Goal: Task Accomplishment & Management: Manage account settings

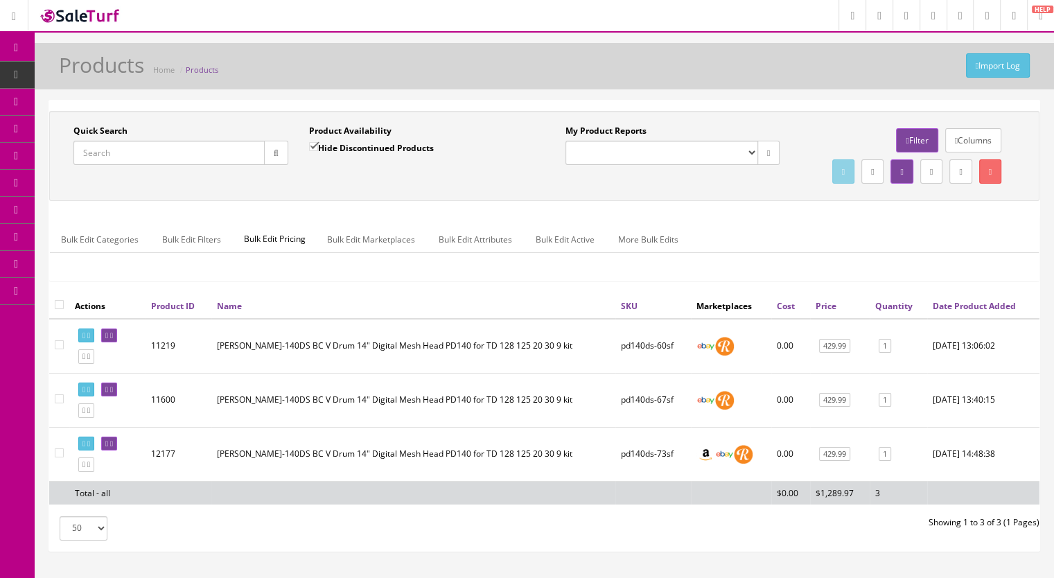
click at [147, 158] on input "Quick Search" at bounding box center [168, 153] width 191 height 24
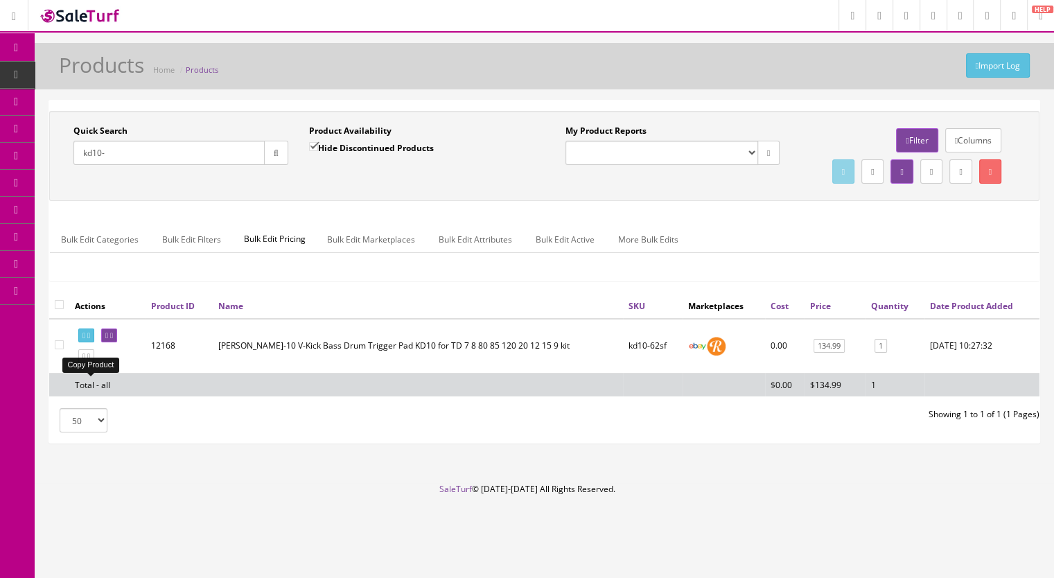
type input "kd10-"
click at [85, 360] on icon at bounding box center [83, 357] width 3 height 8
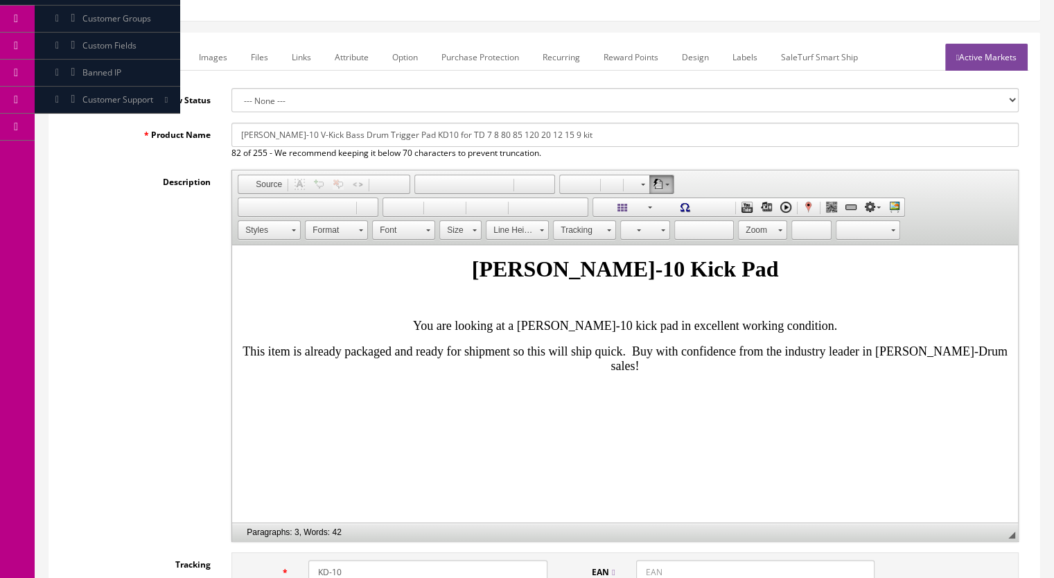
scroll to position [416, 0]
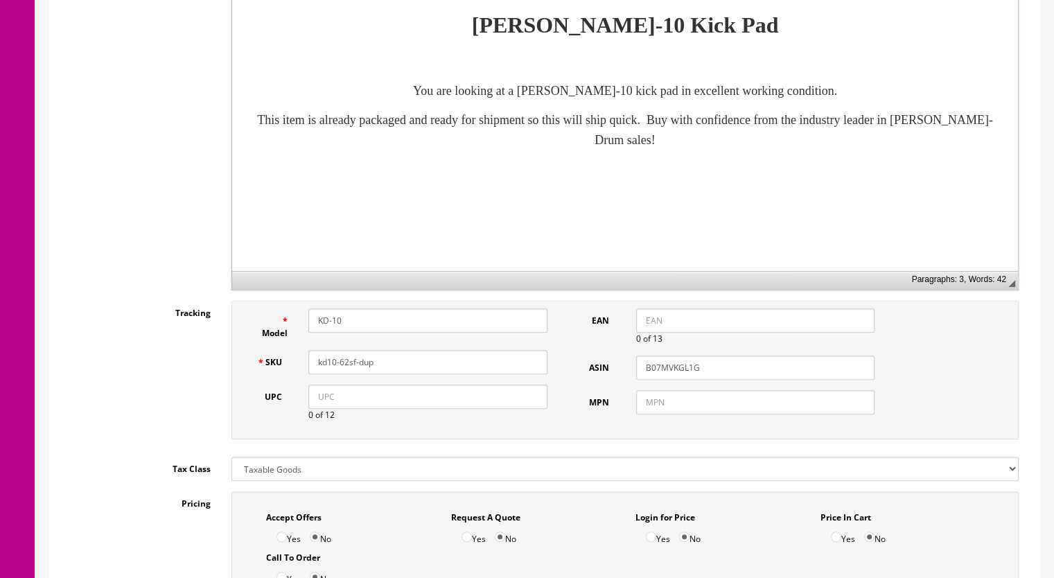
drag, startPoint x: 382, startPoint y: 360, endPoint x: 344, endPoint y: 369, distance: 38.6
click at [344, 369] on input "kd10-62sf-dup" at bounding box center [427, 362] width 239 height 24
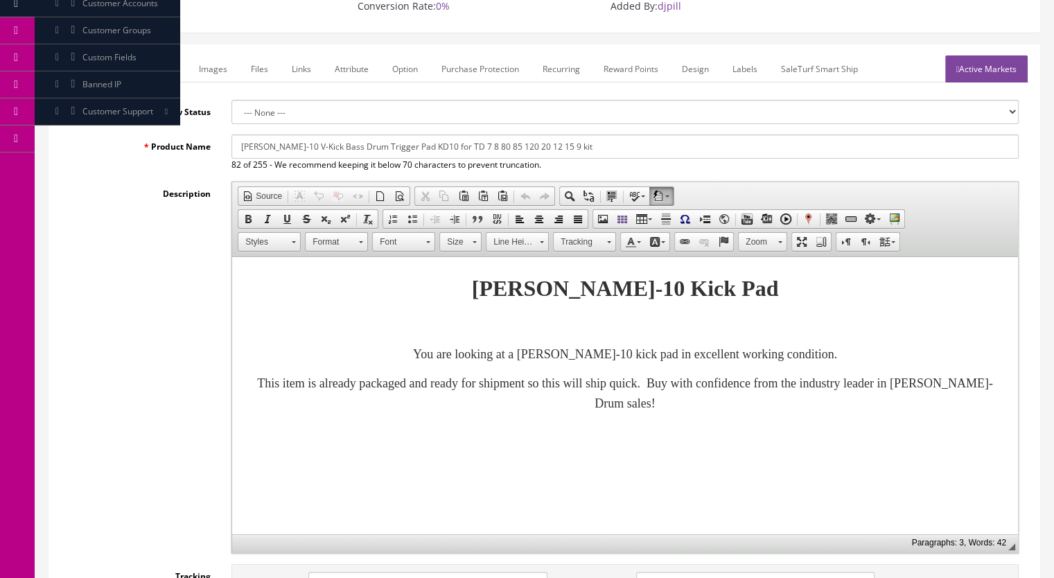
scroll to position [139, 0]
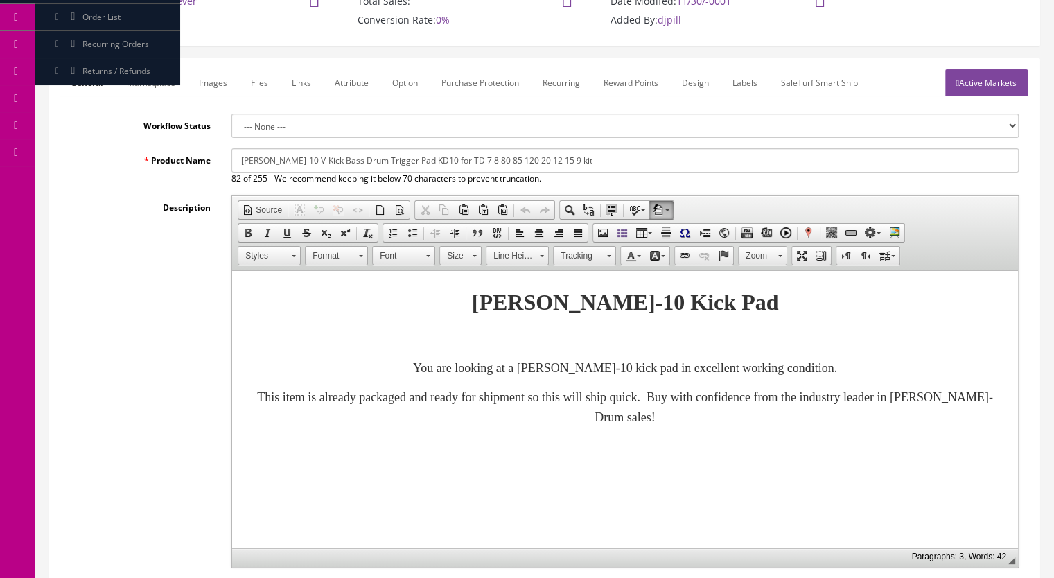
type input "kd10-63sf"
click at [159, 87] on link "Marketplace" at bounding box center [151, 82] width 71 height 27
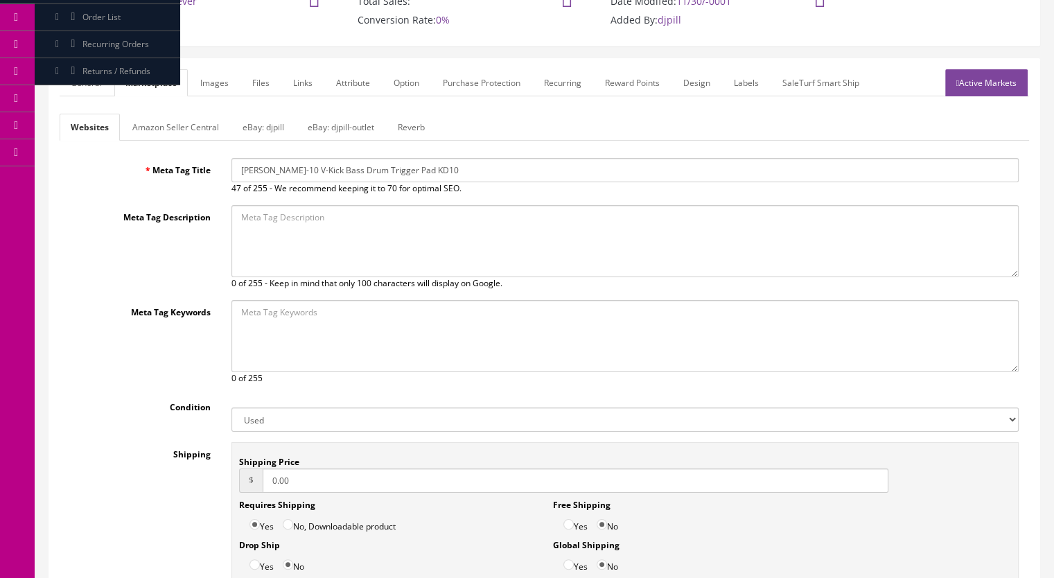
click at [178, 127] on link "Amazon Seller Central" at bounding box center [175, 127] width 109 height 27
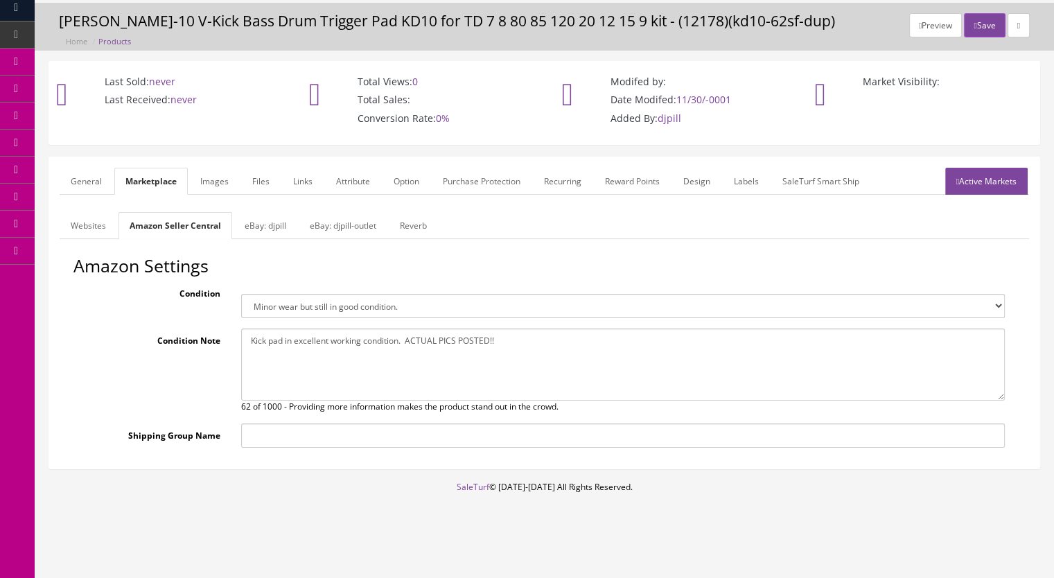
scroll to position [39, 0]
click at [416, 217] on link "Reverb" at bounding box center [413, 226] width 49 height 27
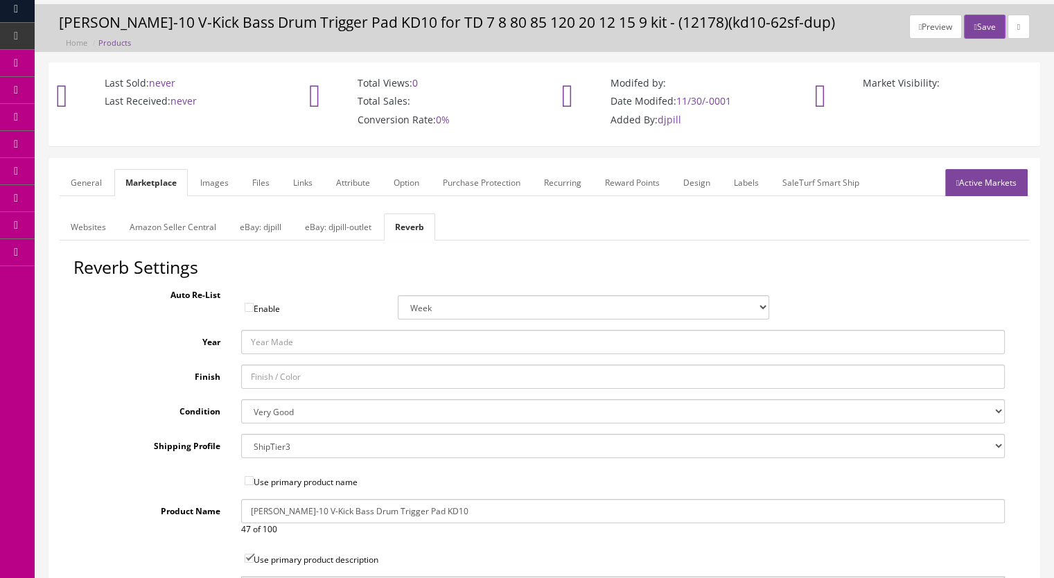
click at [275, 413] on select "Brand New Mint Excellent Very Good Good Fair Poor B-Stock Non Functioning" at bounding box center [623, 411] width 764 height 24
click at [241, 399] on select "Brand New Mint Excellent Very Good Good Fair Poor B-Stock Non Functioning" at bounding box center [623, 411] width 764 height 24
click at [211, 179] on link "Images" at bounding box center [214, 182] width 51 height 27
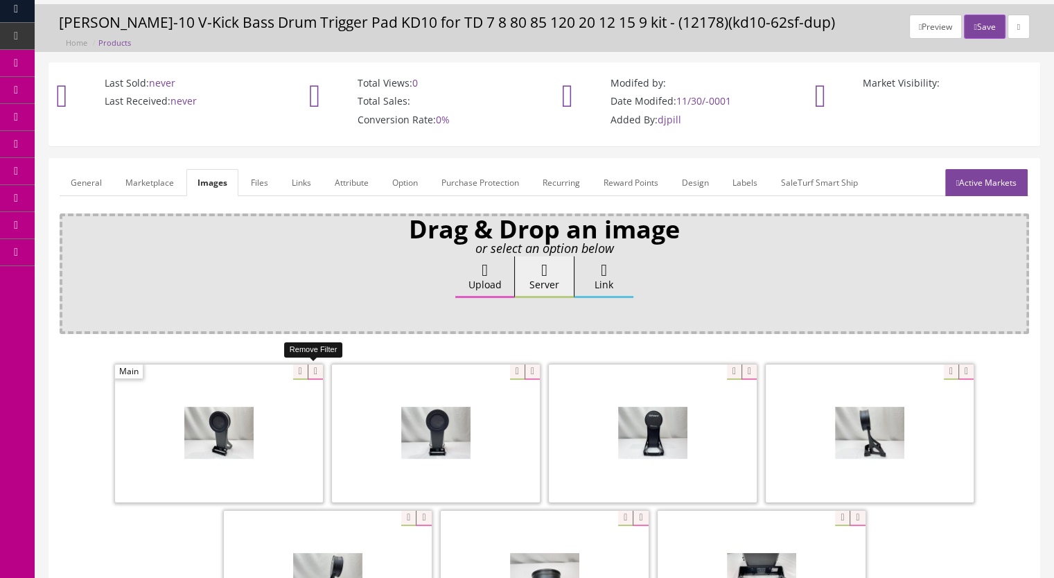
click at [316, 370] on icon at bounding box center [315, 371] width 15 height 15
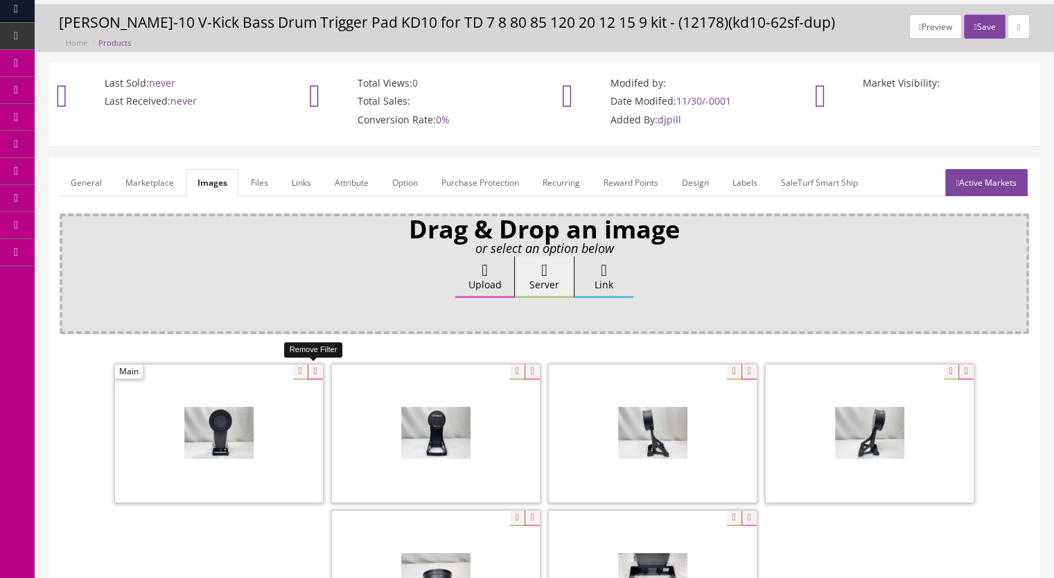
click at [314, 371] on icon at bounding box center [315, 371] width 15 height 15
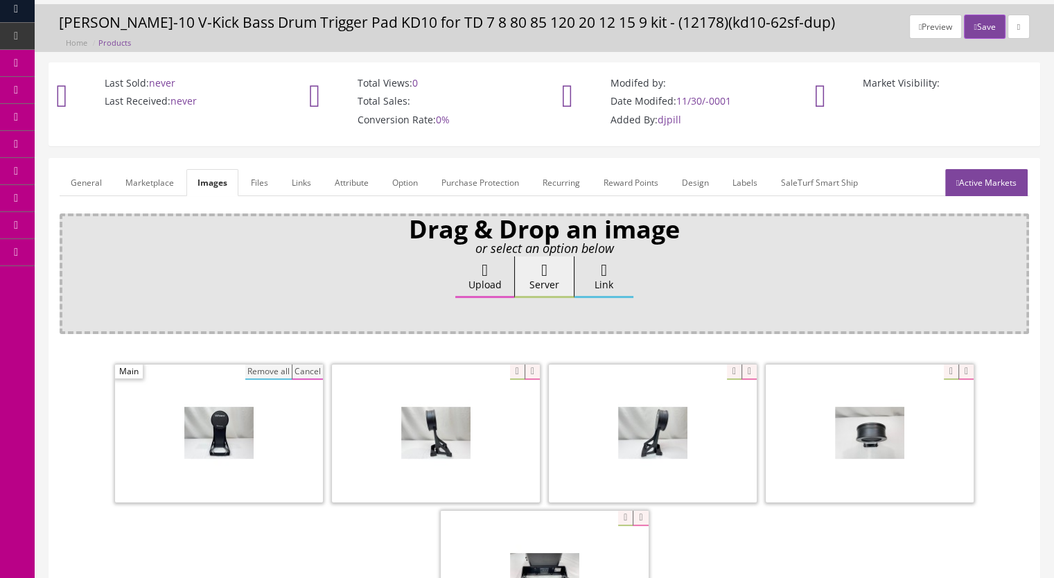
click at [272, 372] on button "Remove all" at bounding box center [268, 371] width 46 height 15
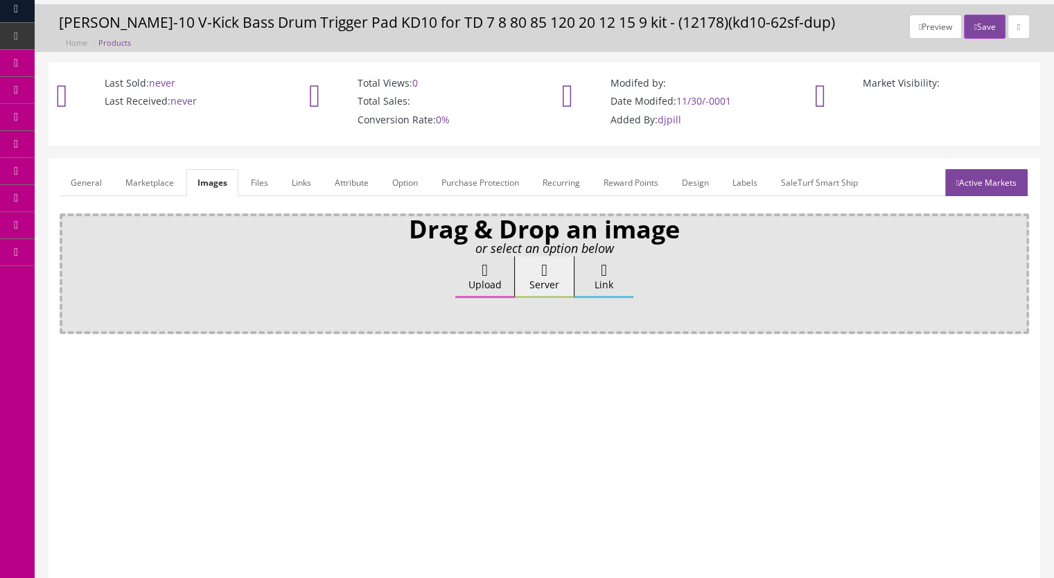
click at [172, 178] on link "Marketplace" at bounding box center [149, 182] width 71 height 27
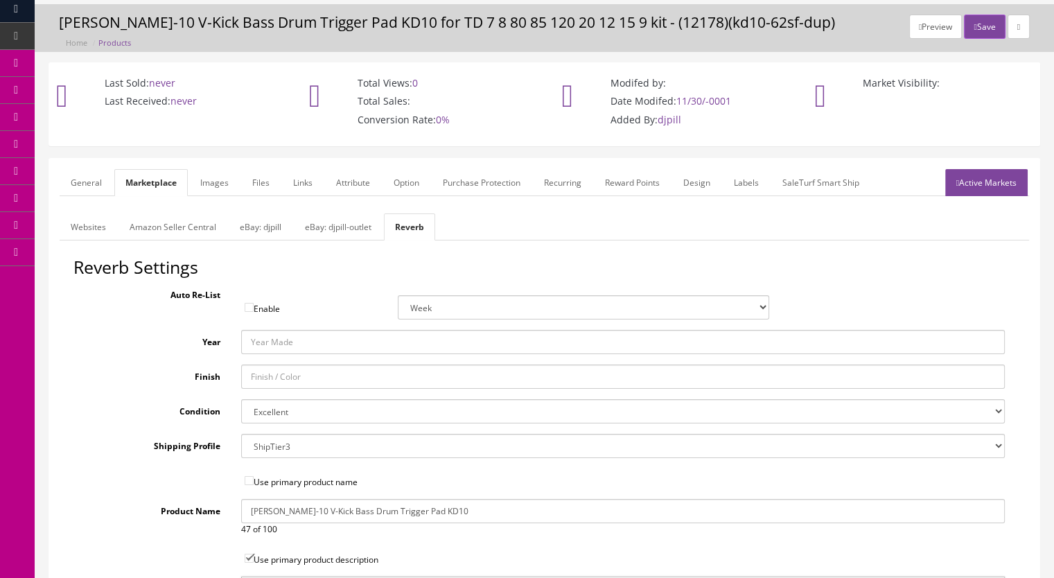
click at [276, 408] on select "Brand New Mint Excellent Very Good Good Fair Poor B-Stock Non Functioning" at bounding box center [623, 411] width 764 height 24
select select "ae4d9114-1bd7-4ec5-a4ba-6653af5ac84d"
click at [241, 399] on select "Brand New Mint Excellent Very Good Good Fair Poor B-Stock Non Functioning" at bounding box center [623, 411] width 764 height 24
click at [216, 183] on link "Images" at bounding box center [214, 182] width 51 height 27
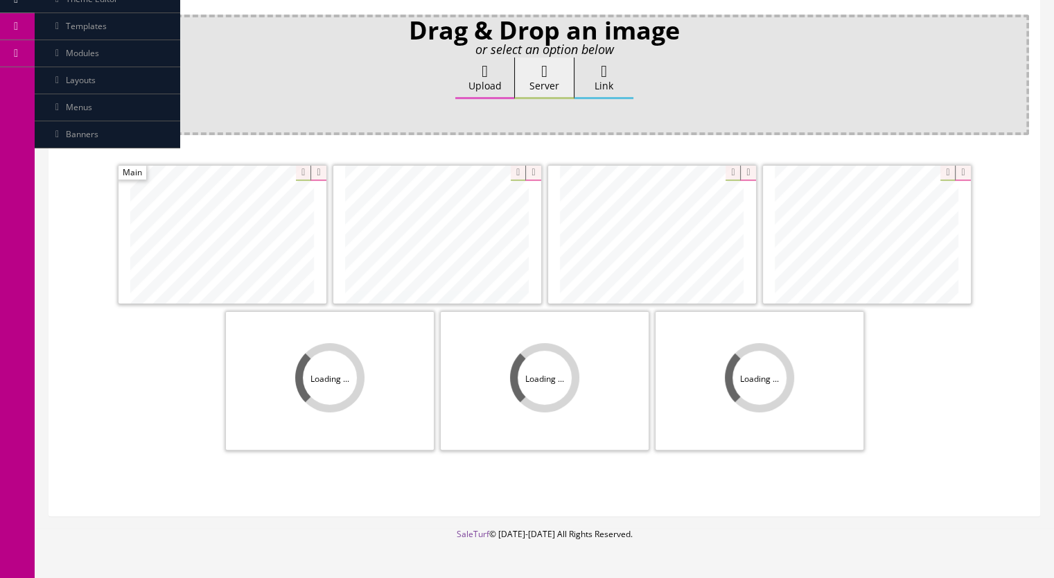
scroll to position [247, 0]
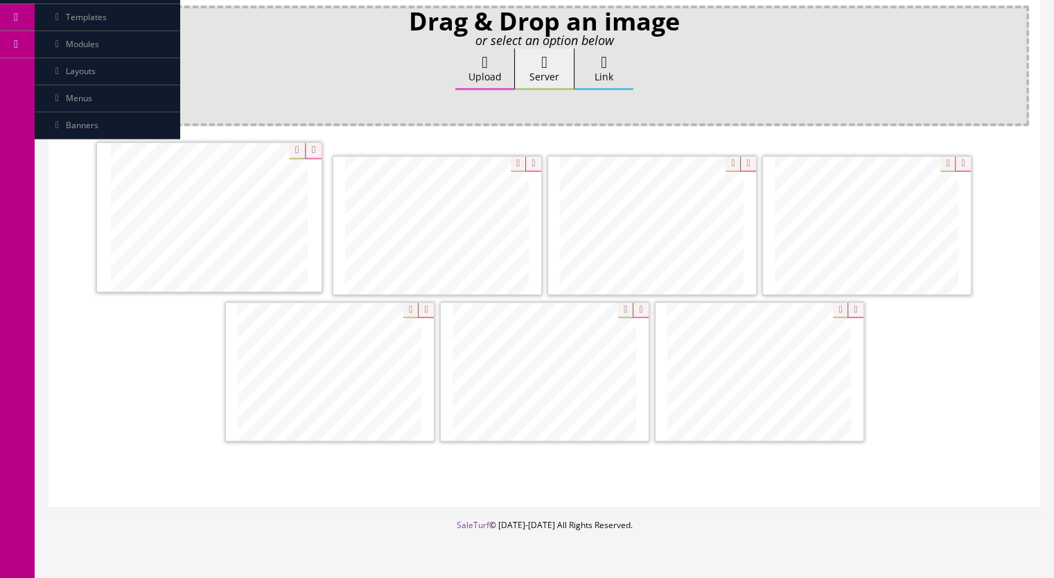
drag, startPoint x: 423, startPoint y: 239, endPoint x: 254, endPoint y: 233, distance: 169.1
drag, startPoint x: 767, startPoint y: 369, endPoint x: 429, endPoint y: 227, distance: 366.3
drag, startPoint x: 590, startPoint y: 247, endPoint x: 714, endPoint y: 406, distance: 201.3
drag, startPoint x: 438, startPoint y: 275, endPoint x: 673, endPoint y: 233, distance: 239.3
drag, startPoint x: 803, startPoint y: 214, endPoint x: 676, endPoint y: 362, distance: 194.5
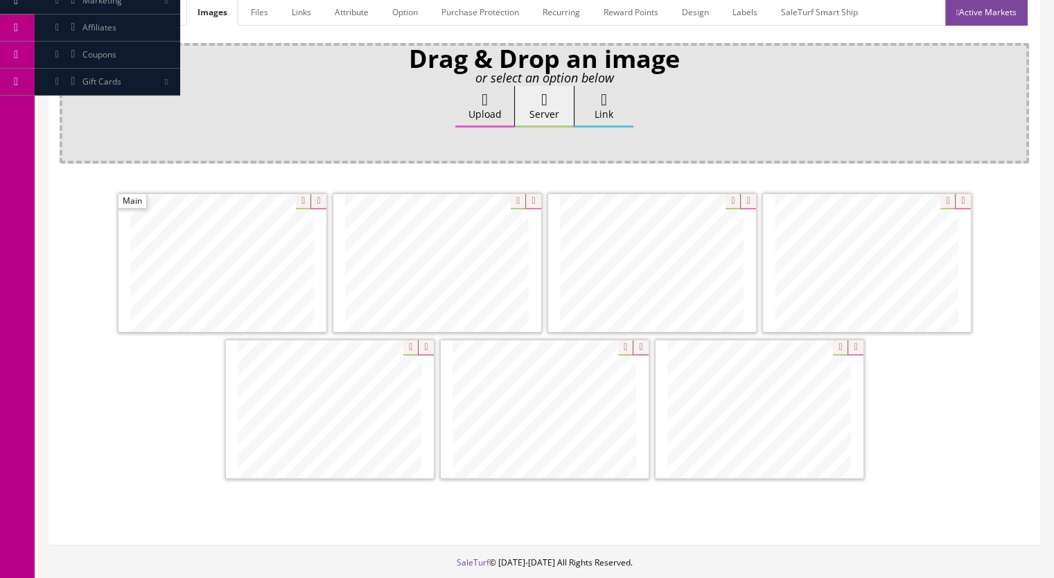
scroll to position [177, 0]
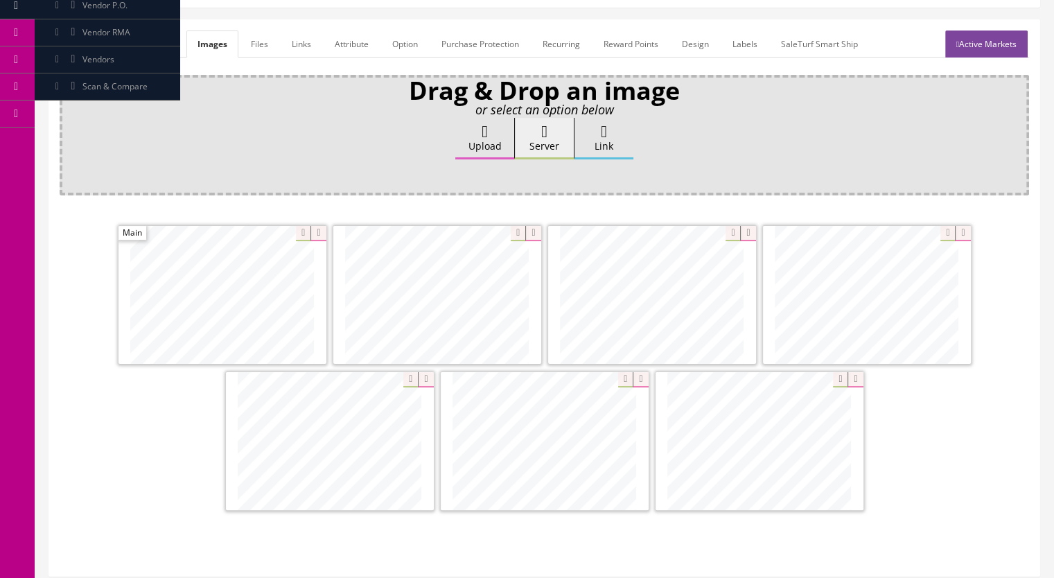
click at [997, 42] on link "Active Markets" at bounding box center [986, 43] width 82 height 27
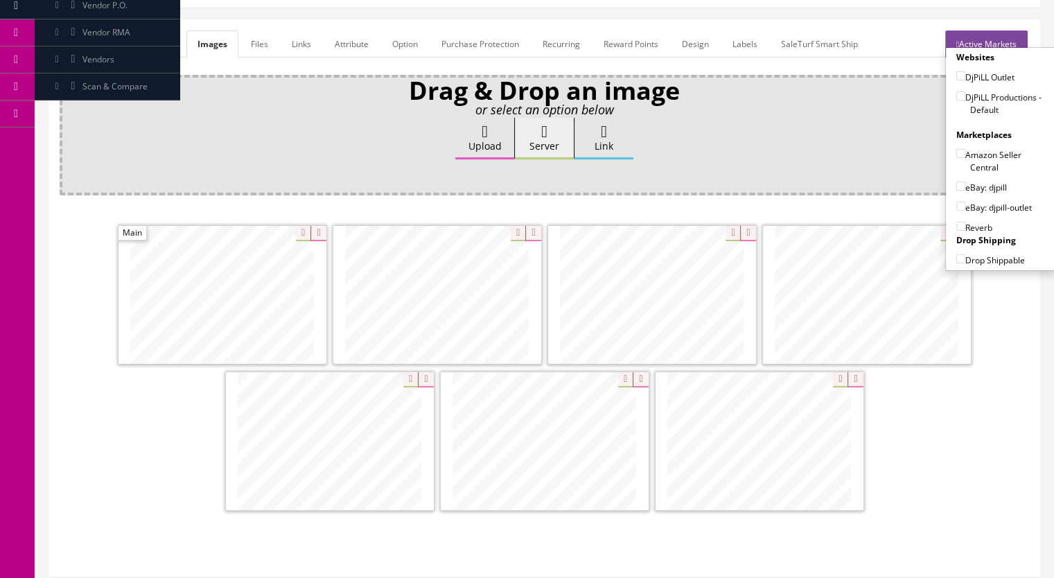
click at [956, 95] on input"] "DjPiLL Productions - Default" at bounding box center [960, 95] width 9 height 9
checkbox input"] "true"
click at [959, 184] on input"] "eBay: djpill" at bounding box center [960, 185] width 9 height 9
checkbox input"] "true"
click at [956, 226] on input"] "Reverb" at bounding box center [960, 226] width 9 height 9
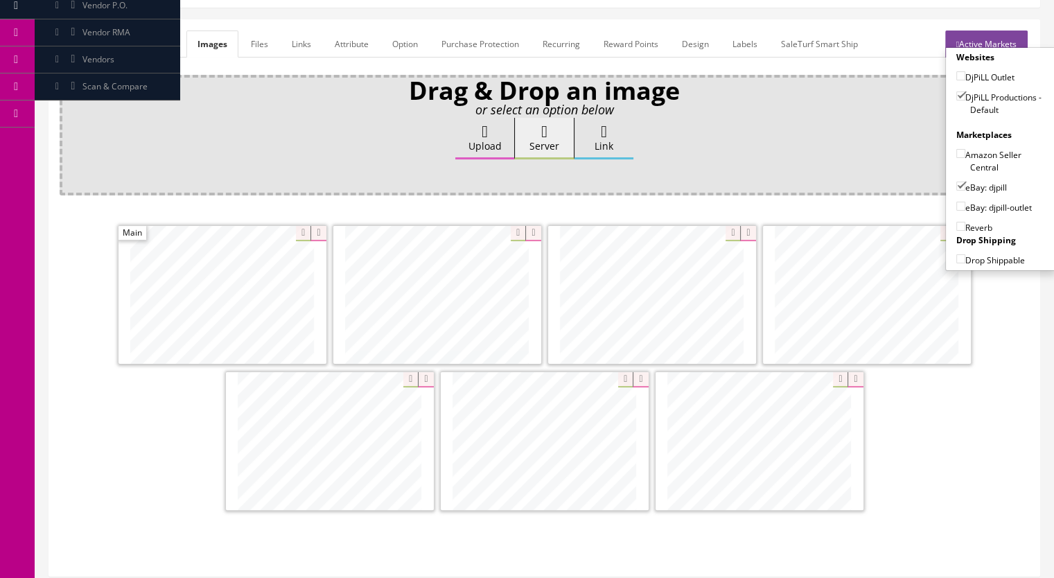
checkbox input"] "true"
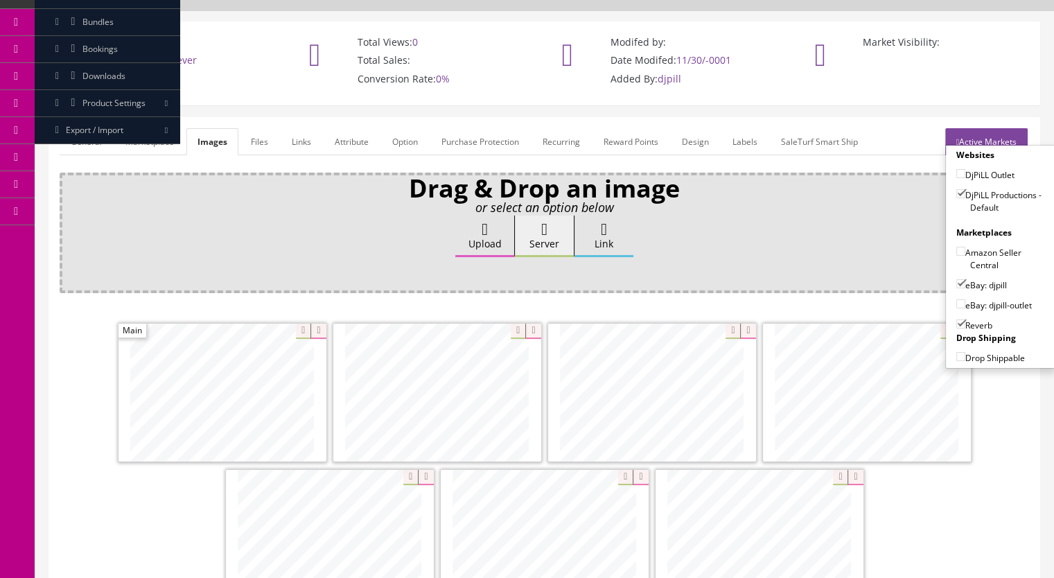
scroll to position [0, 0]
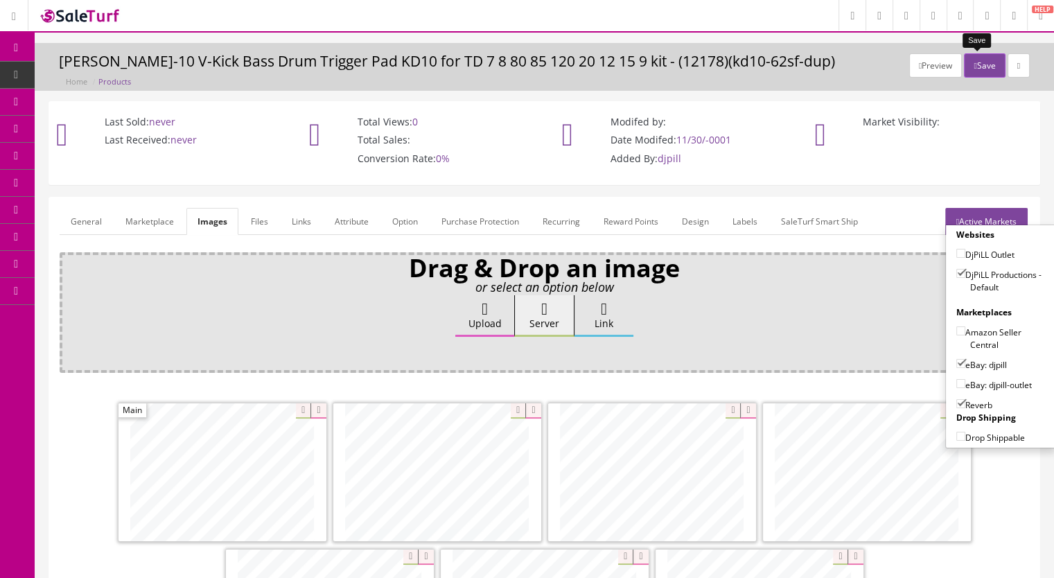
click at [966, 55] on button "Save" at bounding box center [984, 65] width 41 height 24
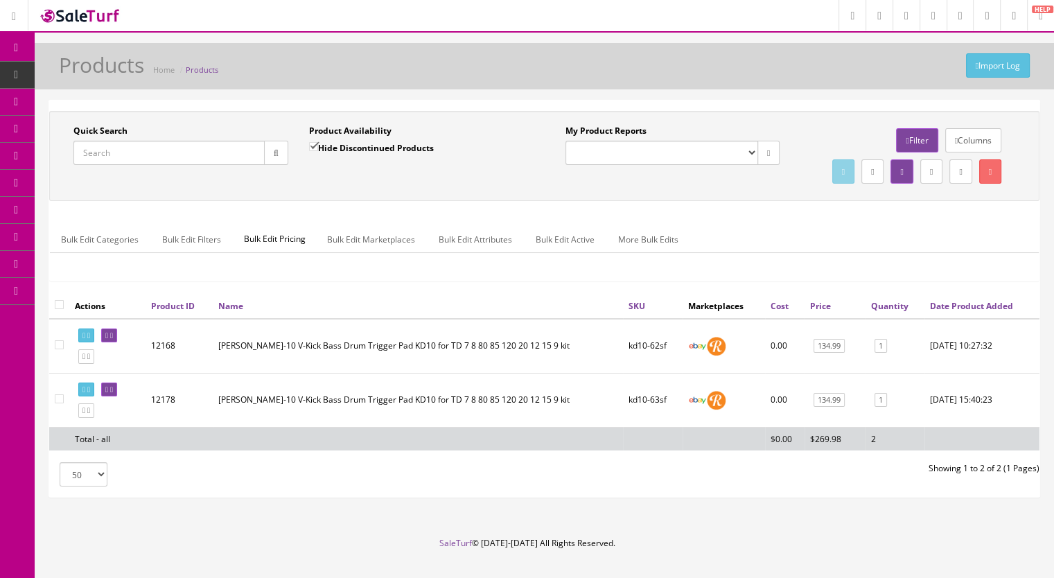
click at [116, 148] on input "Quick Search" at bounding box center [168, 153] width 191 height 24
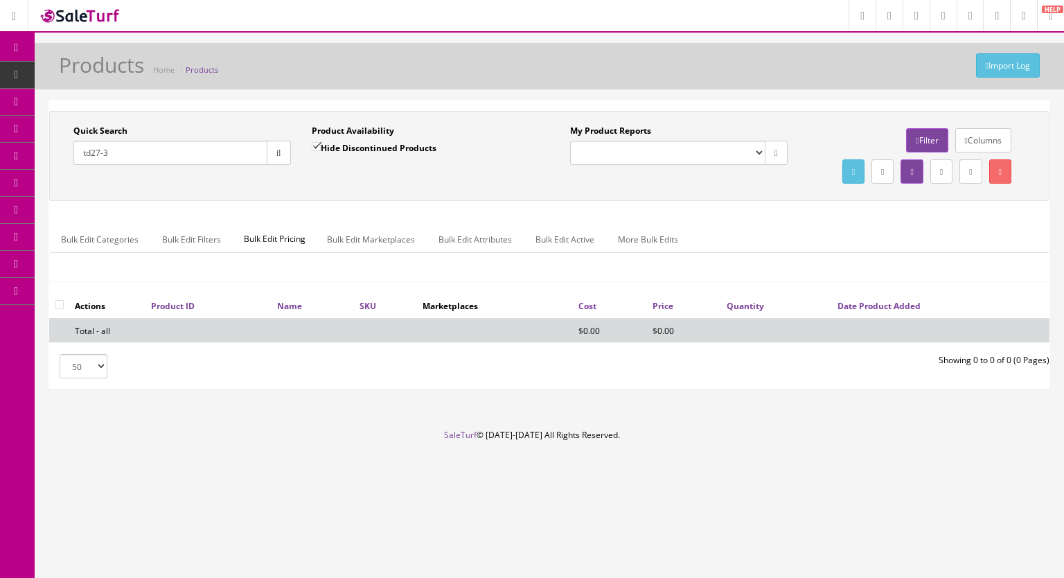
type input "td27-3"
click at [315, 144] on input "Hide Discontinued Products" at bounding box center [316, 146] width 9 height 9
checkbox input "false"
click at [283, 152] on button "button" at bounding box center [279, 153] width 24 height 24
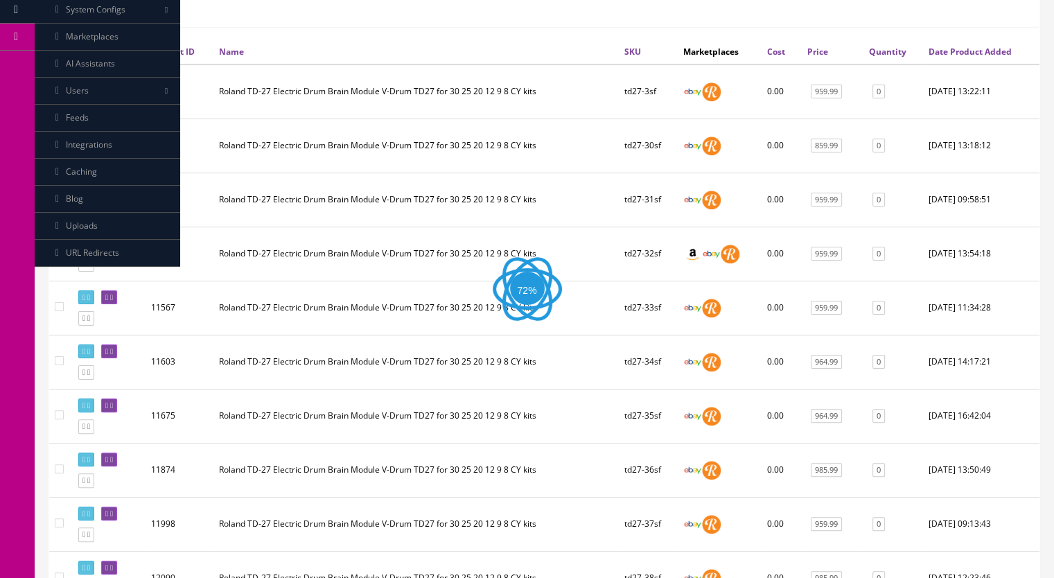
scroll to position [416, 0]
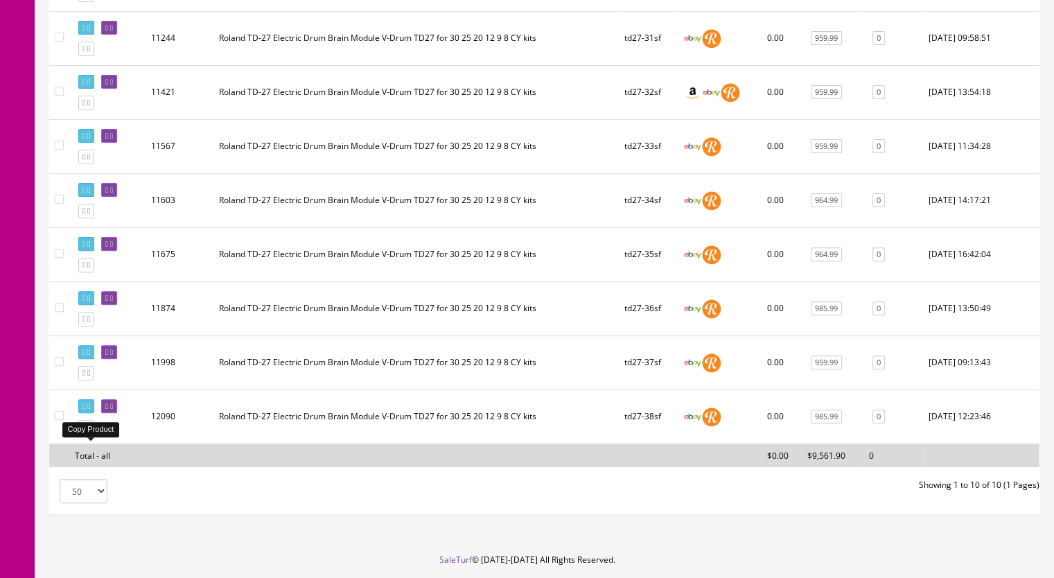
click at [90, 431] on icon at bounding box center [88, 427] width 3 height 8
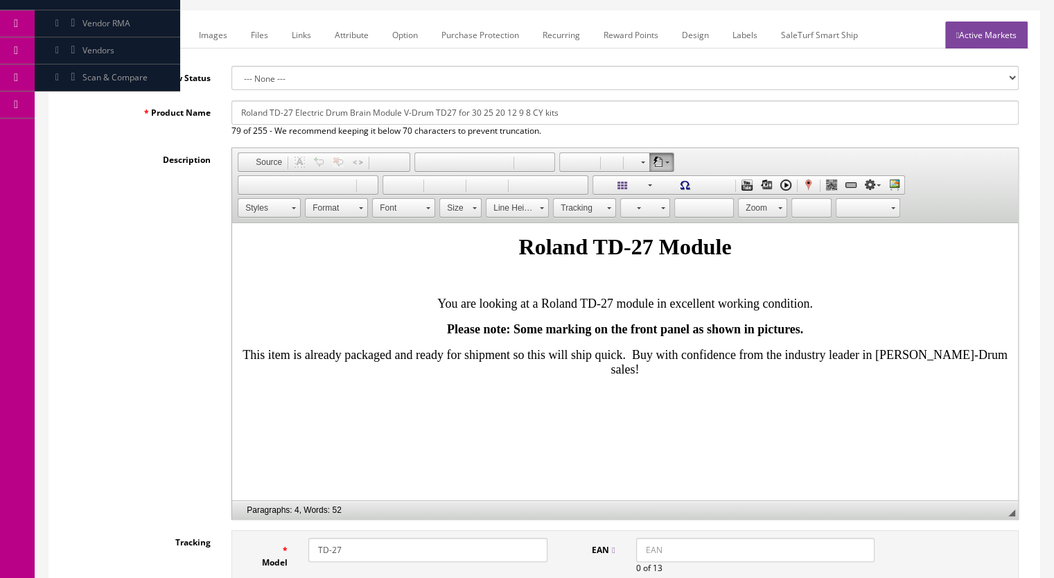
scroll to position [416, 0]
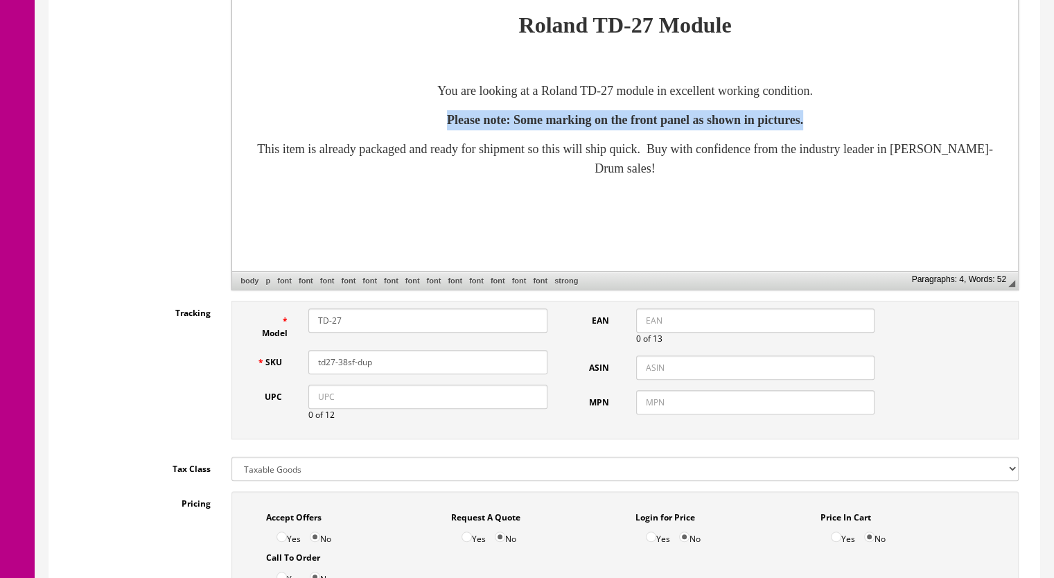
drag, startPoint x: 889, startPoint y: 122, endPoint x: 316, endPoint y: 132, distance: 573.6
click at [316, 131] on p "Please note: Some marking on the front panel as shown in pictures." at bounding box center [625, 121] width 758 height 20
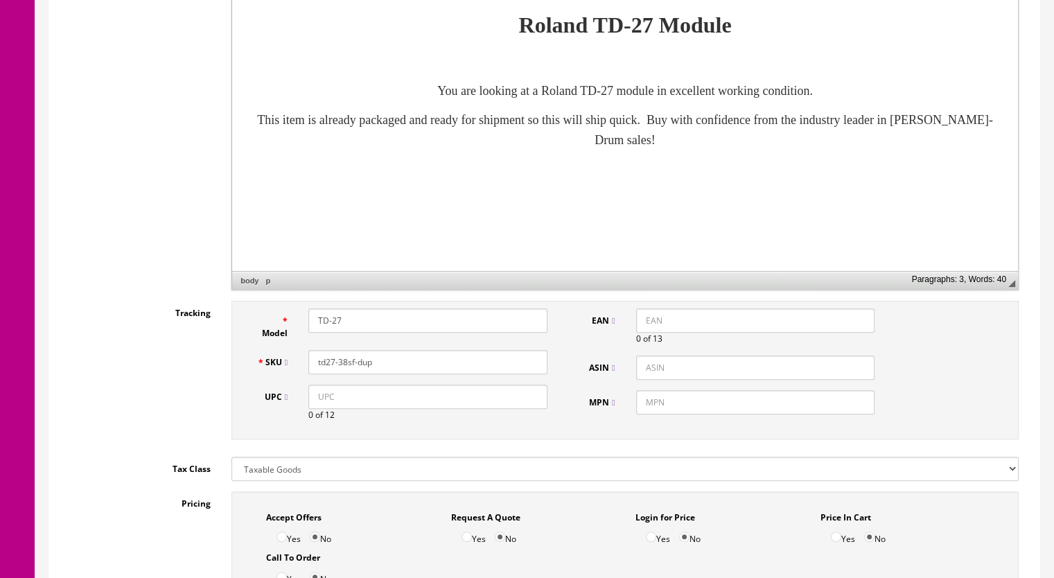
drag, startPoint x: 353, startPoint y: 366, endPoint x: 343, endPoint y: 369, distance: 10.8
click at [343, 369] on input "td27-38sf-dup" at bounding box center [427, 362] width 239 height 24
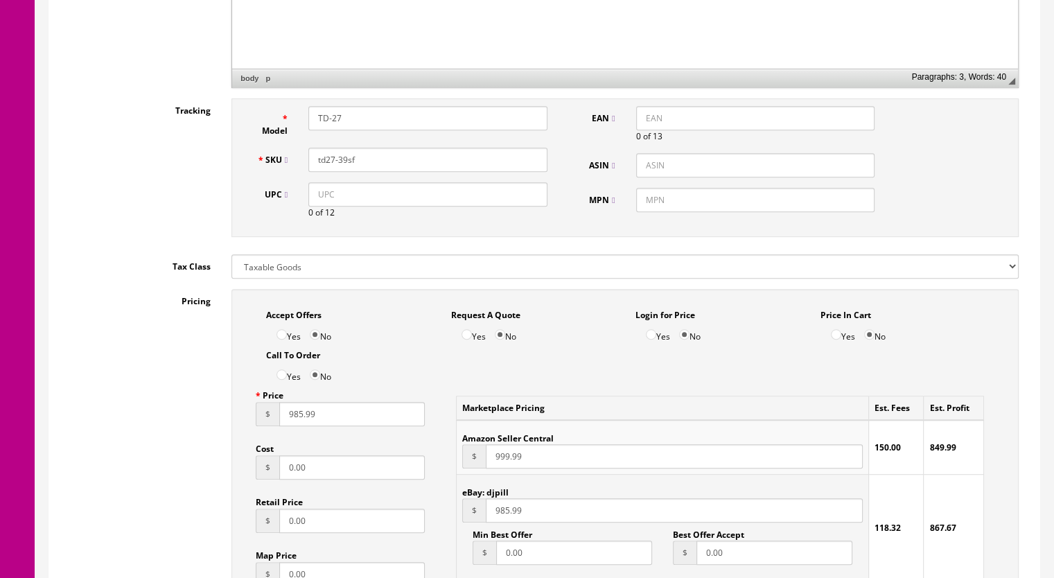
scroll to position [762, 0]
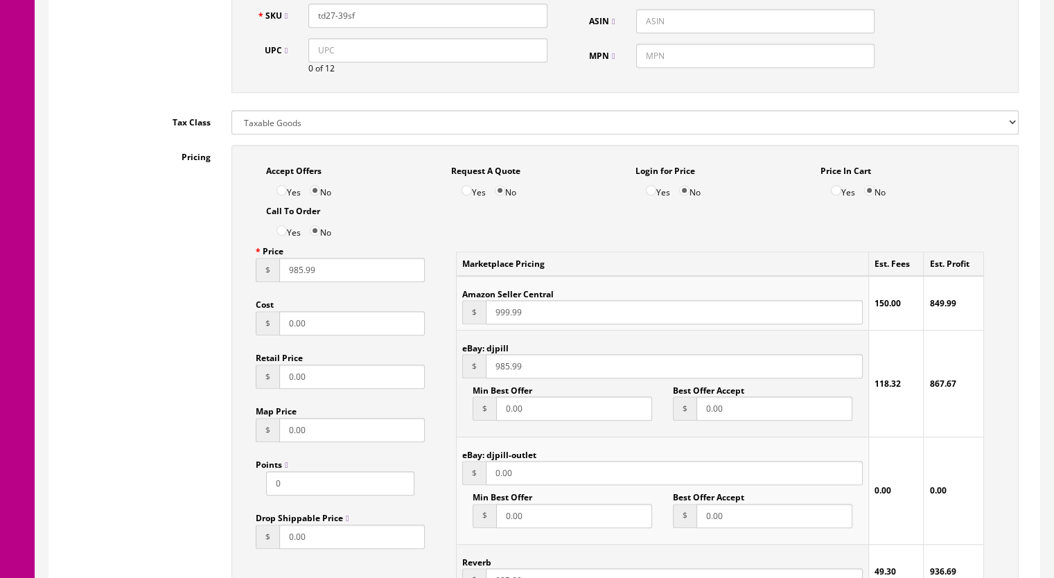
type input "td27-39sf"
click at [296, 277] on input "985.99" at bounding box center [351, 270] width 145 height 24
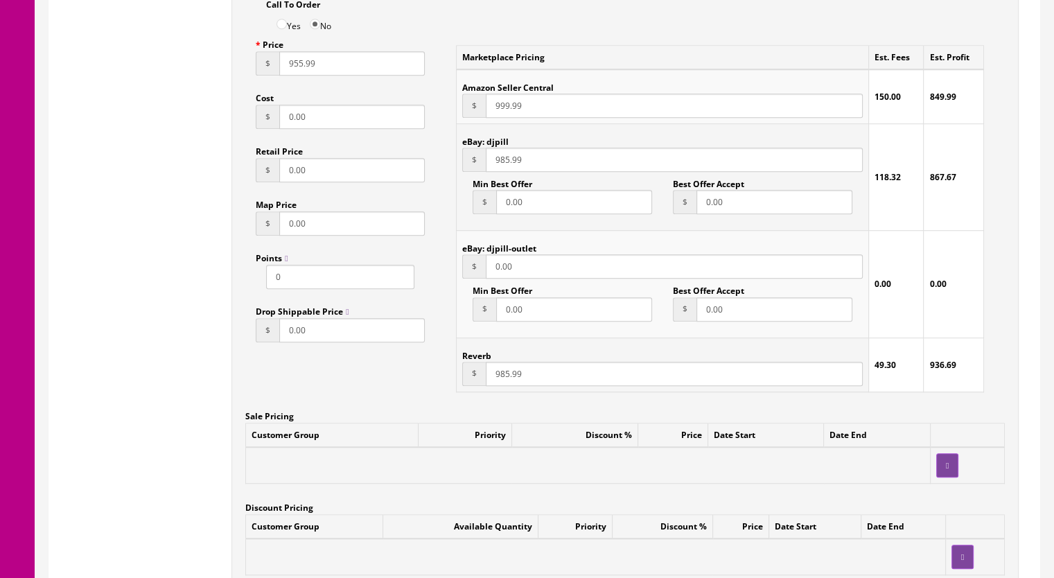
scroll to position [970, 0]
type input "955.99"
click at [504, 378] on input "985.99" at bounding box center [674, 372] width 377 height 24
type input "955.99"
click at [502, 164] on input "985.99" at bounding box center [674, 158] width 377 height 24
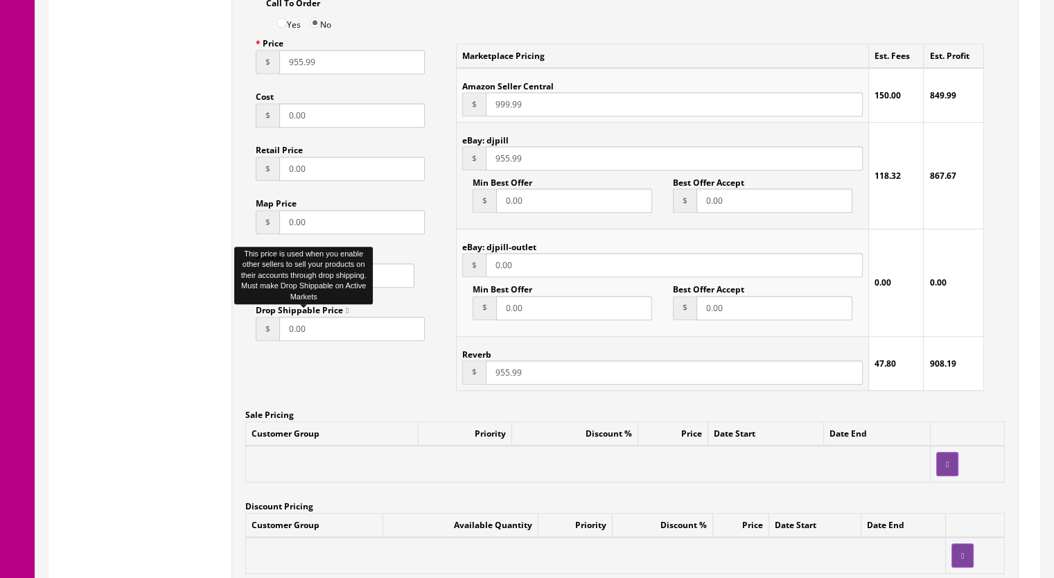
scroll to position [623, 0]
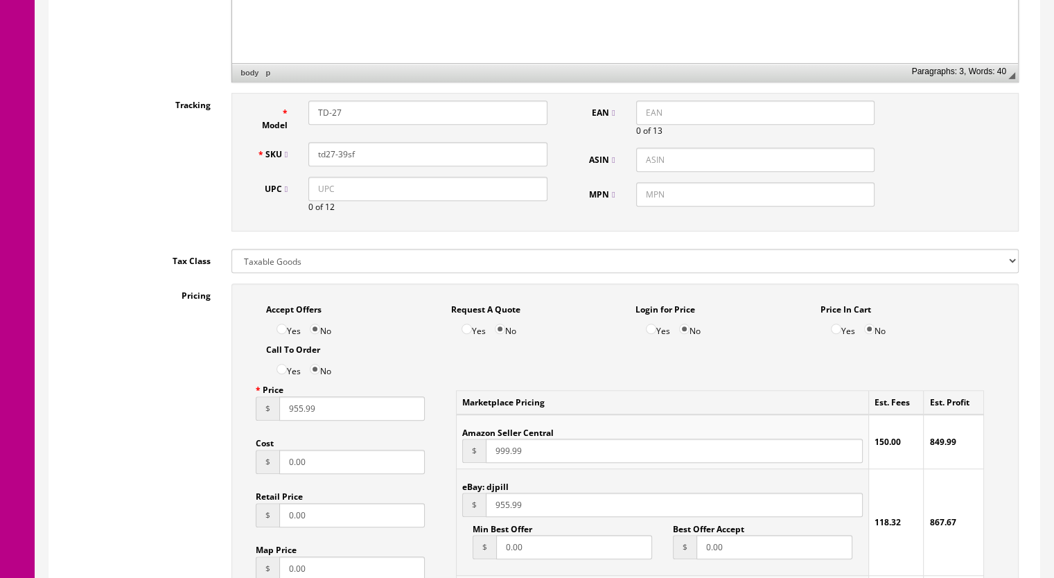
type input "955.99"
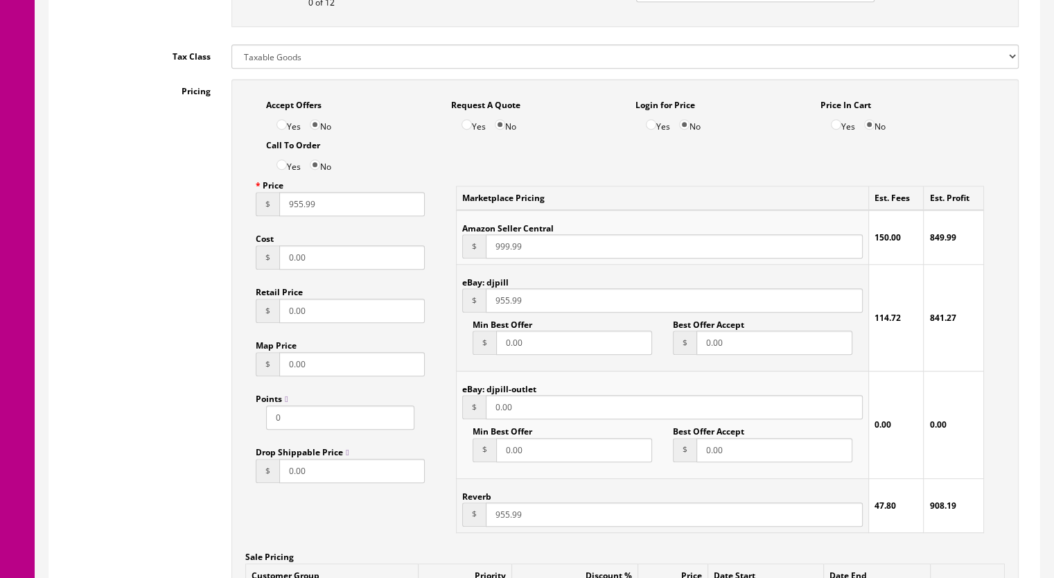
scroll to position [970, 0]
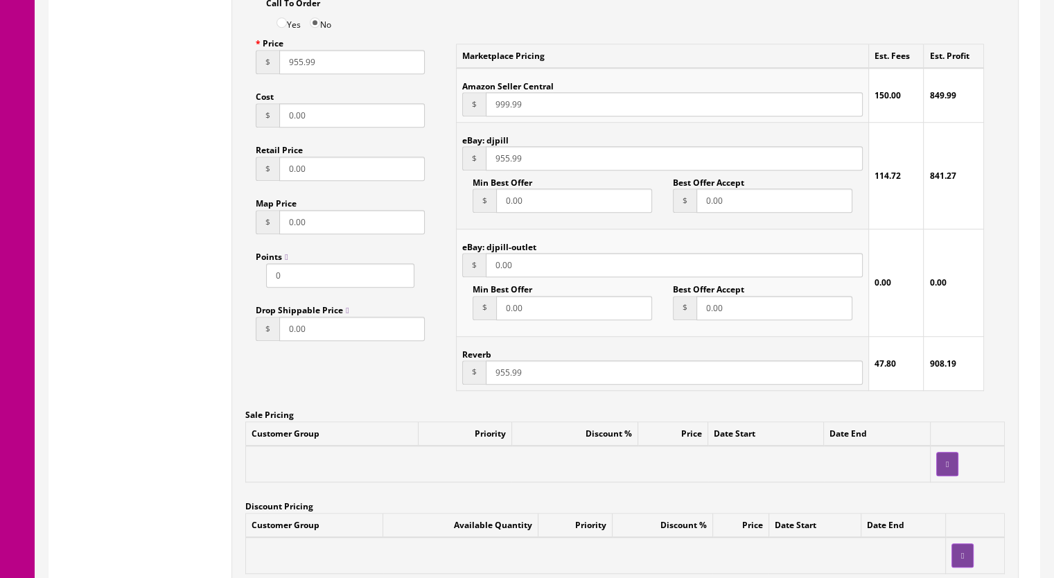
click at [503, 374] on input "955.99" at bounding box center [674, 372] width 377 height 24
click at [504, 375] on input "959.99" at bounding box center [674, 372] width 377 height 24
type input "969.99"
click at [504, 161] on input "955.99" at bounding box center [674, 158] width 377 height 24
type input "965.99"
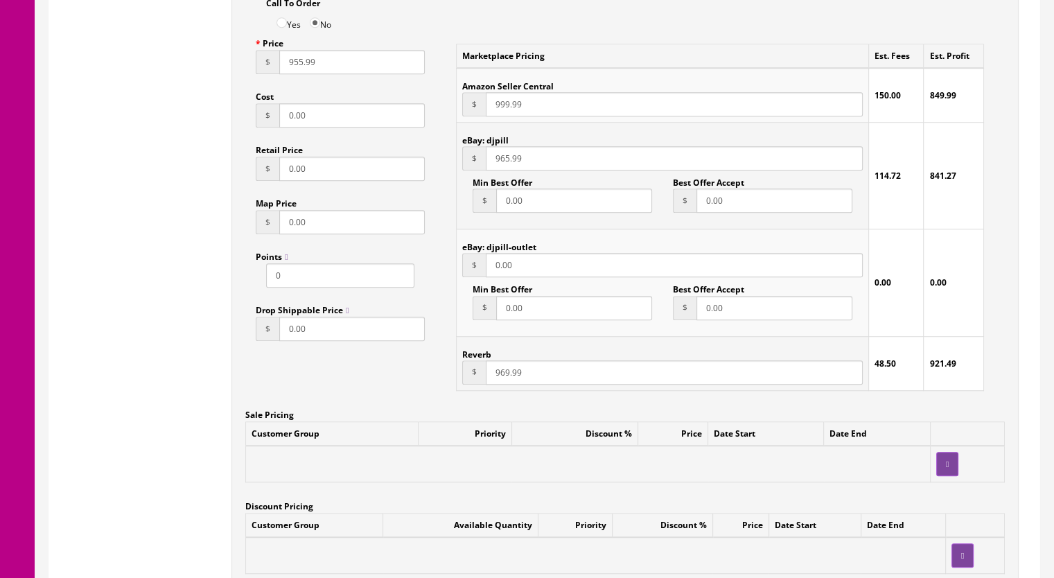
click at [504, 376] on input "969.99" at bounding box center [674, 372] width 377 height 24
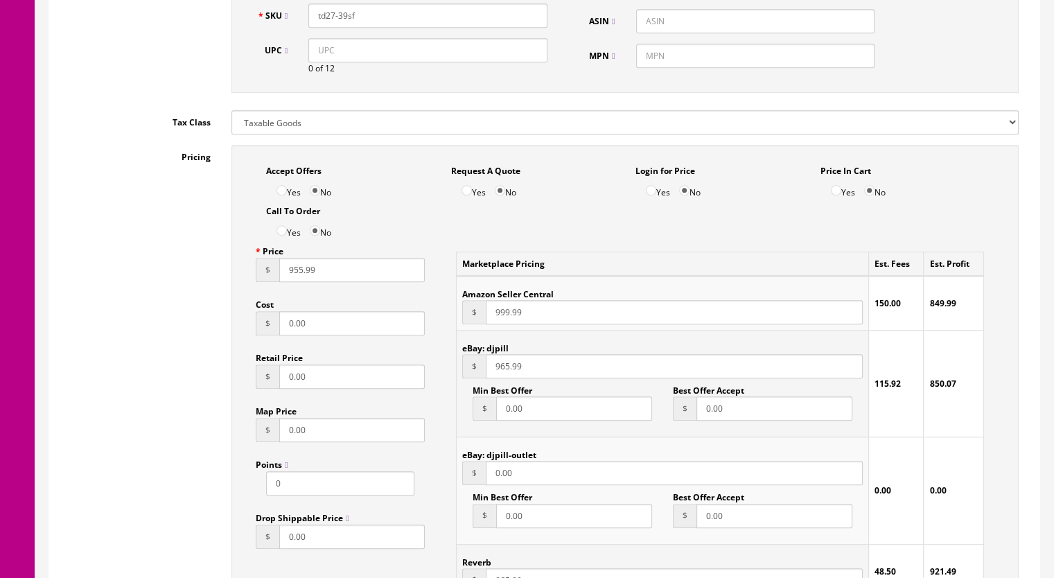
scroll to position [762, 0]
type input "965.99"
click at [296, 272] on input "955.99" at bounding box center [351, 270] width 145 height 24
type input "965.99"
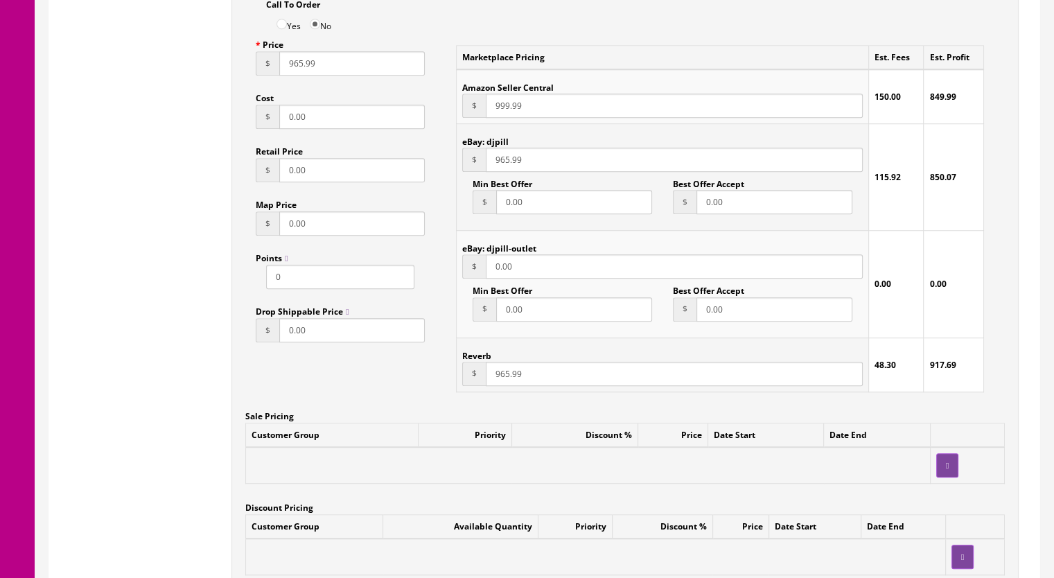
scroll to position [970, 0]
click at [504, 375] on input "965.99" at bounding box center [674, 372] width 377 height 24
type input "969.99"
click at [503, 163] on input "965.99" at bounding box center [674, 158] width 377 height 24
type input "969.99"
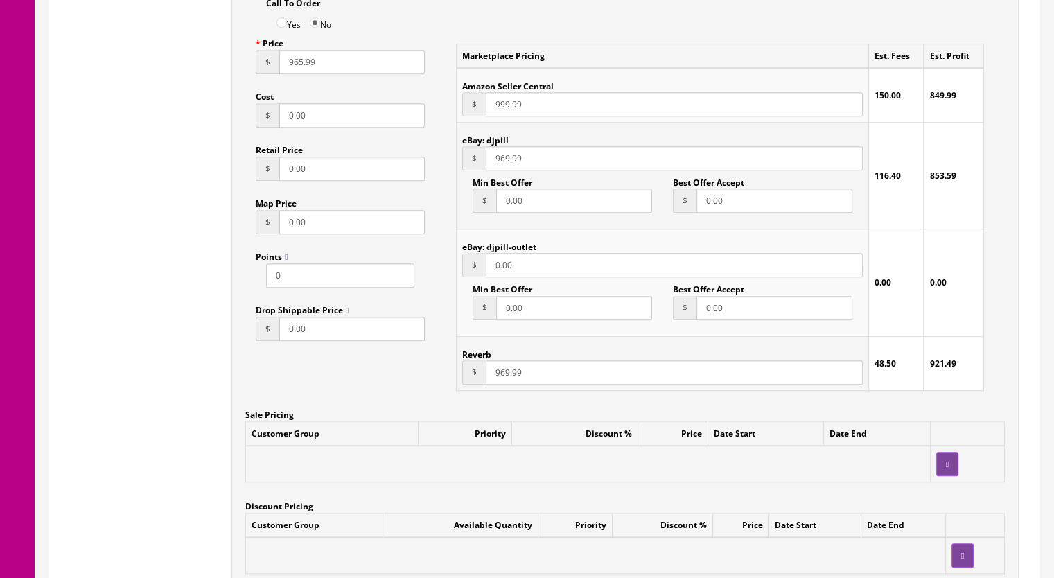
click at [298, 64] on input "965.99" at bounding box center [351, 62] width 145 height 24
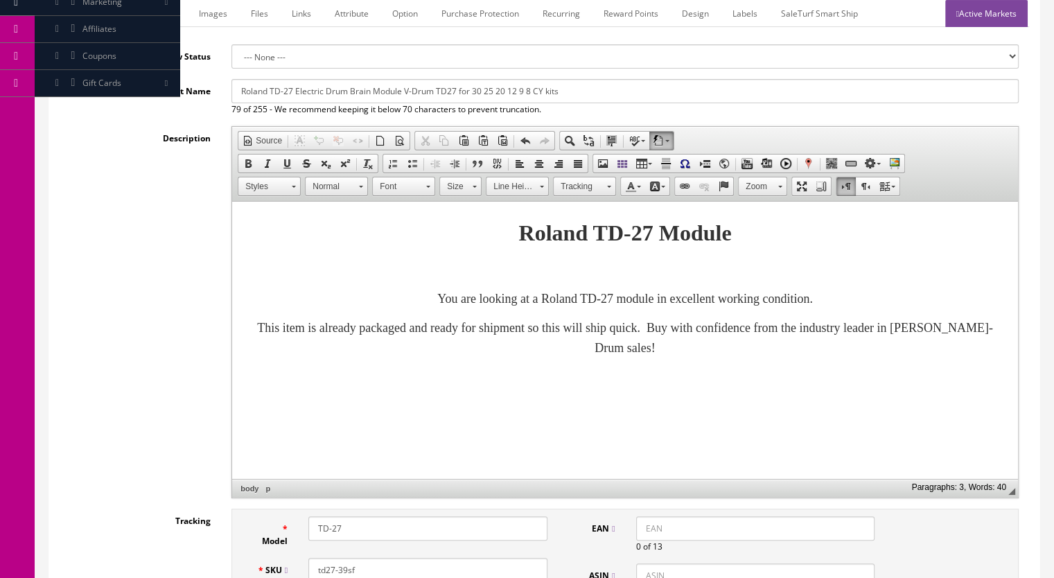
scroll to position [139, 0]
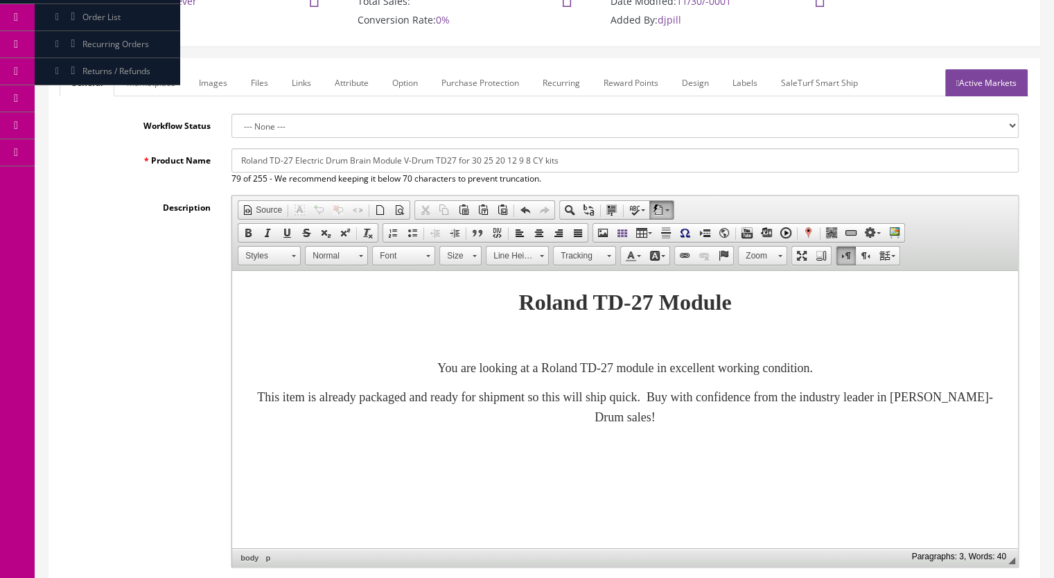
type input "969.99"
click at [149, 82] on link "Marketplace" at bounding box center [151, 82] width 71 height 27
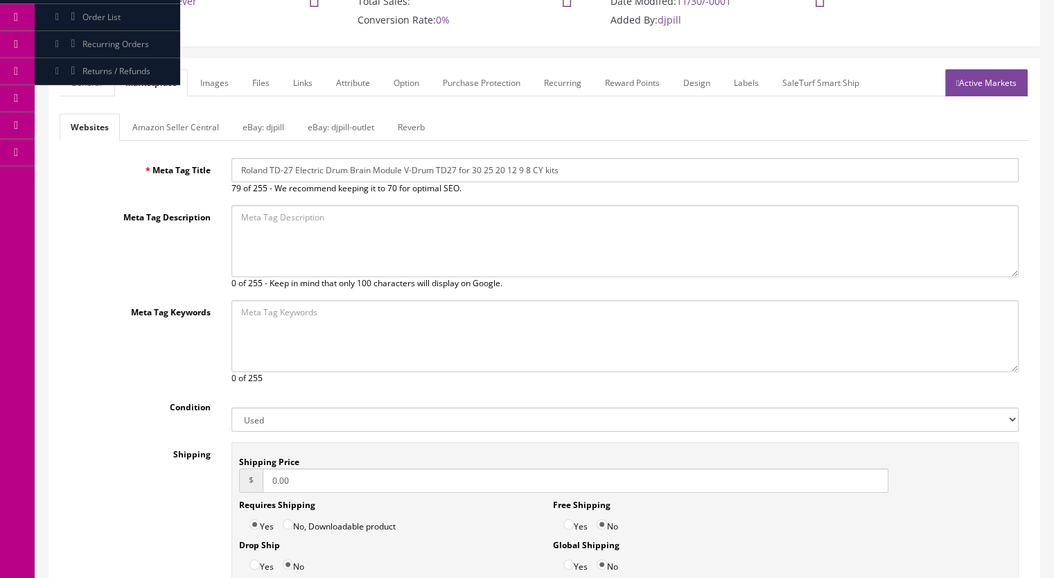
click at [418, 122] on link "Reverb" at bounding box center [411, 127] width 49 height 27
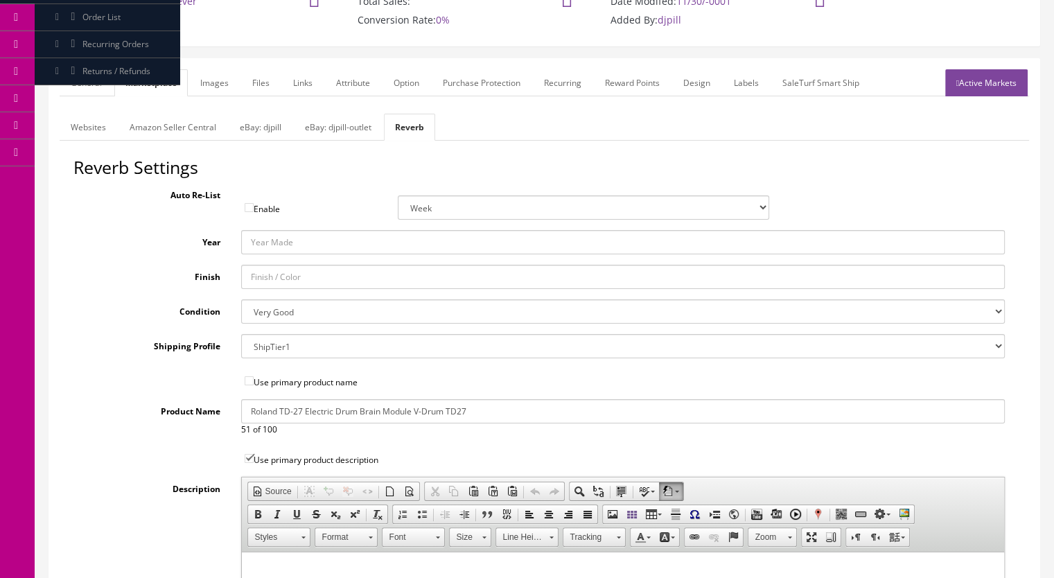
click at [207, 79] on link "Images" at bounding box center [214, 82] width 51 height 27
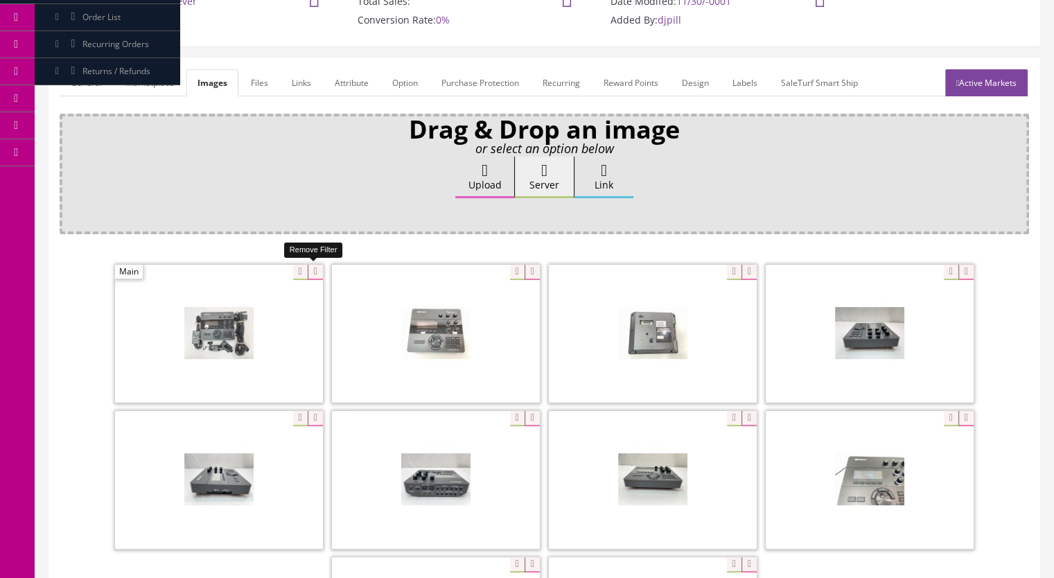
click at [312, 267] on icon at bounding box center [315, 272] width 15 height 15
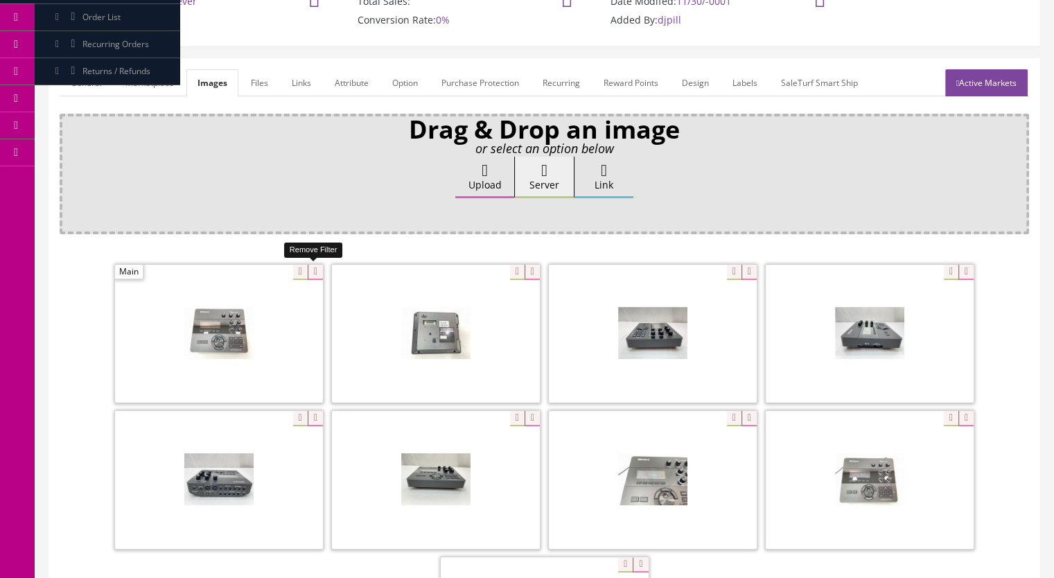
click at [313, 272] on icon at bounding box center [315, 272] width 15 height 15
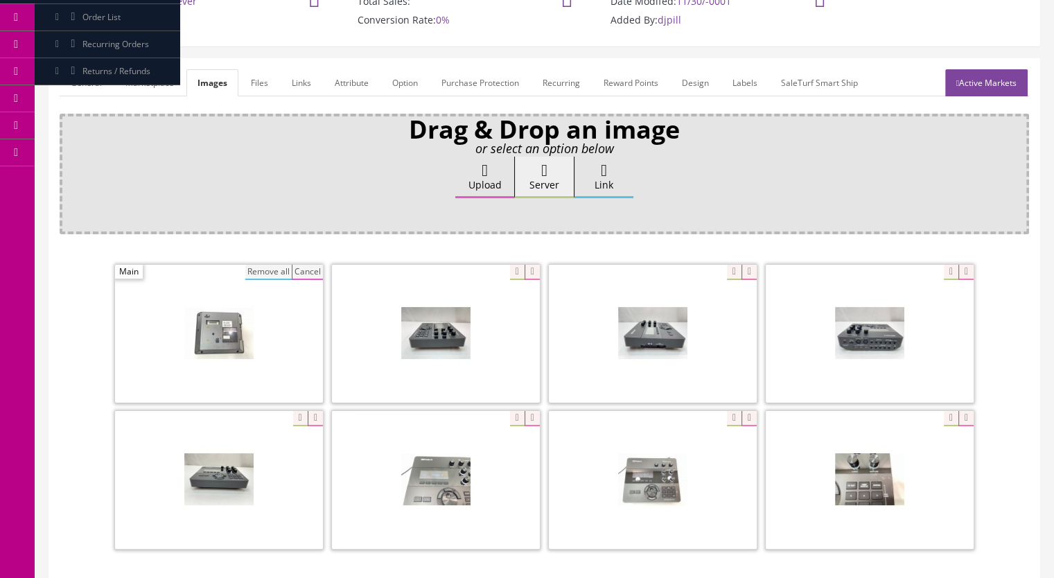
click at [273, 276] on button "Remove all" at bounding box center [268, 272] width 46 height 15
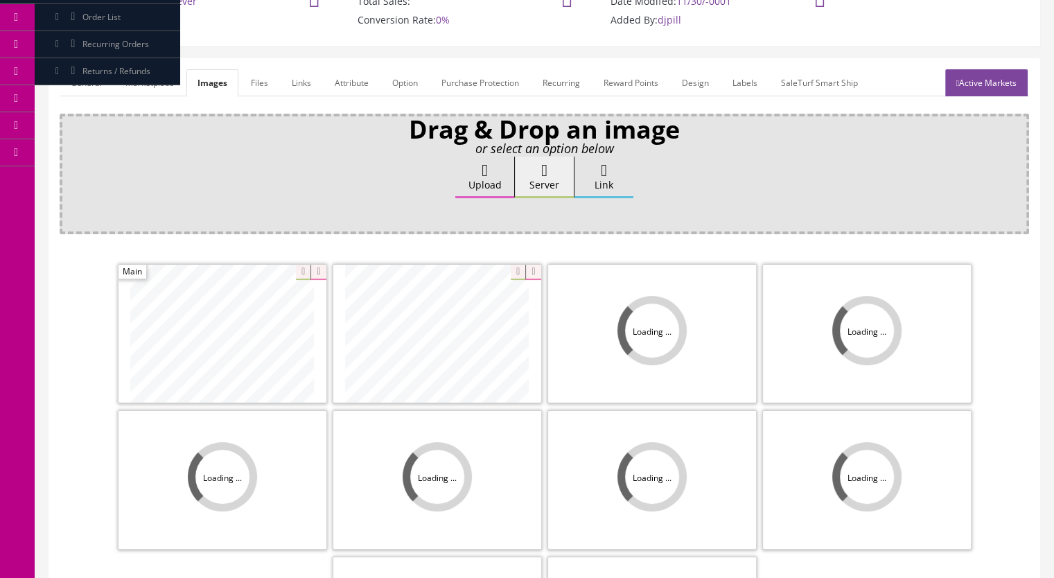
scroll to position [277, 0]
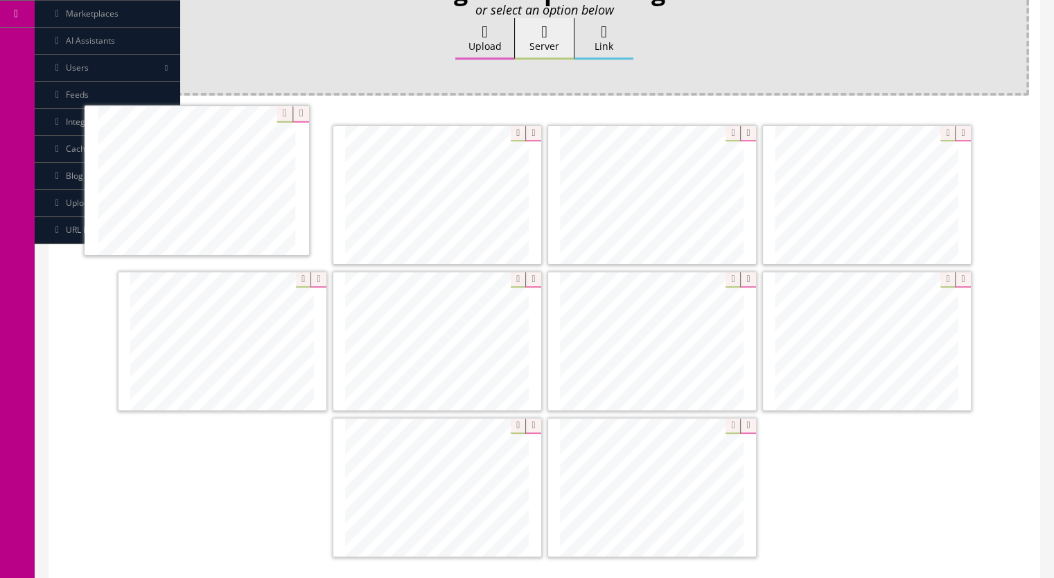
drag, startPoint x: 462, startPoint y: 291, endPoint x: 230, endPoint y: 190, distance: 252.9
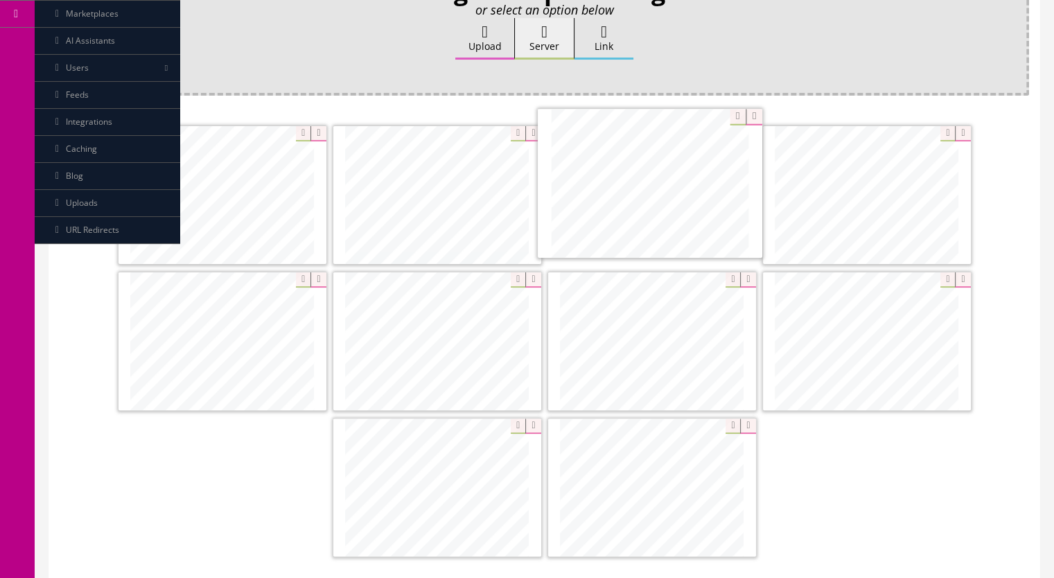
drag, startPoint x: 668, startPoint y: 469, endPoint x: 679, endPoint y: 175, distance: 293.9
drag, startPoint x: 826, startPoint y: 159, endPoint x: 812, endPoint y: 306, distance: 147.5
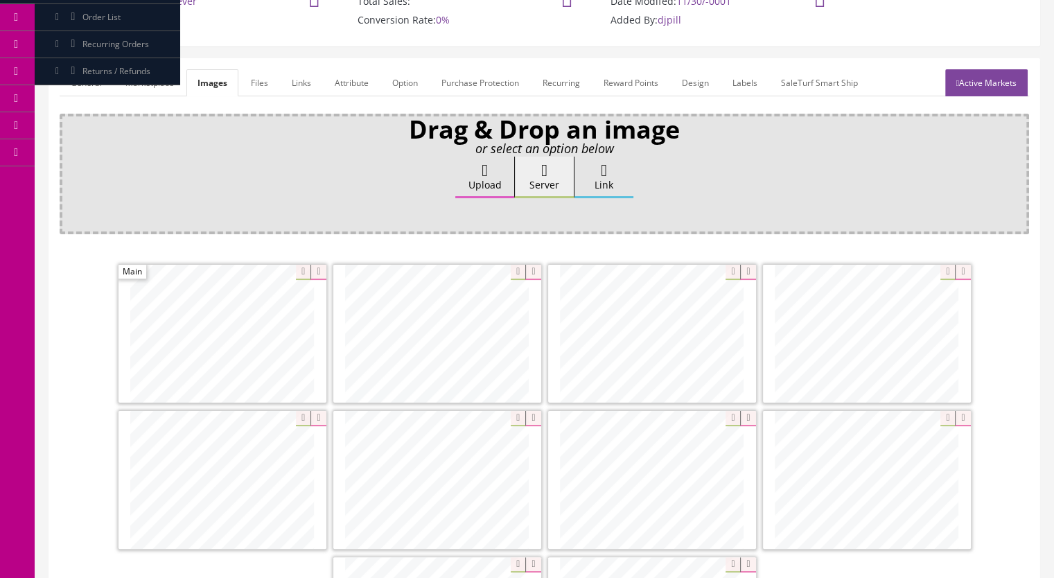
scroll to position [139, 0]
click at [970, 89] on link "Active Markets" at bounding box center [986, 82] width 82 height 27
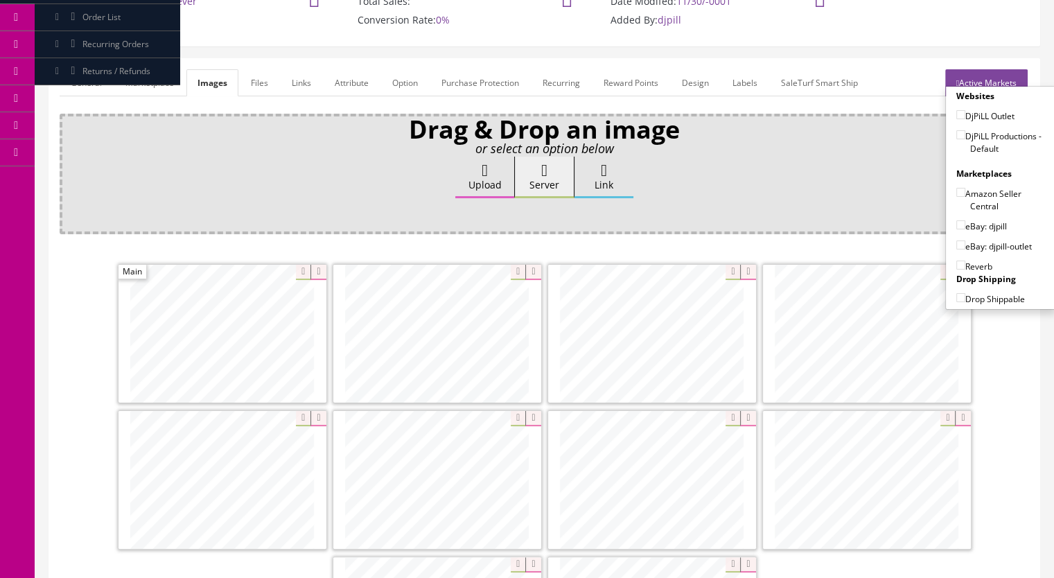
click at [956, 133] on input"] "DjPiLL Productions - Default" at bounding box center [960, 134] width 9 height 9
checkbox input"] "true"
click at [956, 225] on input"] "eBay: djpill" at bounding box center [960, 224] width 9 height 9
checkbox input"] "true"
click at [956, 262] on input"] "Reverb" at bounding box center [960, 264] width 9 height 9
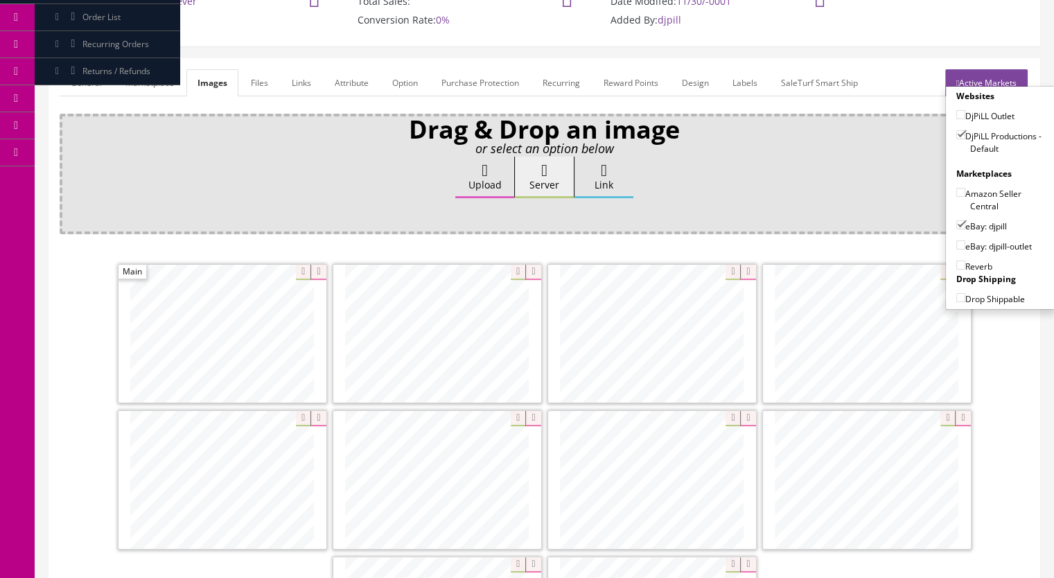
checkbox input"] "true"
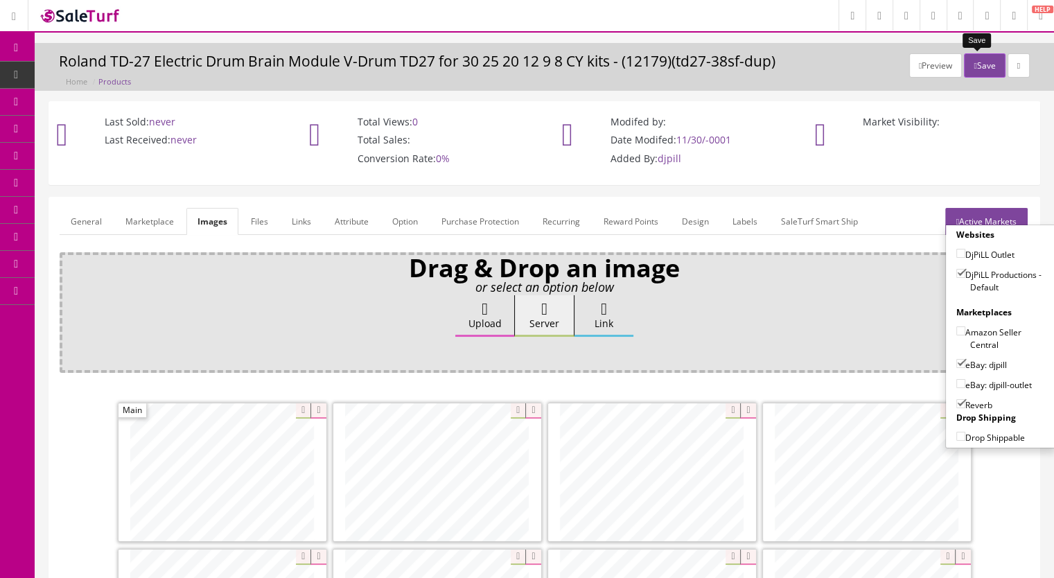
click at [975, 60] on button "Save" at bounding box center [984, 65] width 41 height 24
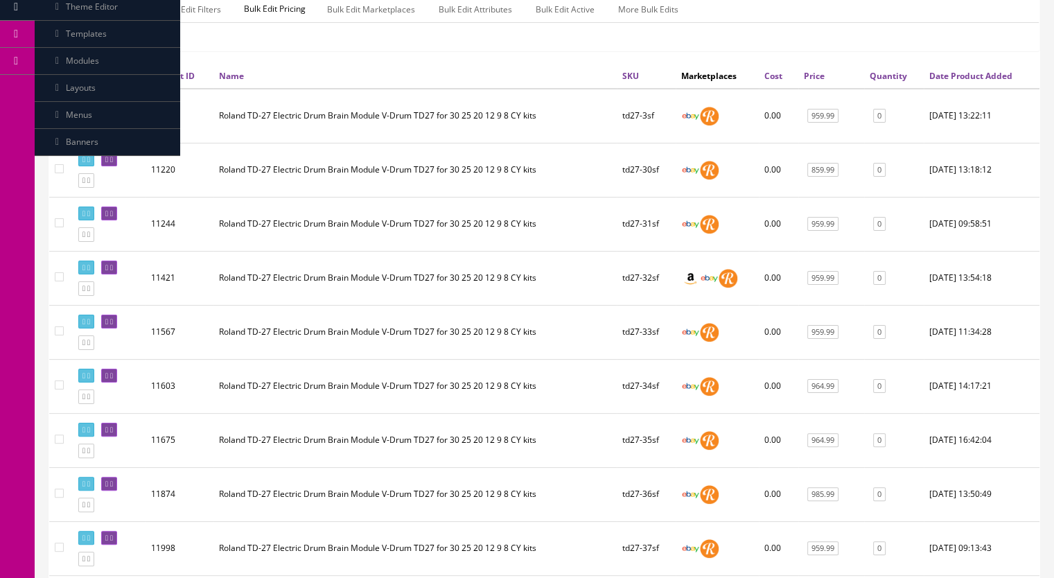
scroll to position [69, 0]
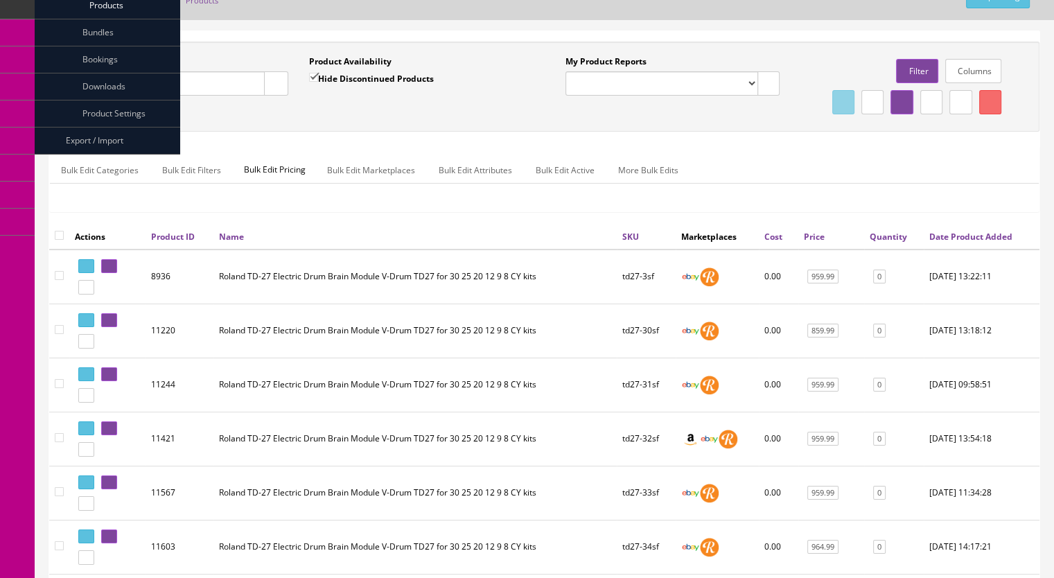
click at [133, 87] on input "Quick Search" at bounding box center [168, 83] width 191 height 24
paste input "CY14C-T-15b"
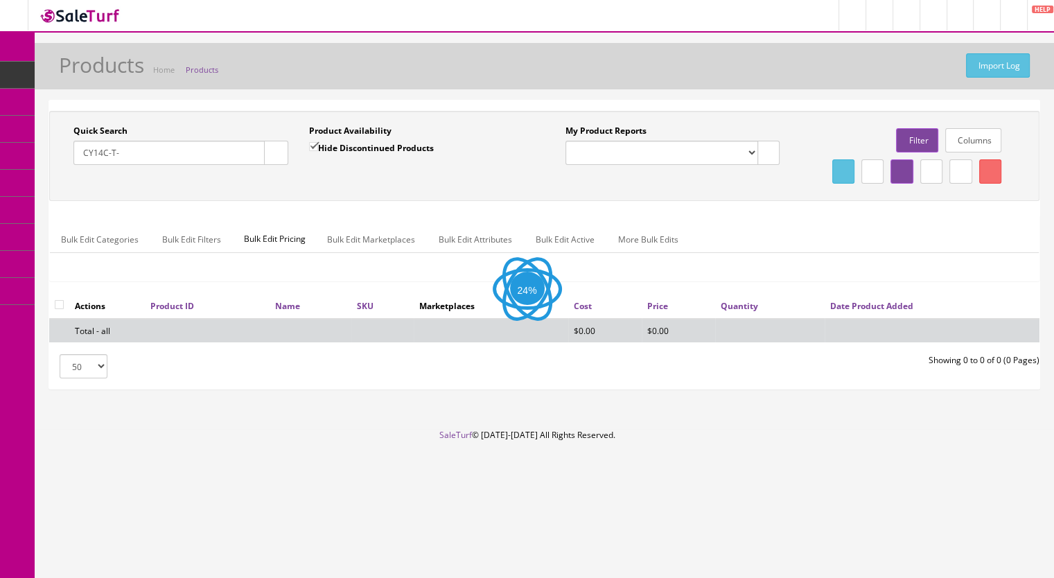
scroll to position [0, 0]
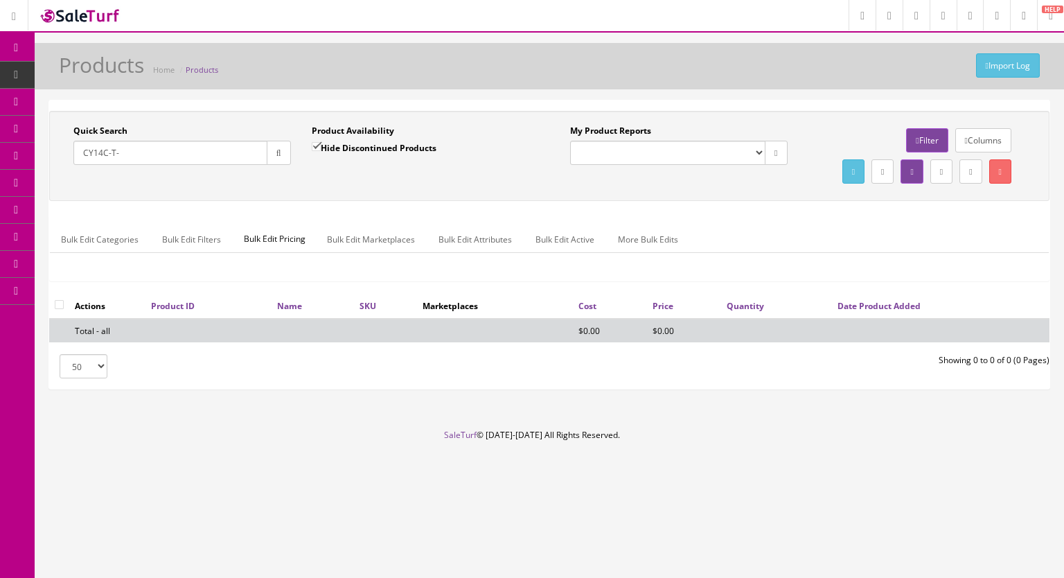
type input "CY14C-T-"
click at [318, 142] on input "Hide Discontinued Products" at bounding box center [316, 146] width 9 height 9
checkbox input "false"
click at [277, 159] on button "button" at bounding box center [279, 153] width 24 height 24
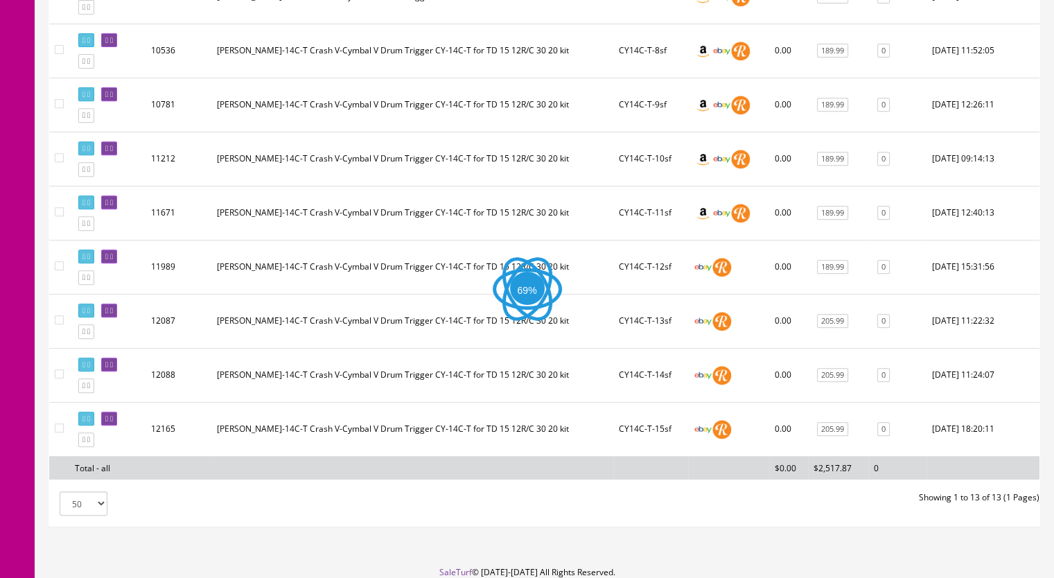
scroll to position [643, 0]
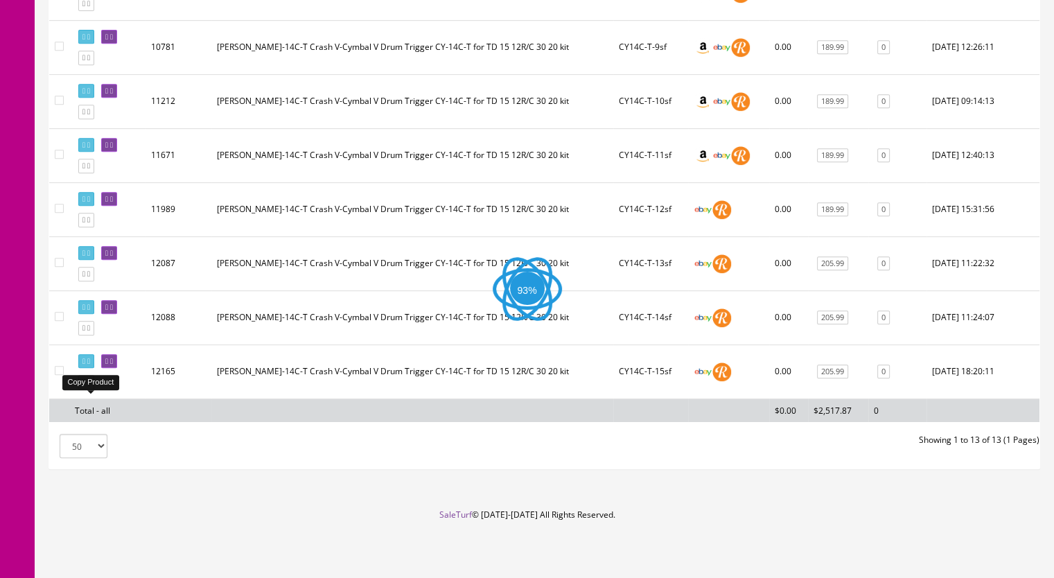
click at [90, 383] on icon at bounding box center [88, 382] width 3 height 8
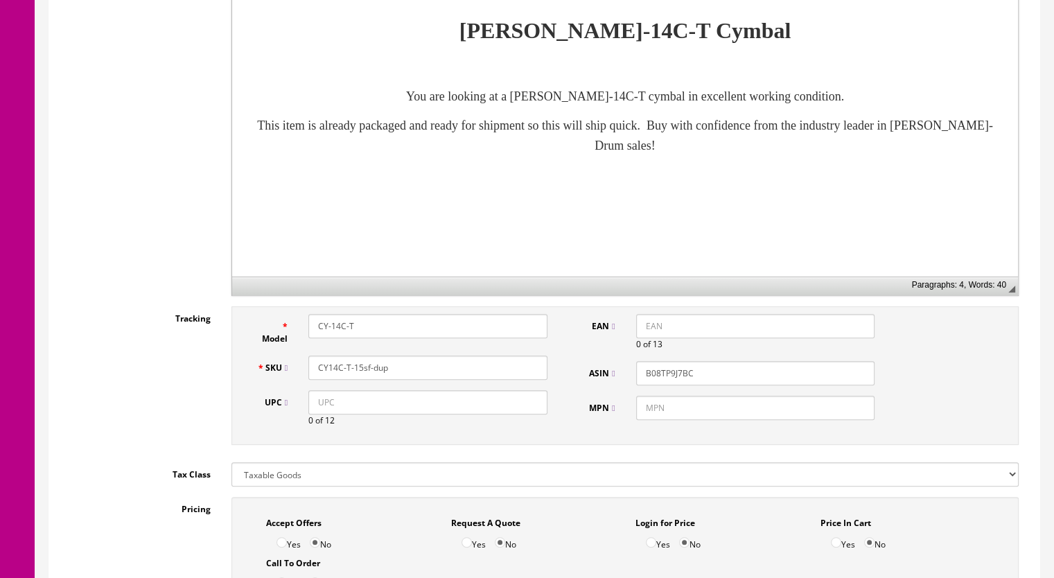
scroll to position [416, 0]
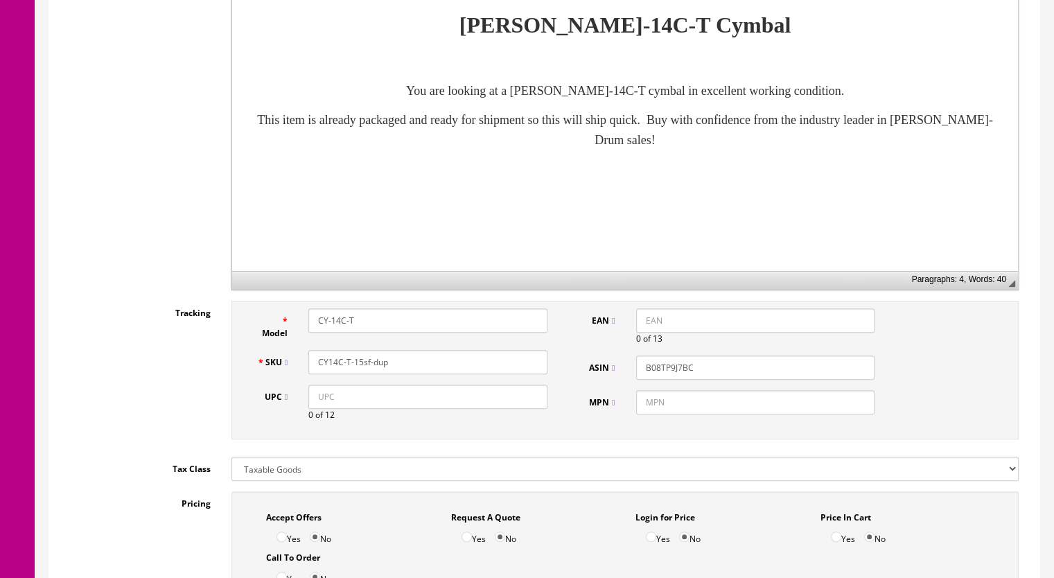
drag, startPoint x: 394, startPoint y: 361, endPoint x: 357, endPoint y: 369, distance: 37.6
click at [357, 369] on input "CY14C-T-15sf-dup" at bounding box center [427, 362] width 239 height 24
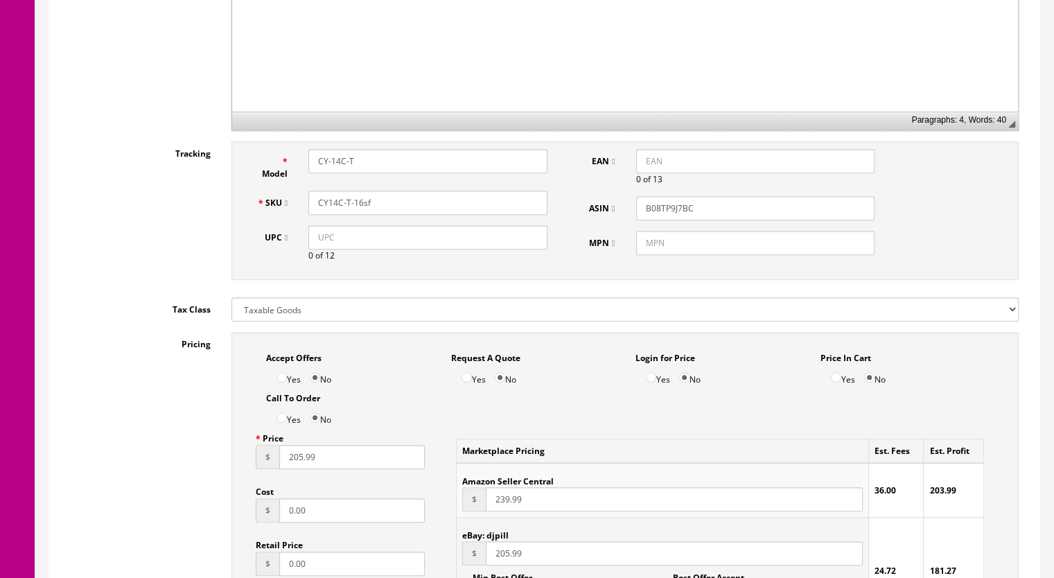
scroll to position [831, 0]
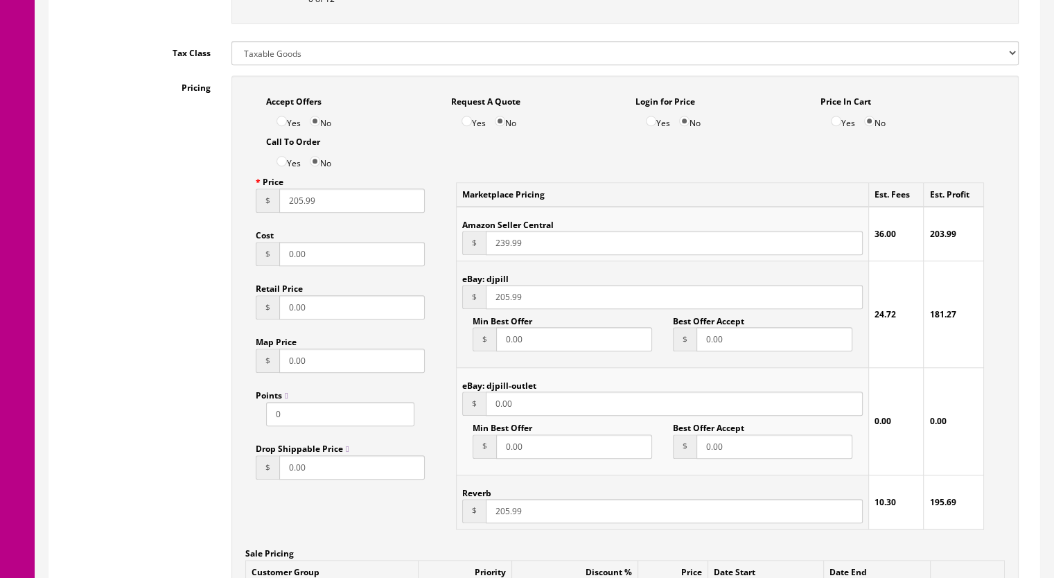
type input "CY14C-T-16sf"
click at [298, 206] on input "205.99" at bounding box center [351, 200] width 145 height 24
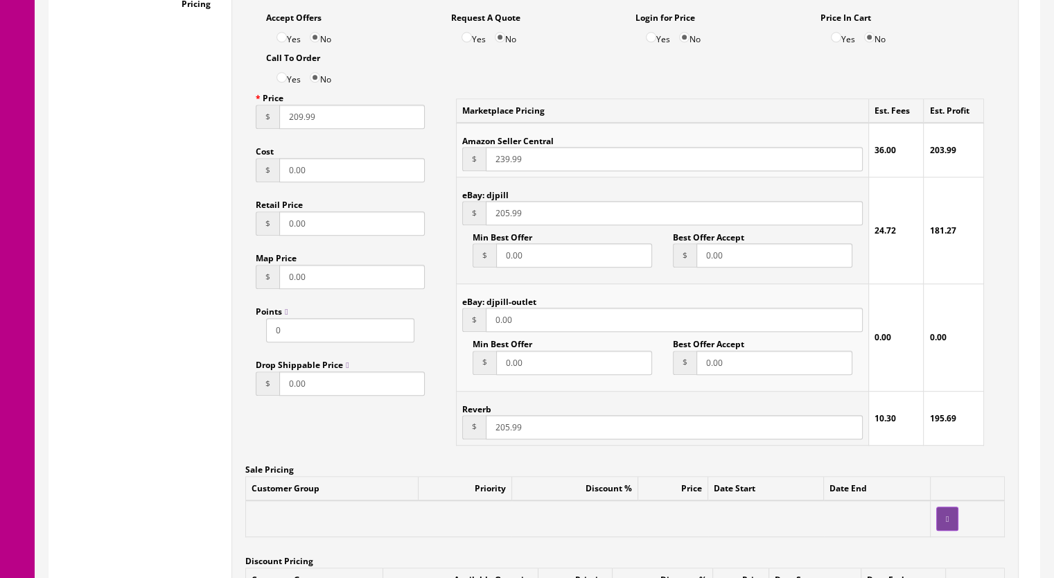
scroll to position [970, 0]
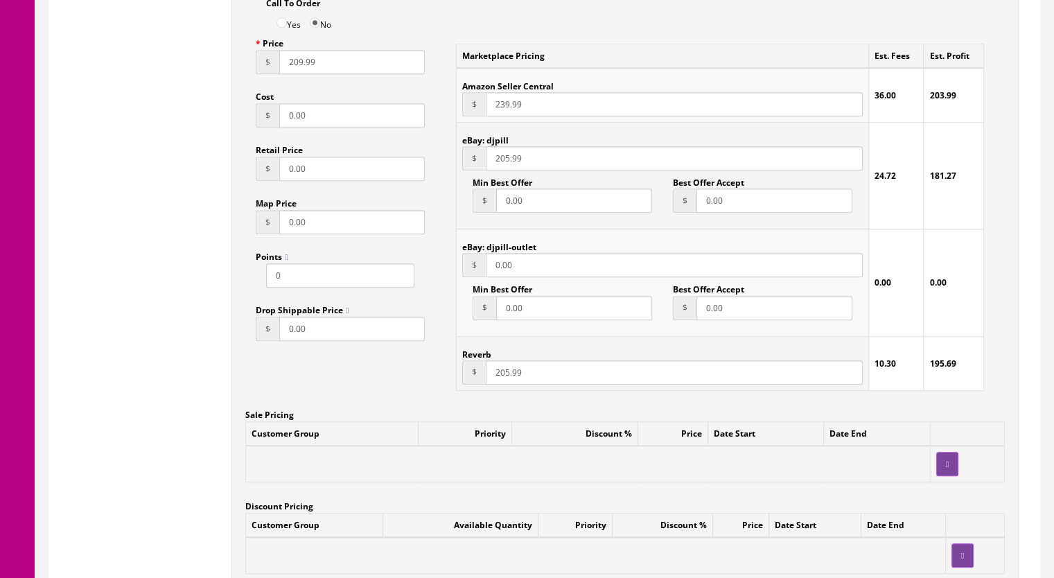
type input "209.99"
click at [502, 374] on input "205.99" at bounding box center [674, 372] width 377 height 24
type input "209.99"
click at [504, 161] on input "205.99" at bounding box center [674, 158] width 377 height 24
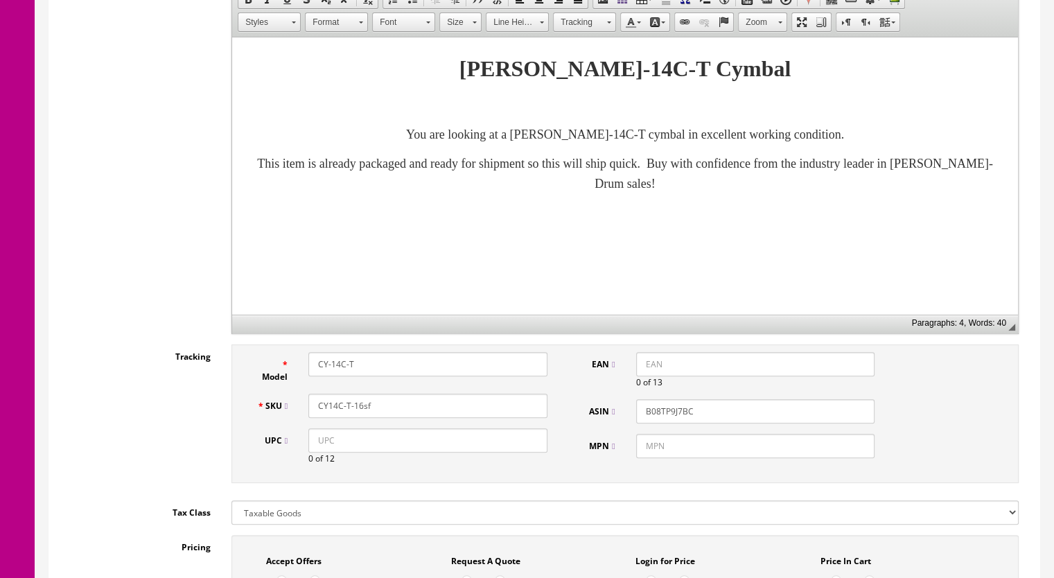
scroll to position [139, 0]
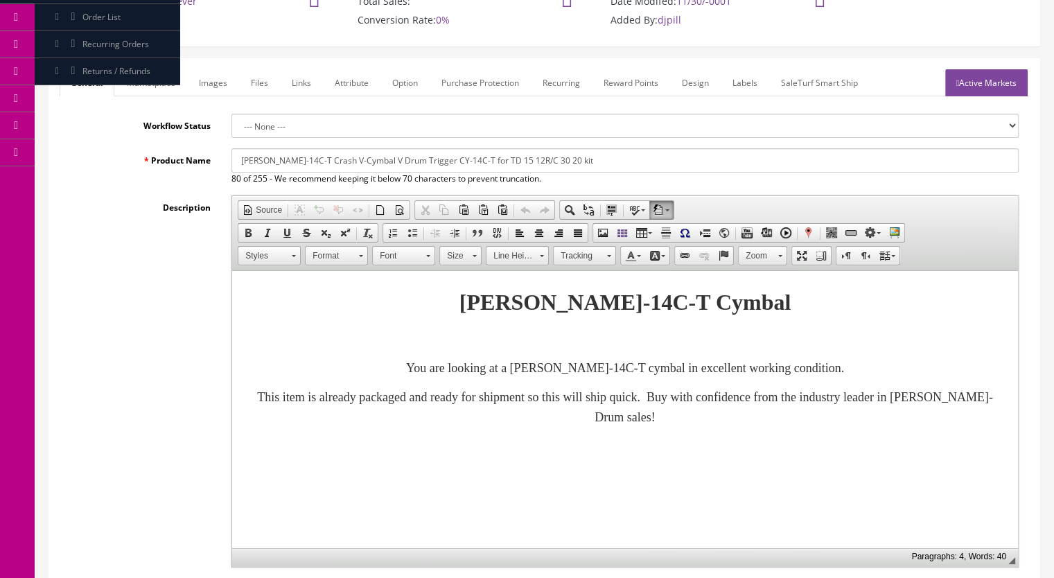
type input "209.99"
click at [153, 80] on link "Marketplace" at bounding box center [151, 82] width 71 height 27
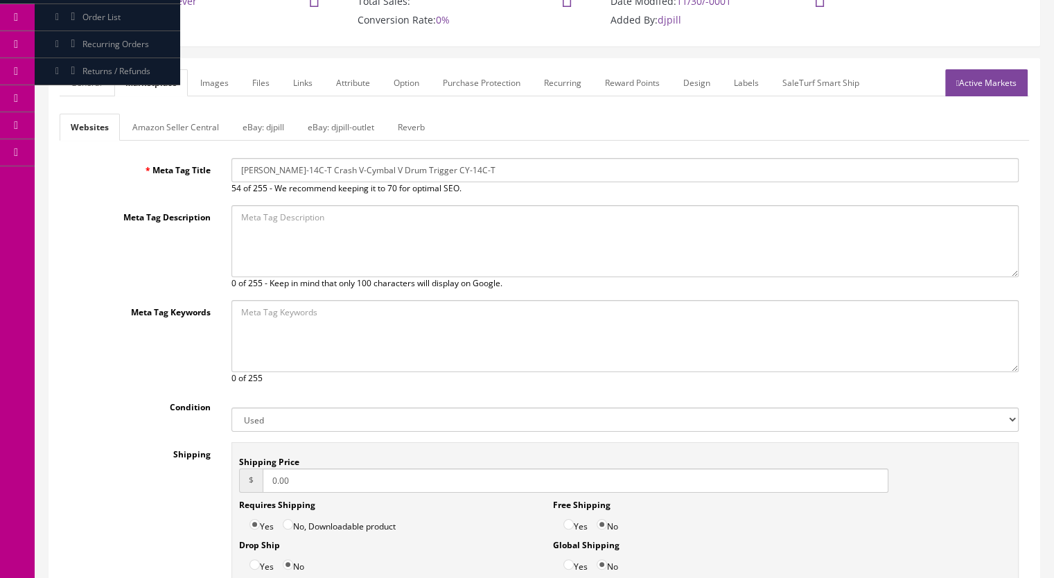
click at [410, 122] on link "Reverb" at bounding box center [411, 127] width 49 height 27
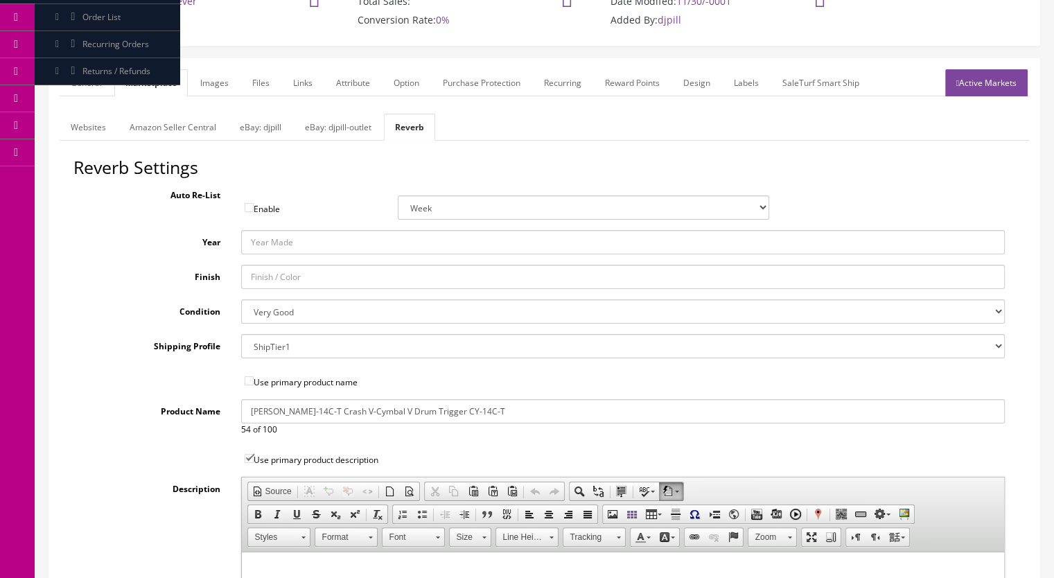
click at [204, 78] on link "Images" at bounding box center [214, 82] width 51 height 27
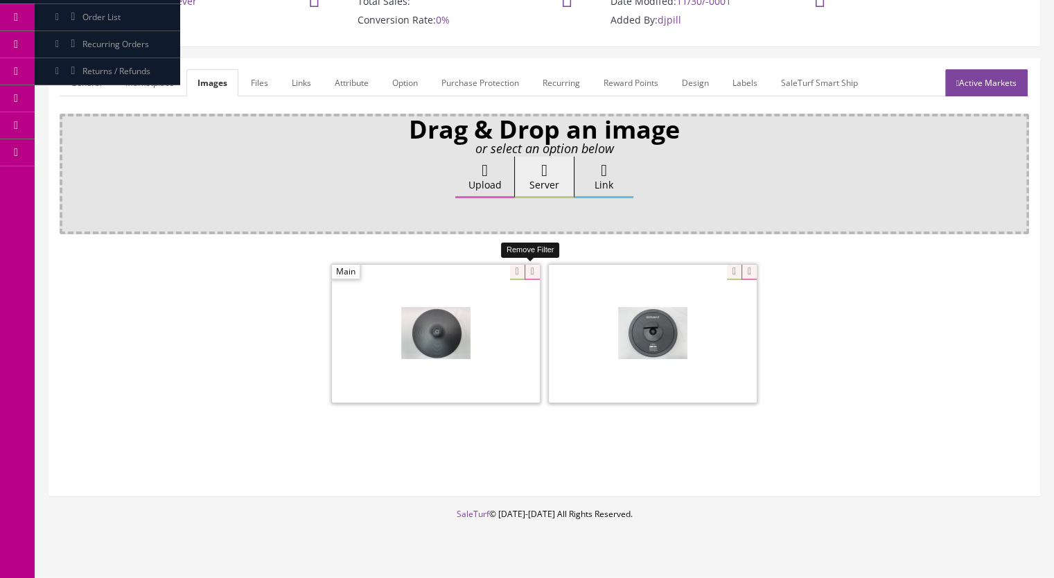
click at [531, 272] on icon at bounding box center [531, 272] width 15 height 15
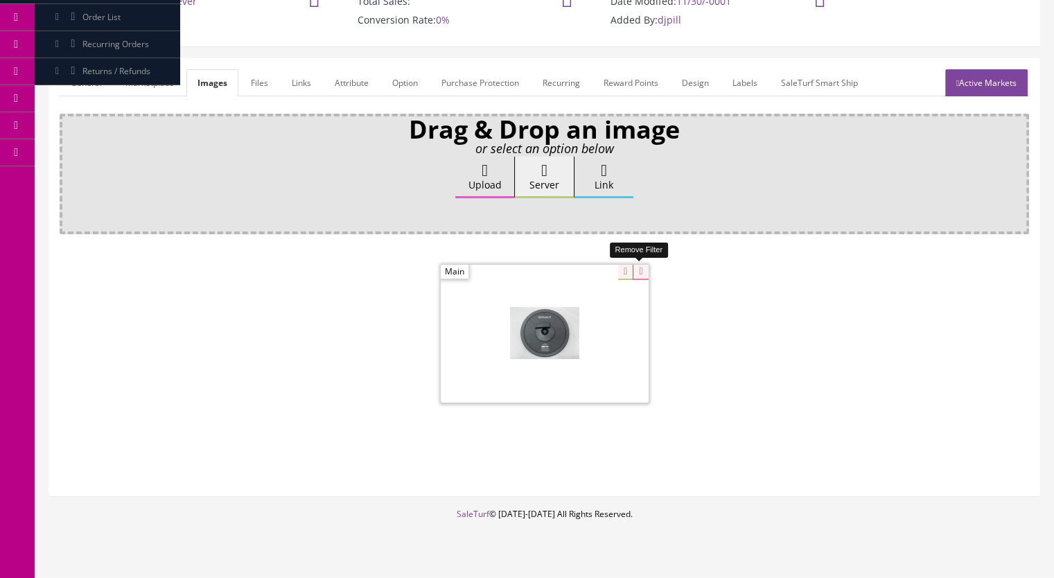
click at [645, 272] on icon at bounding box center [639, 272] width 15 height 15
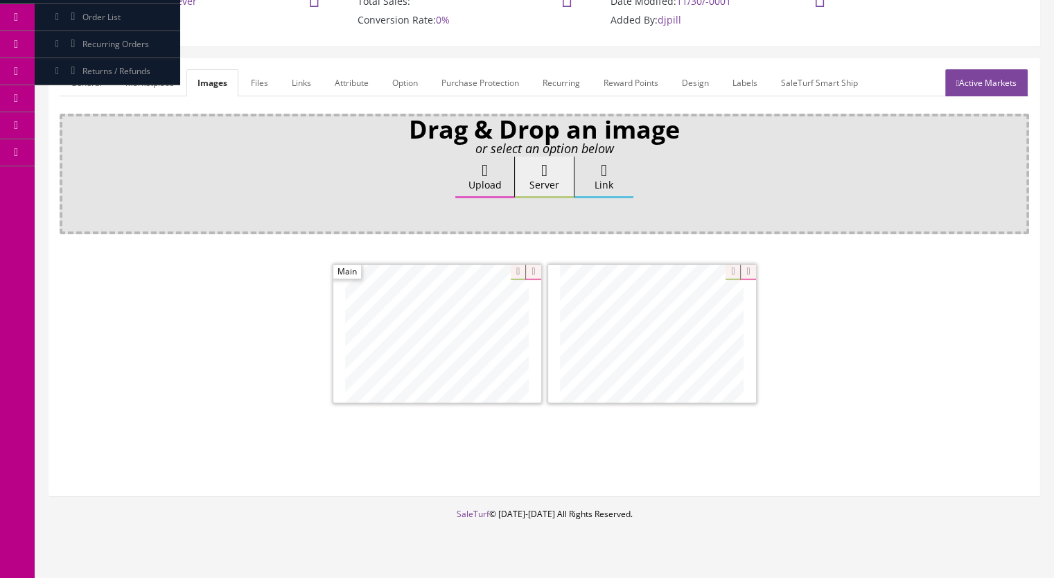
click at [982, 81] on link "Active Markets" at bounding box center [986, 82] width 82 height 27
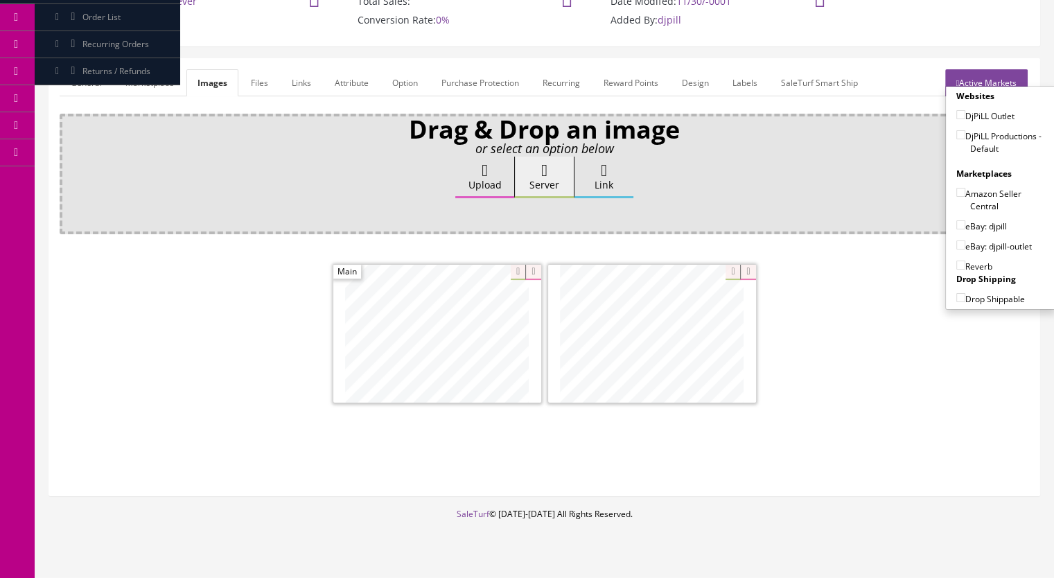
click at [956, 137] on input"] "DjPiLL Productions - Default" at bounding box center [960, 134] width 9 height 9
checkbox input"] "true"
click at [956, 220] on input"] "eBay: djpill" at bounding box center [960, 224] width 9 height 9
checkbox input"] "true"
click at [956, 261] on input"] "Reverb" at bounding box center [960, 264] width 9 height 9
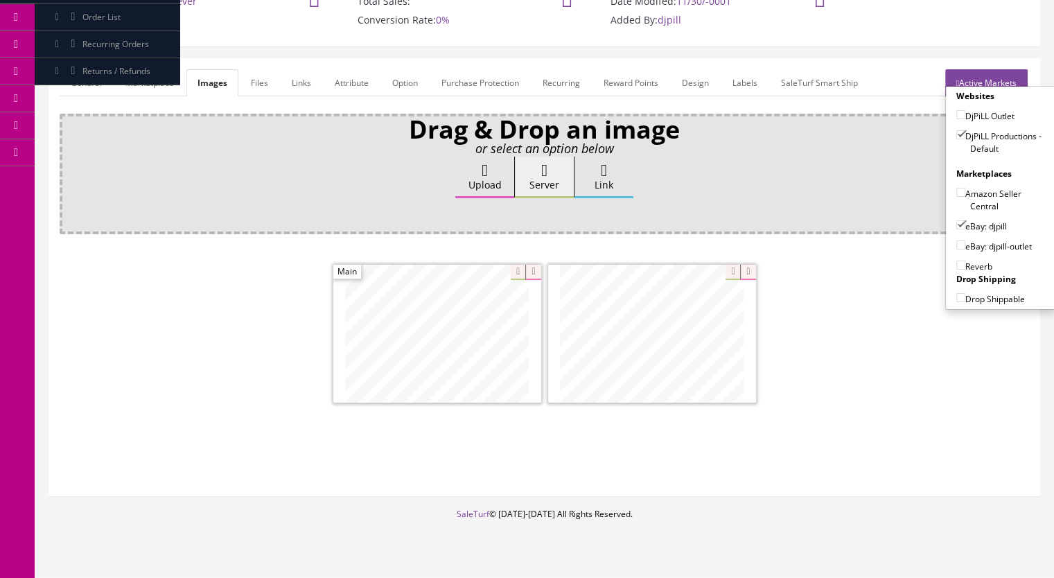
checkbox input"] "true"
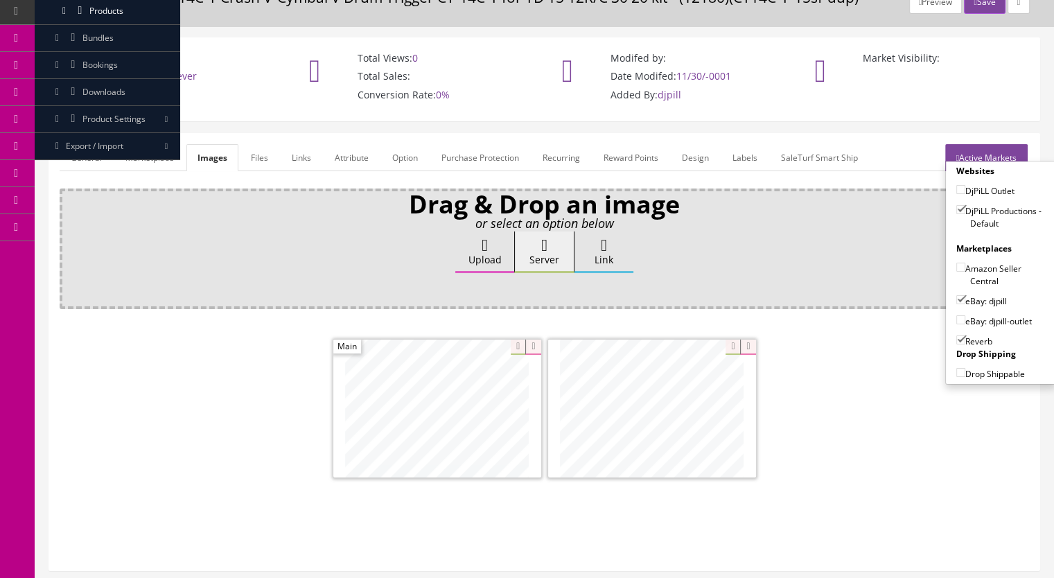
scroll to position [0, 0]
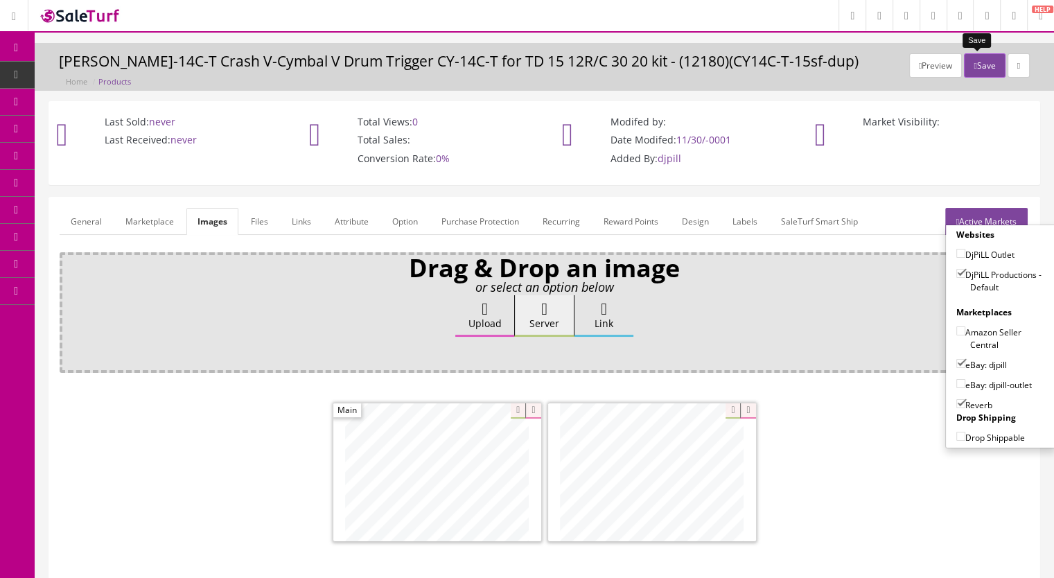
click at [973, 67] on button "Save" at bounding box center [984, 65] width 41 height 24
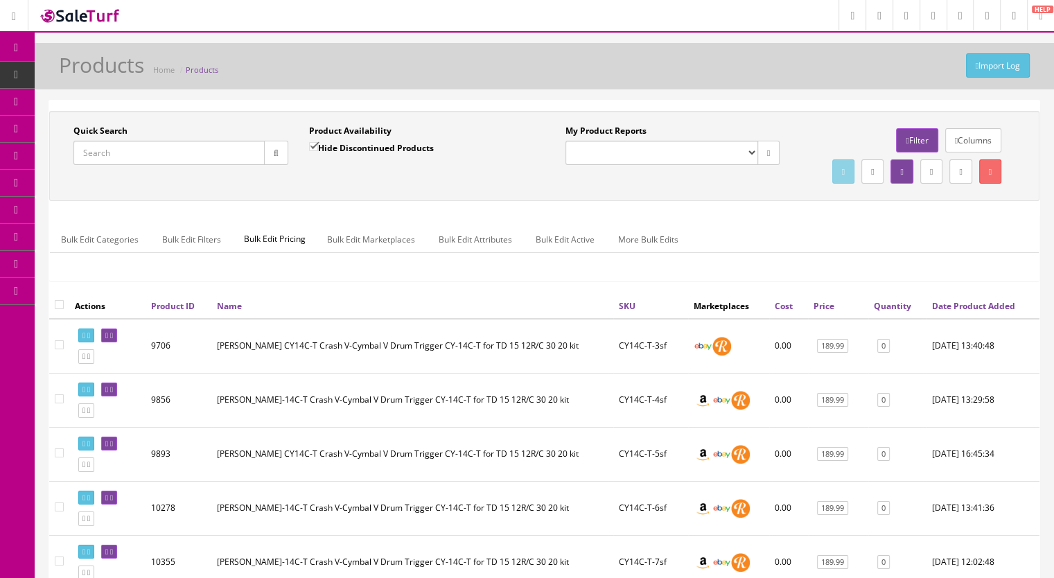
click at [105, 149] on input "Quick Search" at bounding box center [168, 153] width 191 height 24
paste input "CY12C-T-3b"
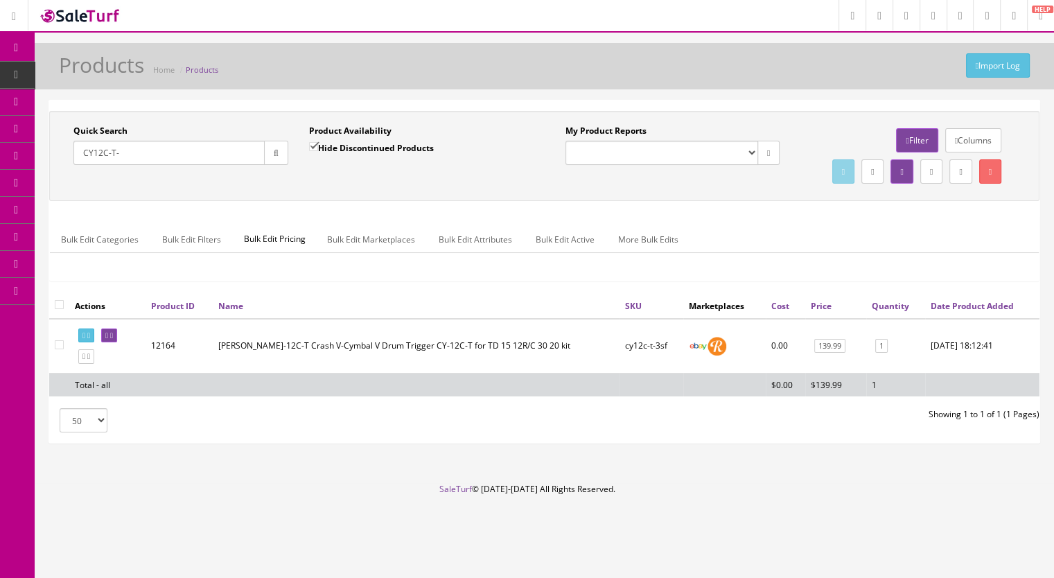
type input "CY12C-T-"
drag, startPoint x: 310, startPoint y: 141, endPoint x: 277, endPoint y: 153, distance: 35.5
click at [310, 142] on input "Hide Discontinued Products" at bounding box center [313, 146] width 9 height 9
checkbox input "false"
click at [274, 154] on icon "button" at bounding box center [276, 153] width 5 height 8
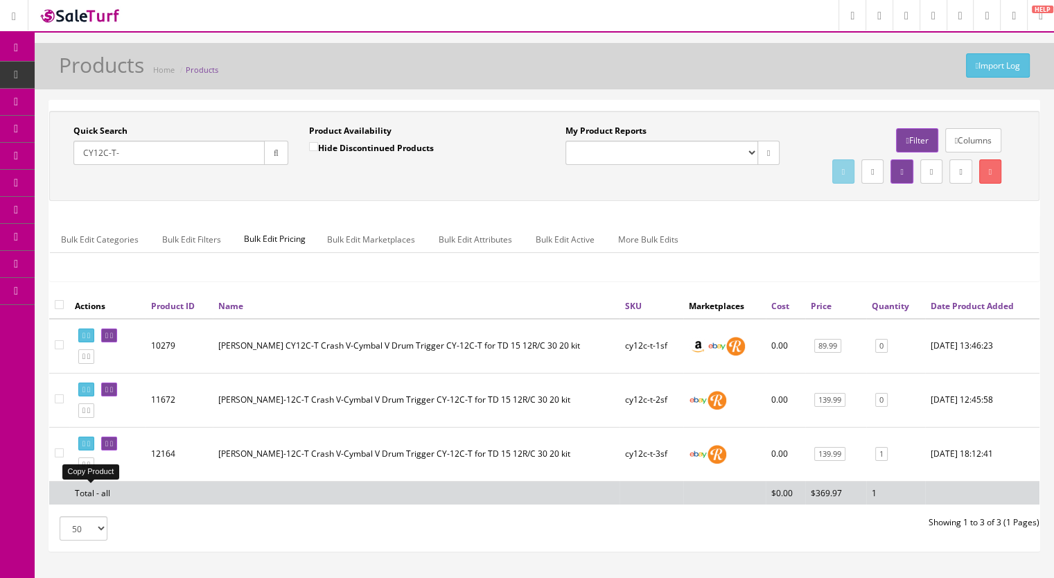
click at [91, 472] on link at bounding box center [86, 464] width 16 height 15
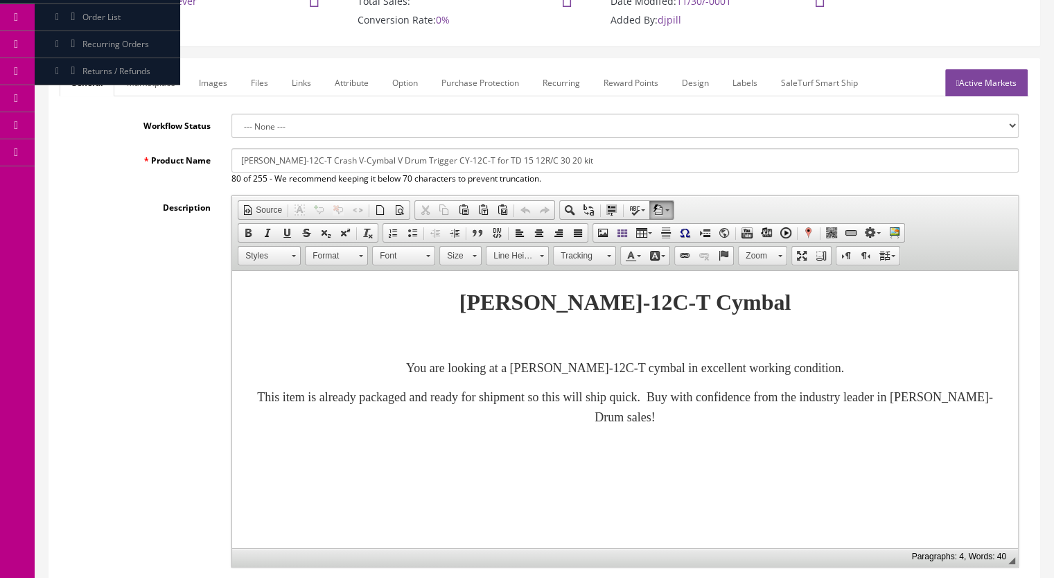
scroll to position [416, 0]
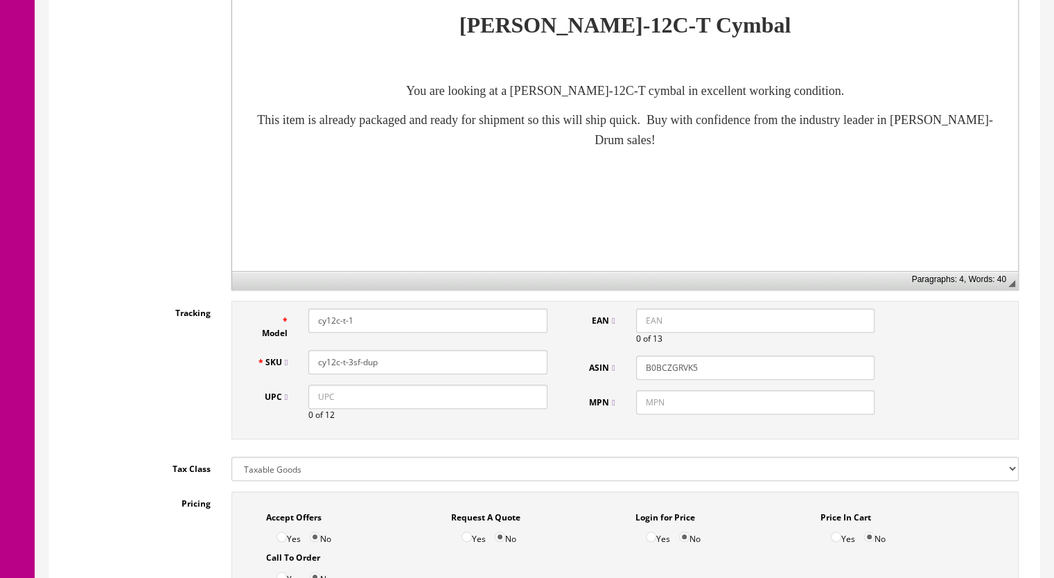
drag, startPoint x: 369, startPoint y: 365, endPoint x: 346, endPoint y: 369, distance: 22.6
click at [346, 369] on input "cy12c-t-3sf-dup" at bounding box center [427, 362] width 239 height 24
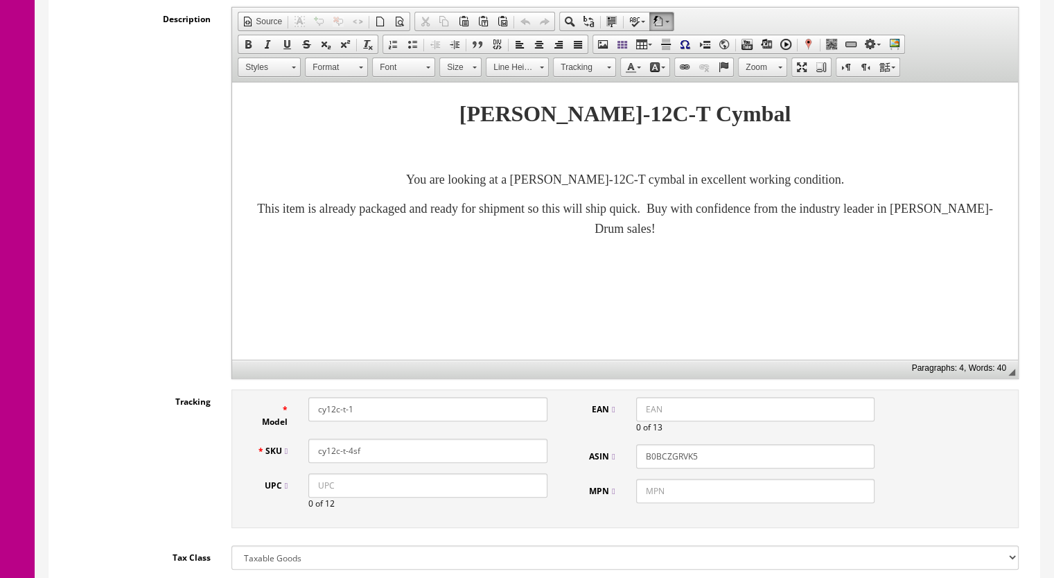
scroll to position [208, 0]
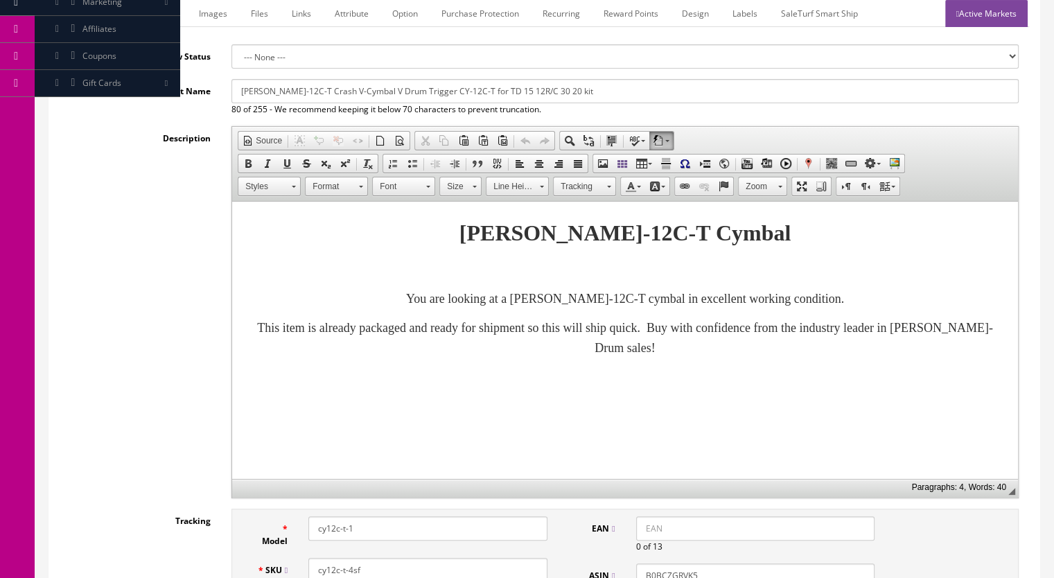
type input "cy12c-t-4sf"
click at [154, 14] on link "Marketplace" at bounding box center [151, 13] width 71 height 27
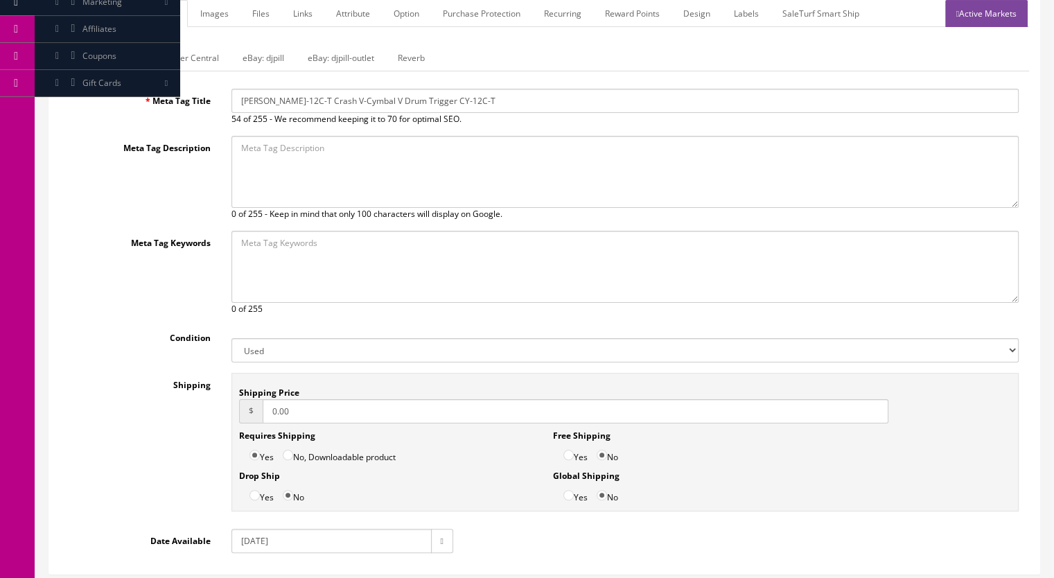
click at [405, 57] on link "Reverb" at bounding box center [411, 57] width 49 height 27
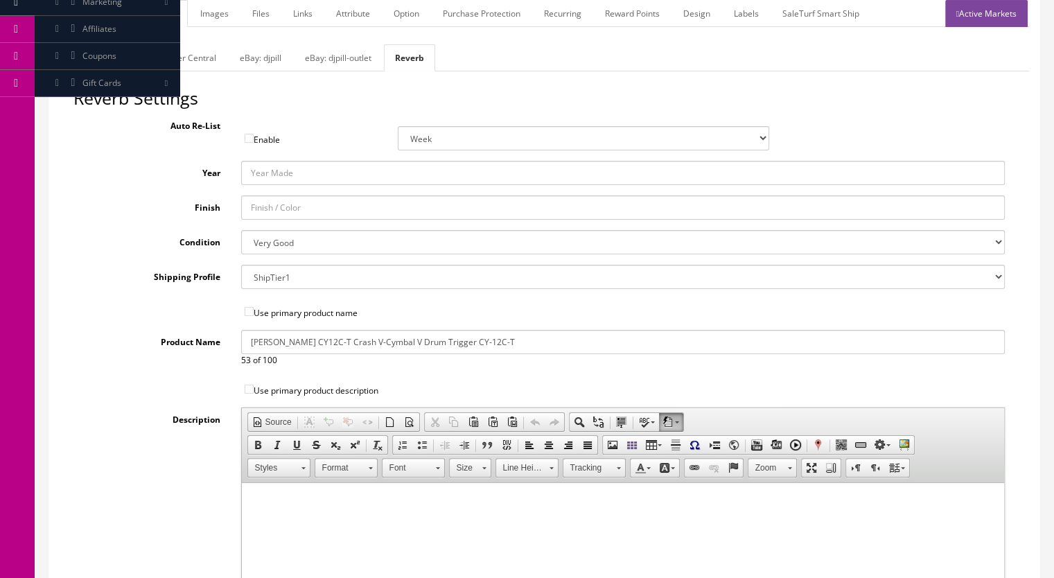
click at [226, 14] on link "Images" at bounding box center [214, 13] width 51 height 27
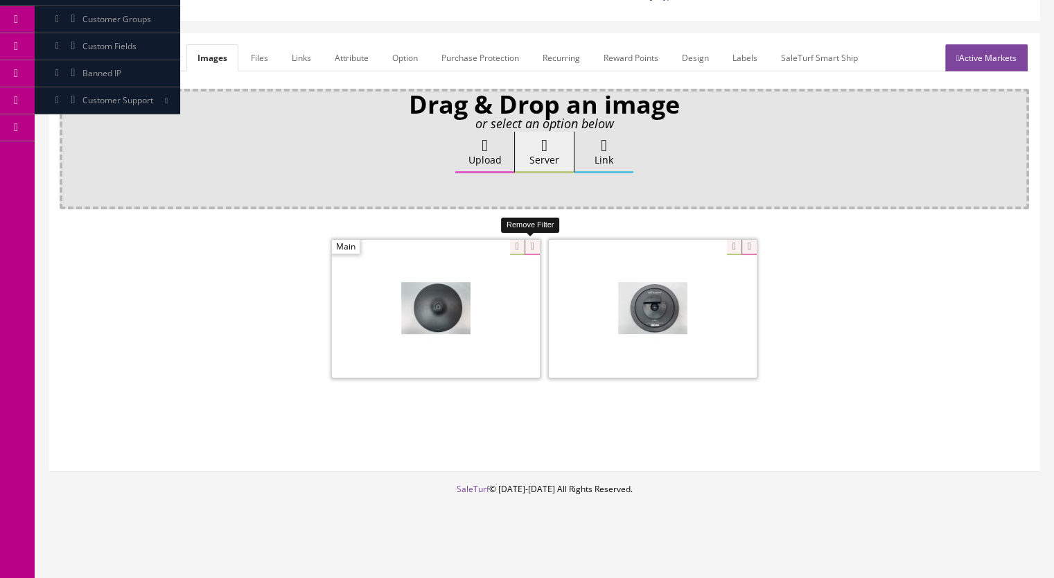
click at [532, 245] on icon at bounding box center [531, 247] width 15 height 15
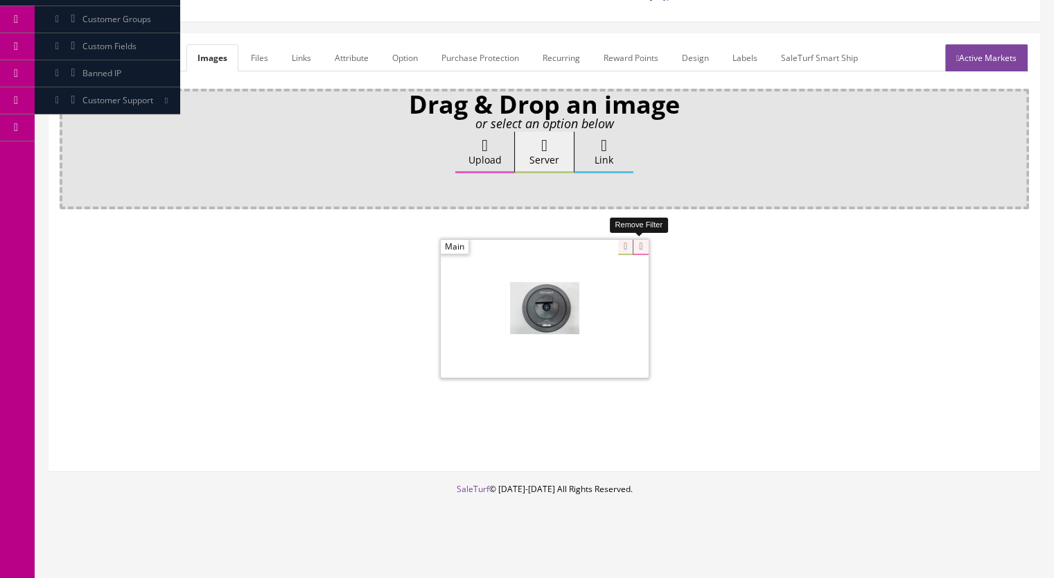
click at [637, 242] on icon at bounding box center [639, 247] width 15 height 15
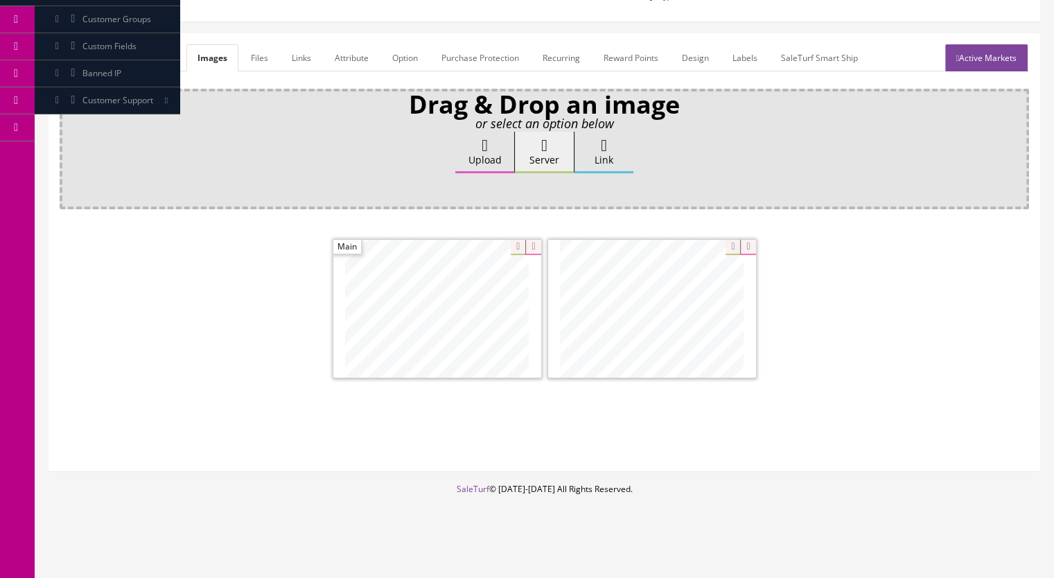
click at [993, 64] on link "Active Markets" at bounding box center [986, 57] width 82 height 27
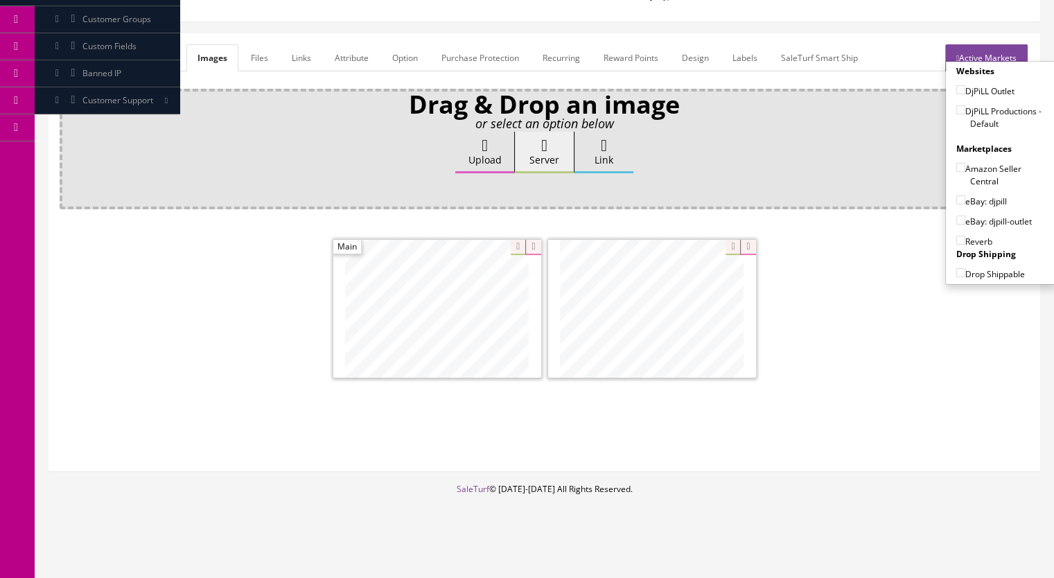
click at [958, 111] on input"] "DjPiLL Productions - Default" at bounding box center [960, 109] width 9 height 9
checkbox input"] "true"
click at [956, 197] on input"] "eBay: djpill" at bounding box center [960, 199] width 9 height 9
checkbox input"] "true"
click at [958, 236] on input"] "Reverb" at bounding box center [960, 240] width 9 height 9
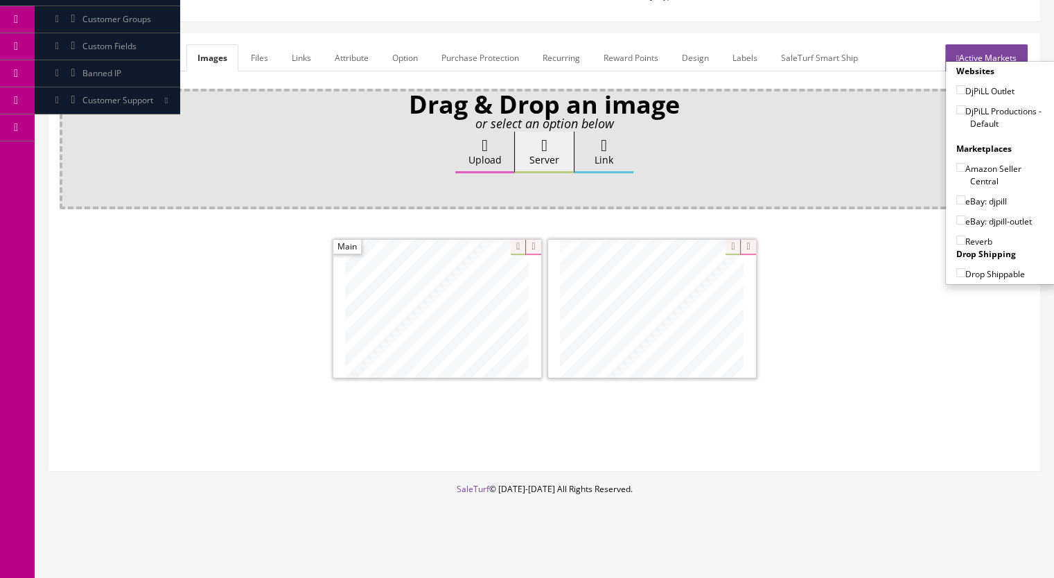
checkbox input"] "true"
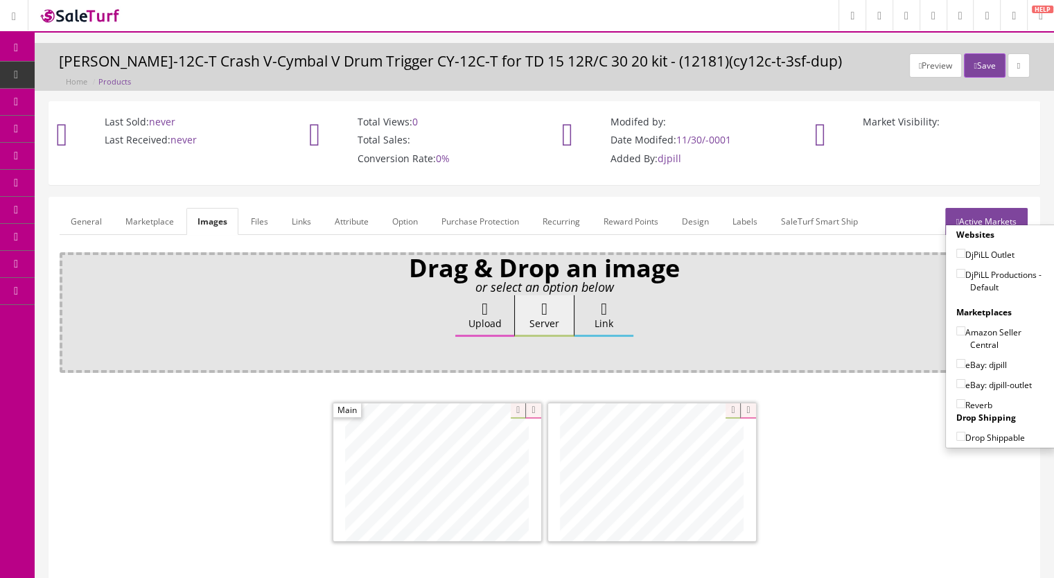
scroll to position [0, 0]
click at [970, 71] on button "Save" at bounding box center [984, 65] width 41 height 24
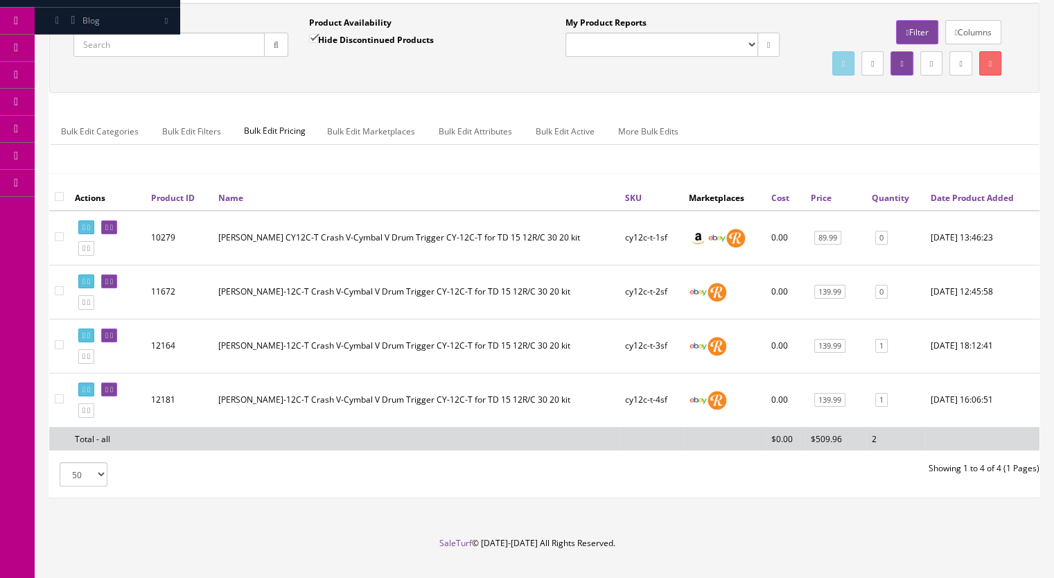
scroll to position [162, 0]
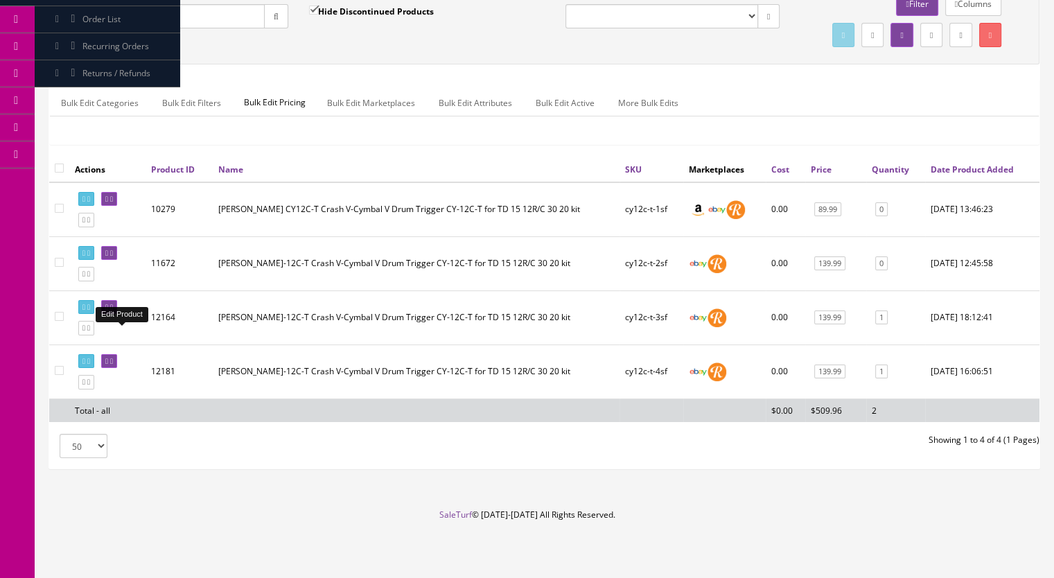
click at [113, 310] on icon at bounding box center [111, 307] width 3 height 8
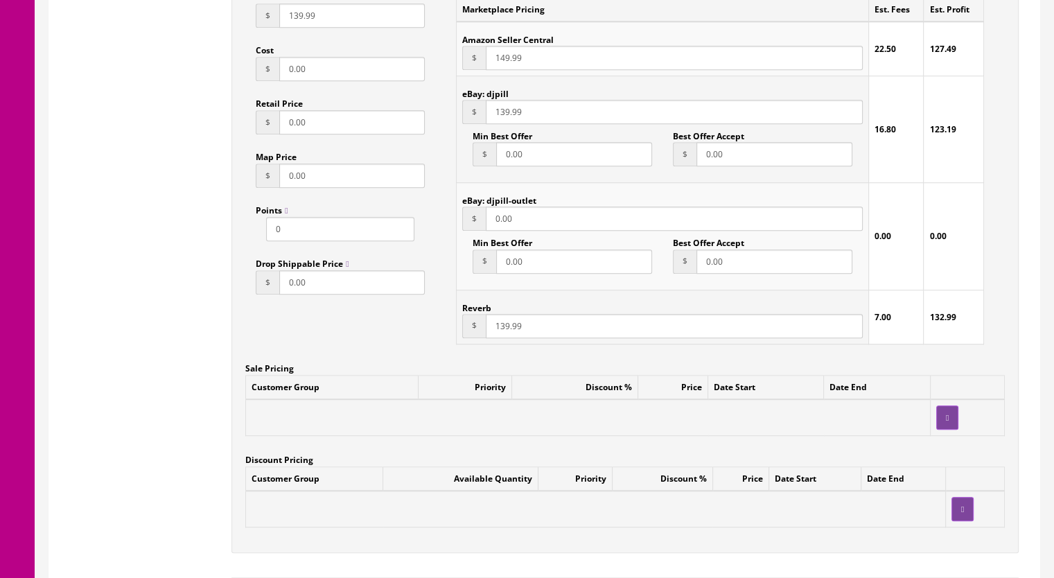
scroll to position [900, 0]
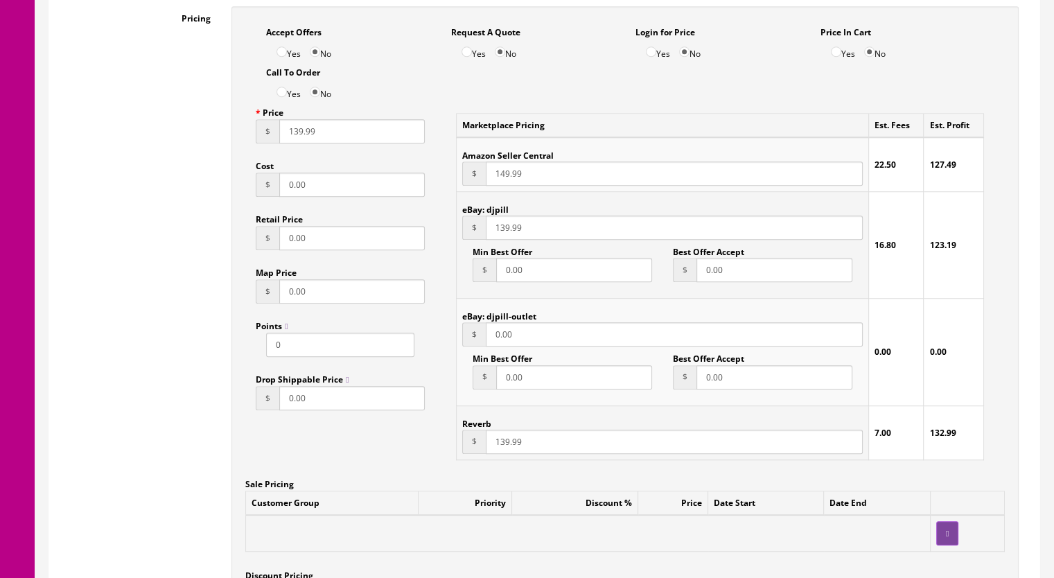
click at [502, 445] on input "139.99" at bounding box center [674, 441] width 377 height 24
type input "129.99"
click at [504, 231] on input "139.99" at bounding box center [674, 227] width 377 height 24
type input "125.99"
click at [502, 446] on input "129.99" at bounding box center [674, 441] width 377 height 24
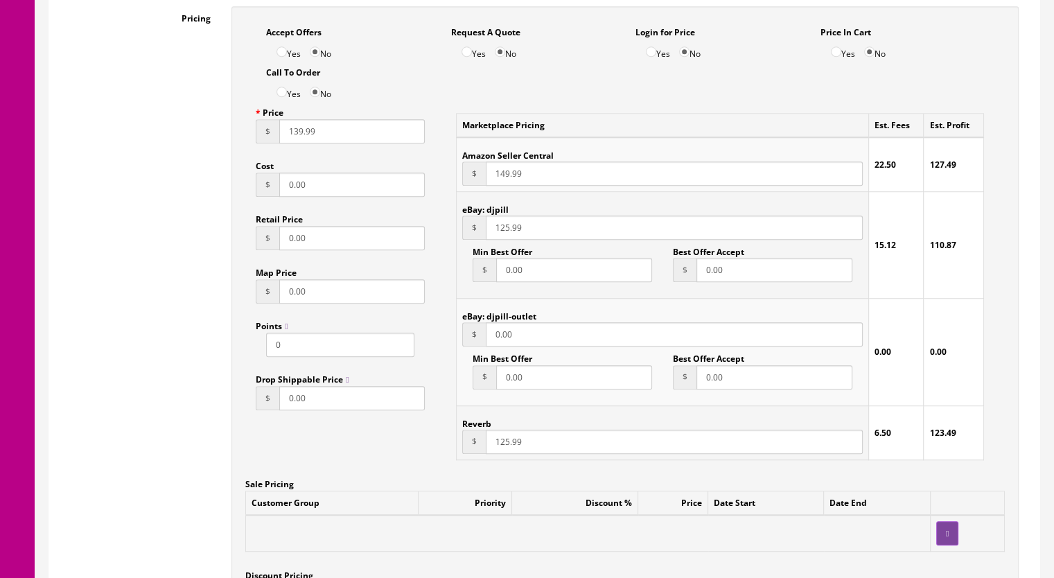
type input "125.99"
drag, startPoint x: 294, startPoint y: 134, endPoint x: 302, endPoint y: 137, distance: 9.0
click at [302, 137] on input "139.99" at bounding box center [351, 131] width 145 height 24
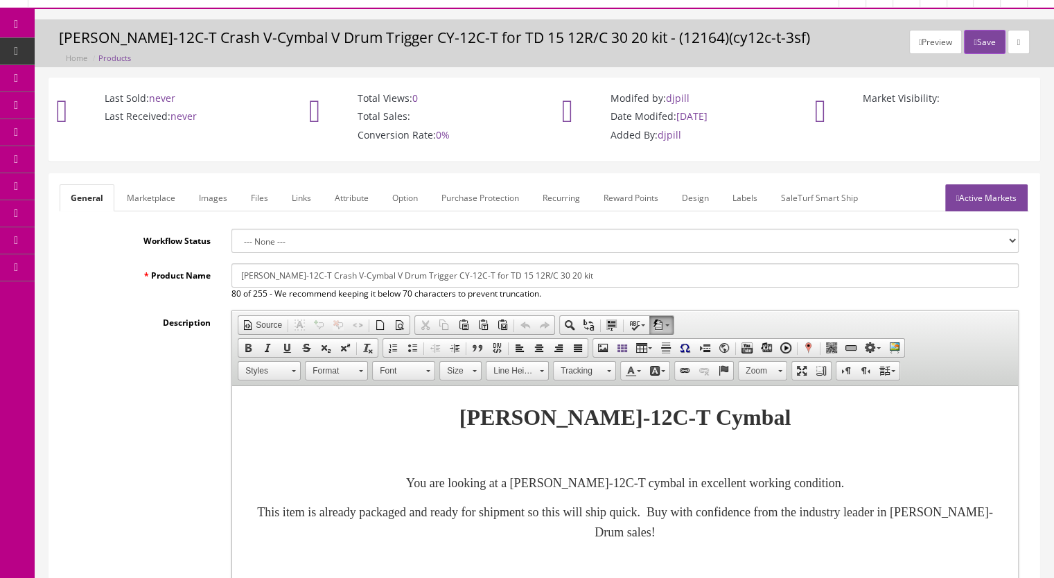
scroll to position [0, 0]
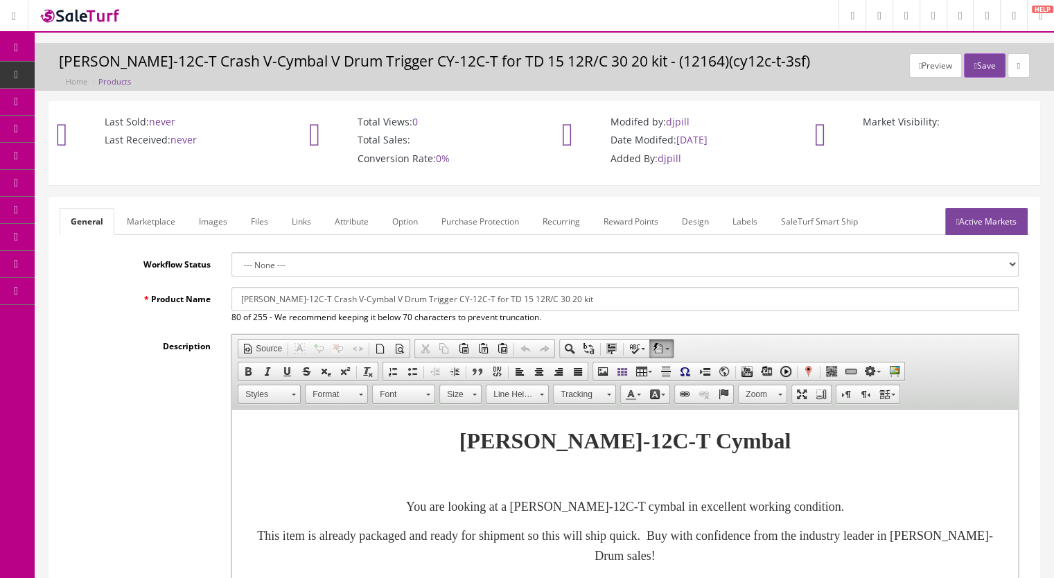
type input "125.99"
click at [975, 62] on button "Save" at bounding box center [984, 65] width 41 height 24
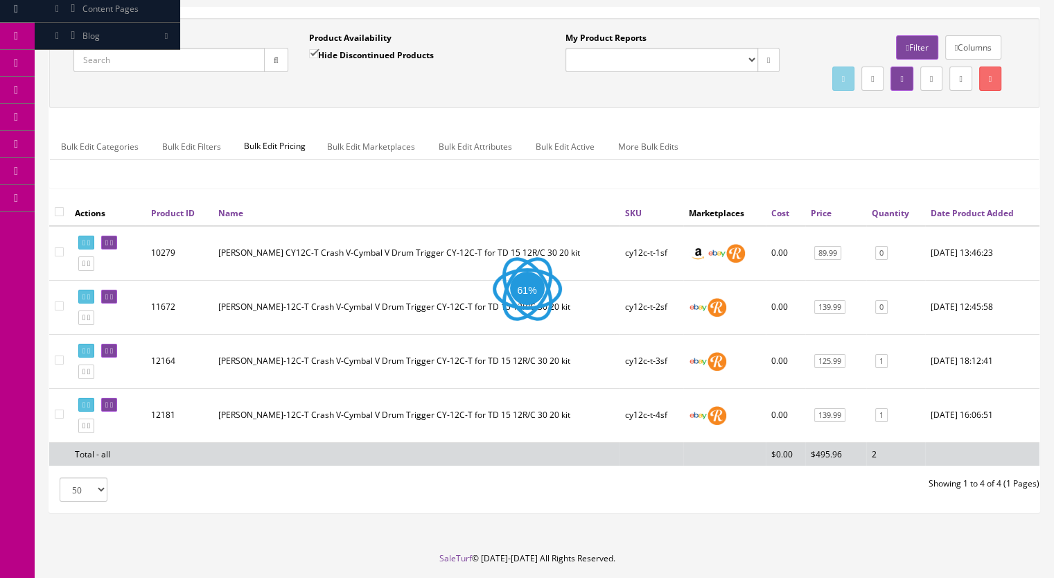
scroll to position [162, 0]
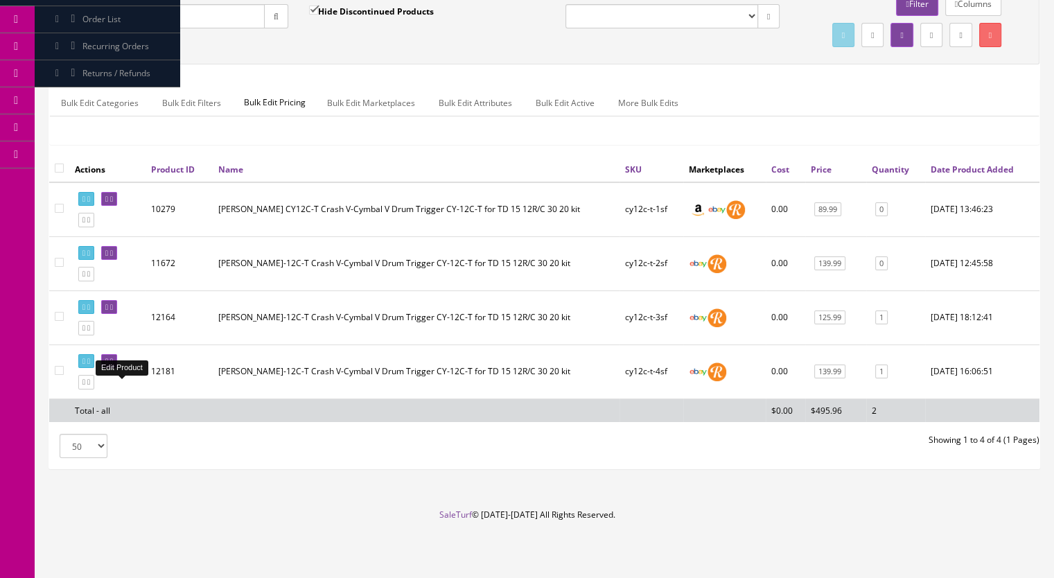
click at [117, 359] on link at bounding box center [109, 361] width 16 height 15
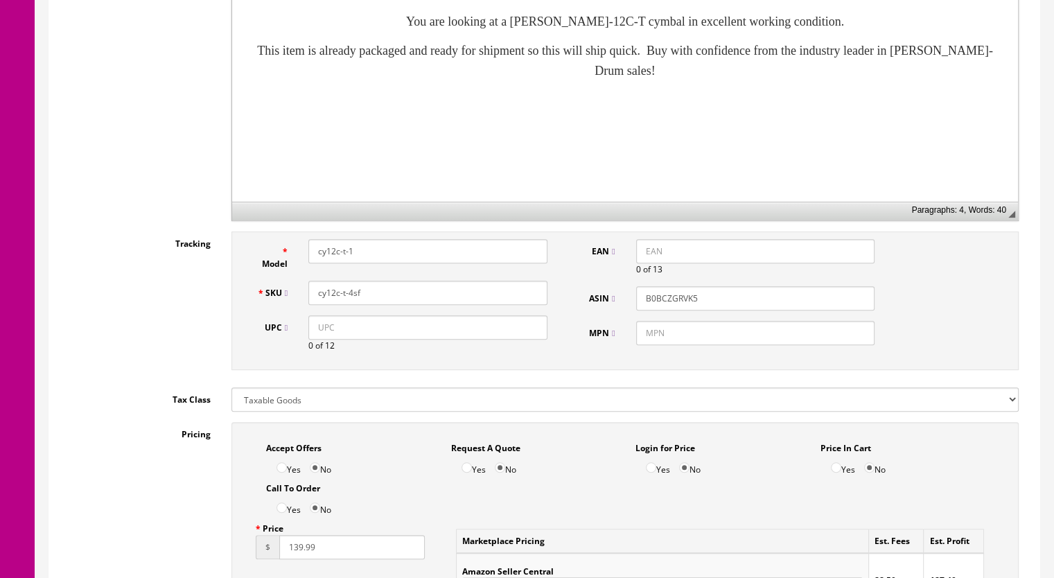
scroll to position [900, 0]
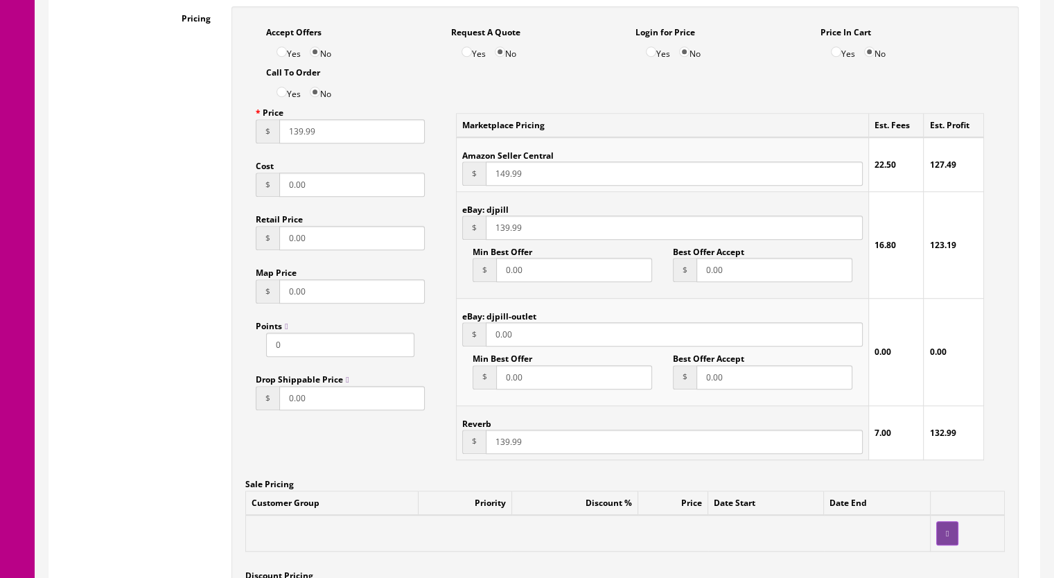
drag, startPoint x: 292, startPoint y: 136, endPoint x: 301, endPoint y: 137, distance: 8.3
click at [301, 137] on input "139.99" at bounding box center [351, 131] width 145 height 24
type input "125.99"
drag, startPoint x: 498, startPoint y: 449, endPoint x: 507, endPoint y: 448, distance: 9.0
click at [507, 448] on input "139.99" at bounding box center [674, 441] width 377 height 24
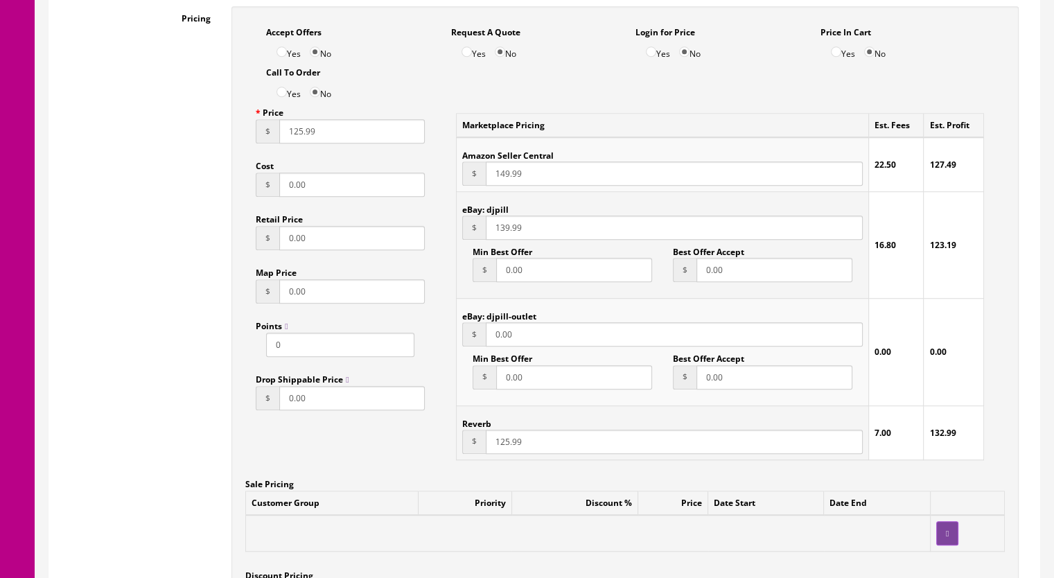
type input "125.99"
drag, startPoint x: 500, startPoint y: 231, endPoint x: 507, endPoint y: 232, distance: 7.0
click at [507, 232] on input "139.99" at bounding box center [674, 227] width 377 height 24
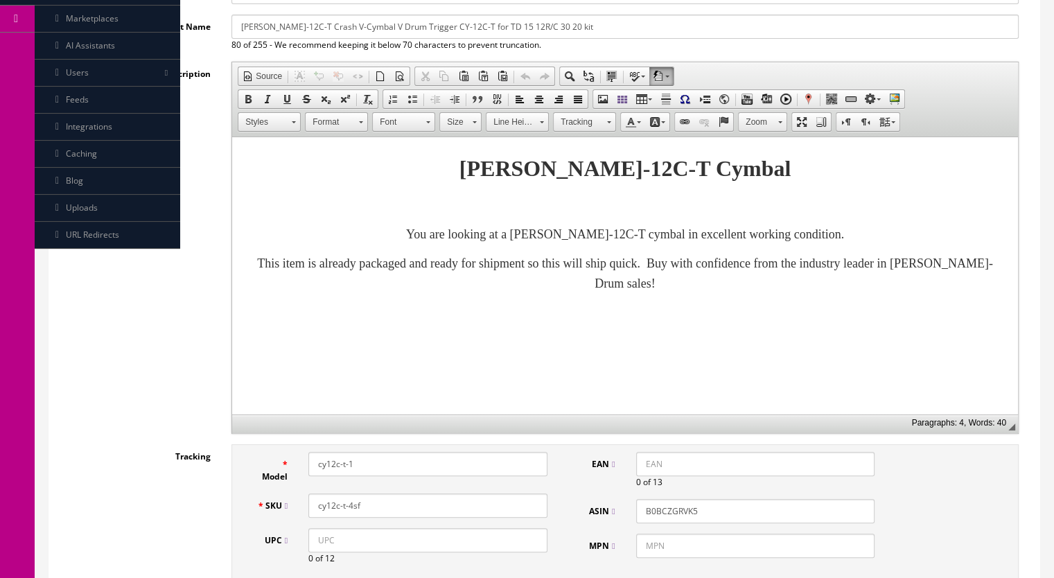
scroll to position [0, 0]
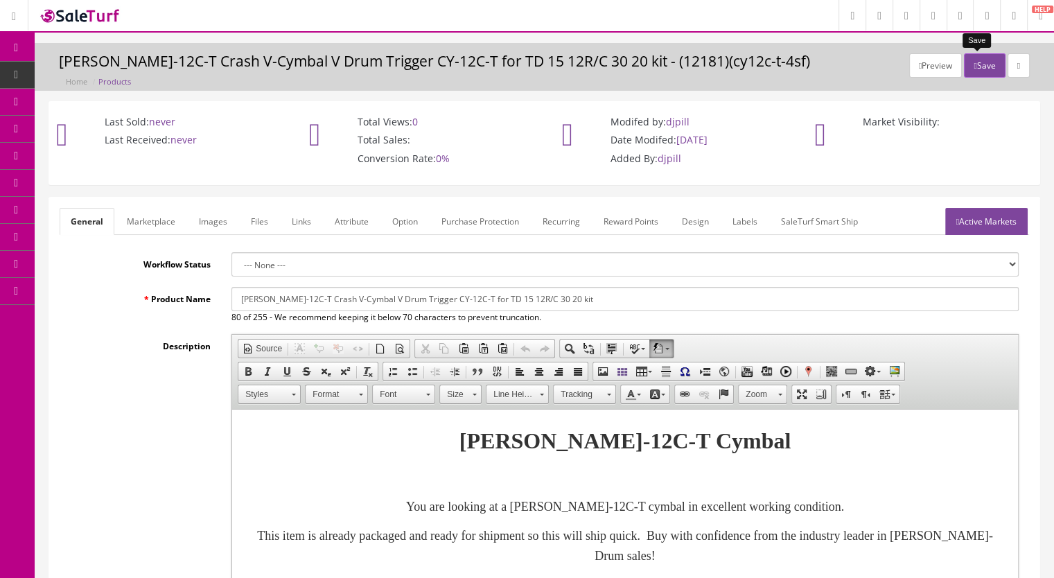
type input "125.99"
click at [973, 66] on icon "button" at bounding box center [974, 66] width 3 height 8
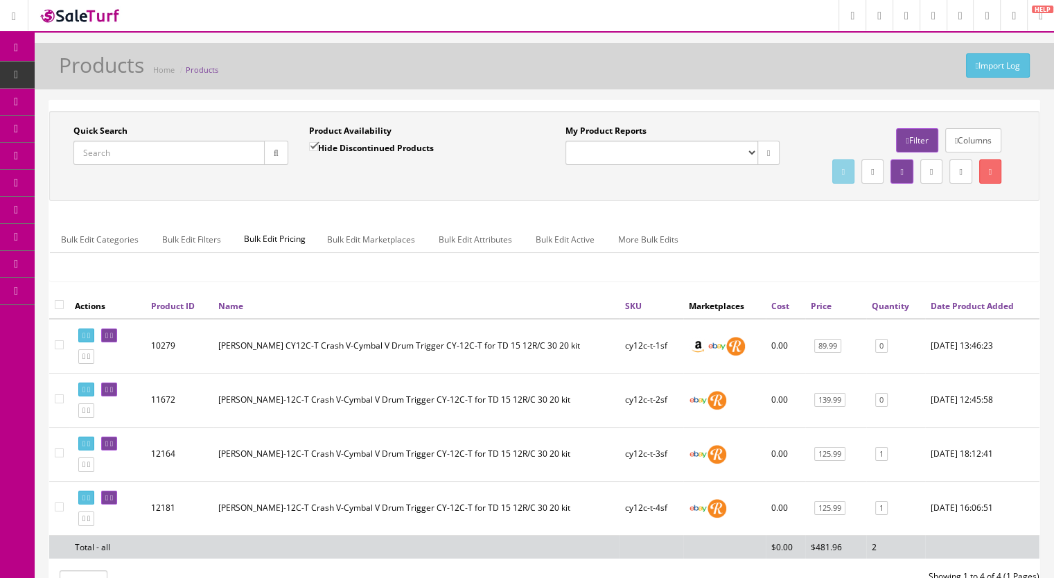
click at [107, 148] on input "Quick Search" at bounding box center [168, 153] width 191 height 24
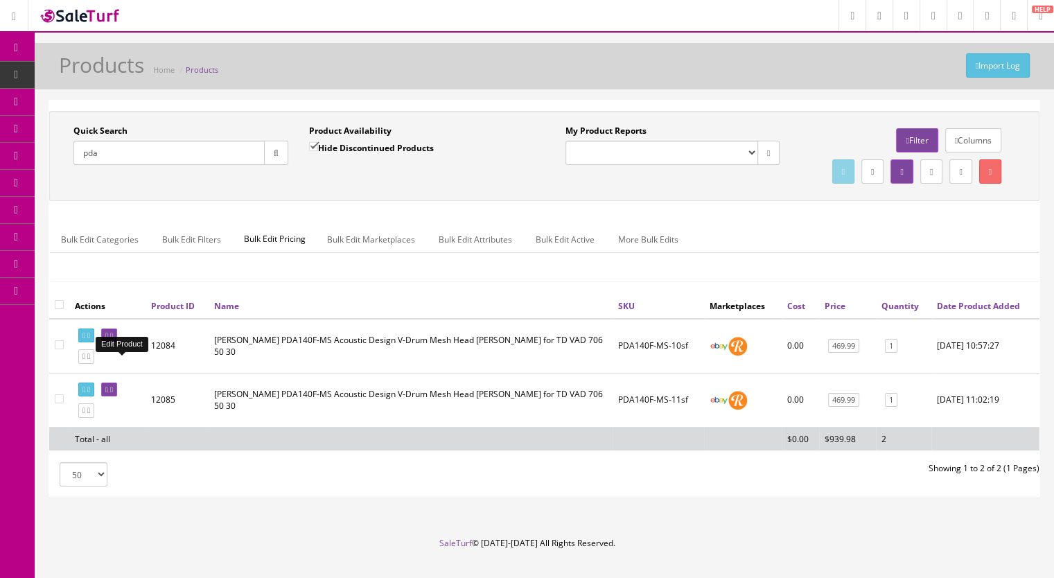
type input "pda"
click at [113, 339] on icon at bounding box center [111, 336] width 3 height 8
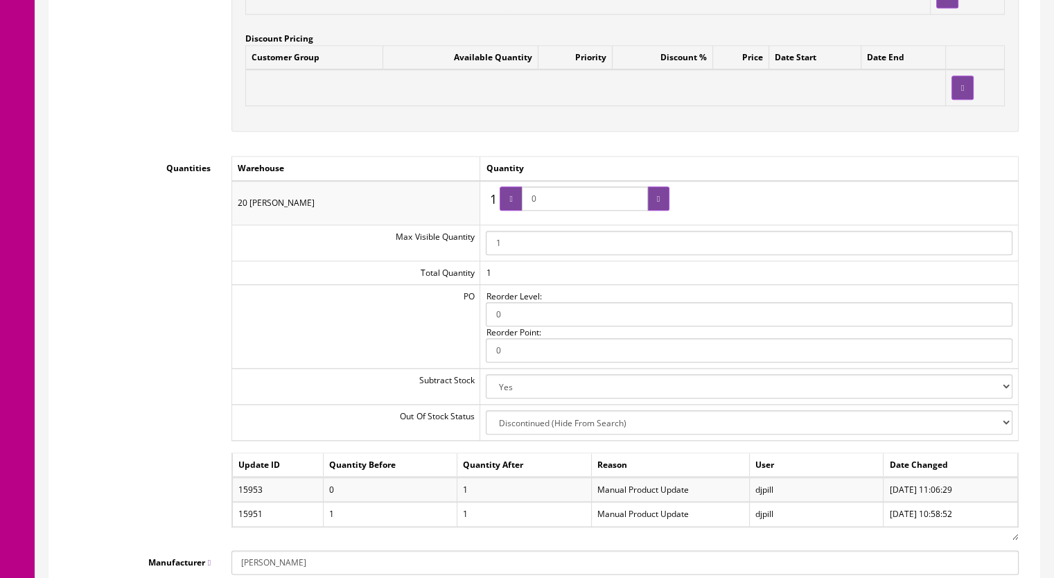
scroll to position [1455, 0]
drag, startPoint x: 567, startPoint y: 193, endPoint x: 515, endPoint y: 193, distance: 51.3
click at [515, 193] on span "0" at bounding box center [584, 197] width 170 height 24
type input "1"
click at [512, 193] on icon at bounding box center [510, 197] width 3 height 8
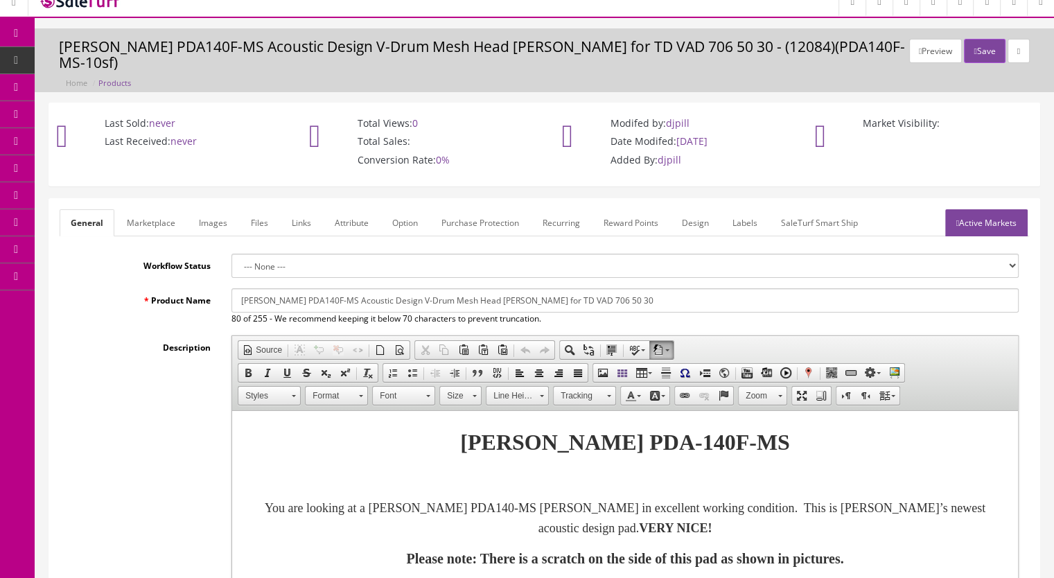
scroll to position [0, 0]
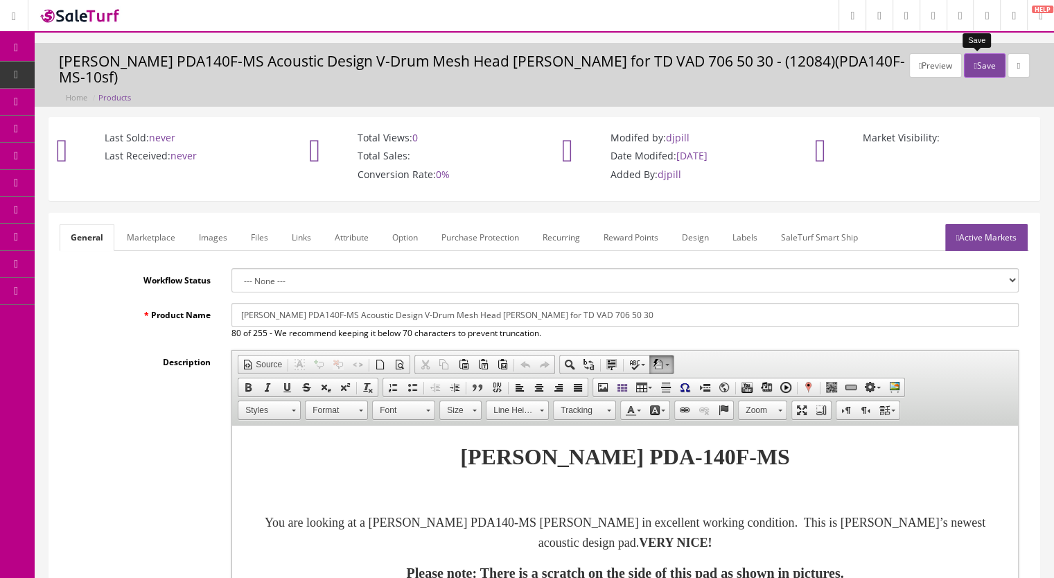
click at [985, 62] on button "Save" at bounding box center [984, 65] width 41 height 24
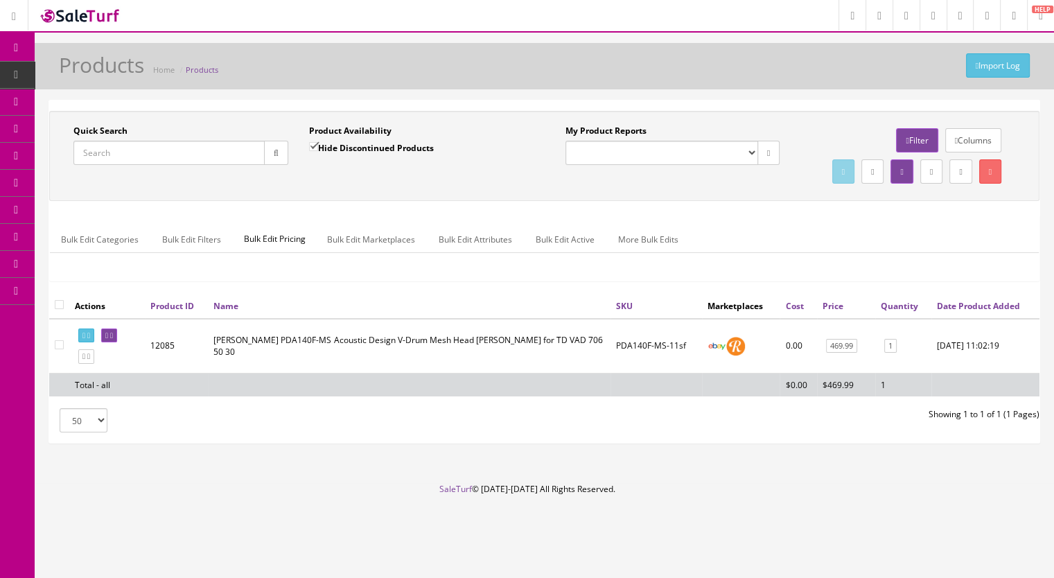
click at [87, 76] on icon at bounding box center [80, 74] width 15 height 11
